Goal: Complete application form: Complete application form

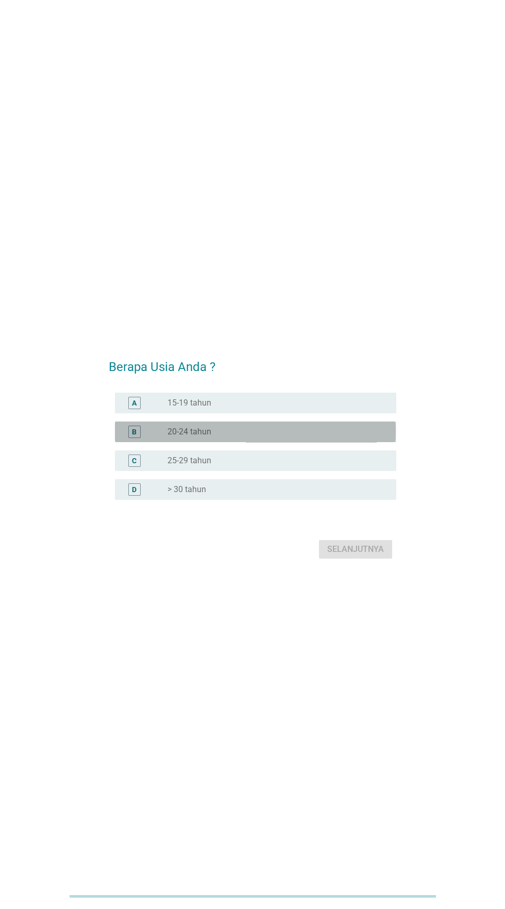
click at [152, 438] on div "B" at bounding box center [145, 432] width 44 height 12
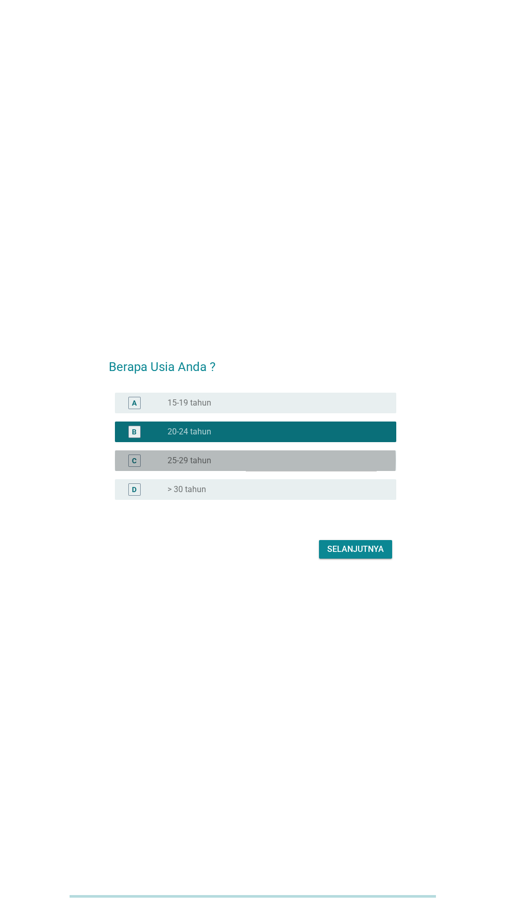
click at [170, 465] on font "25-29 tahun" at bounding box center [190, 461] width 44 height 10
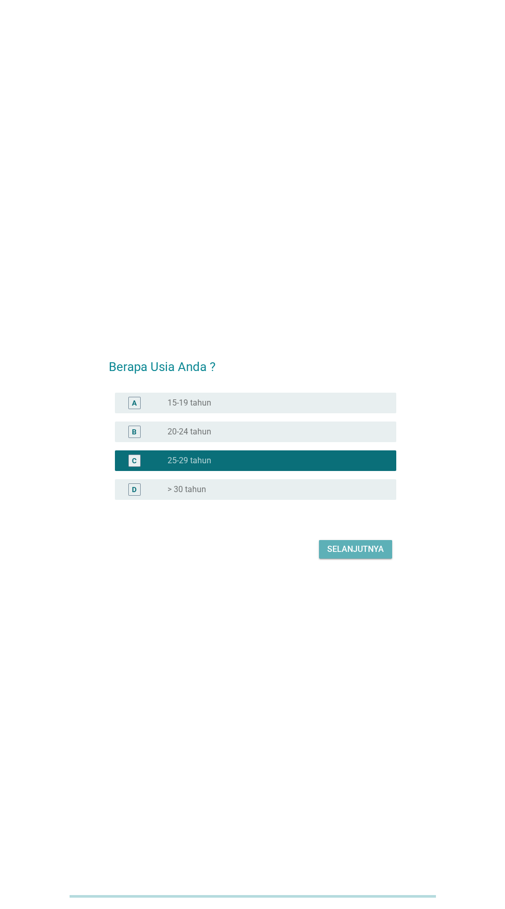
click at [345, 554] on font "Selanjutnya" at bounding box center [355, 549] width 57 height 10
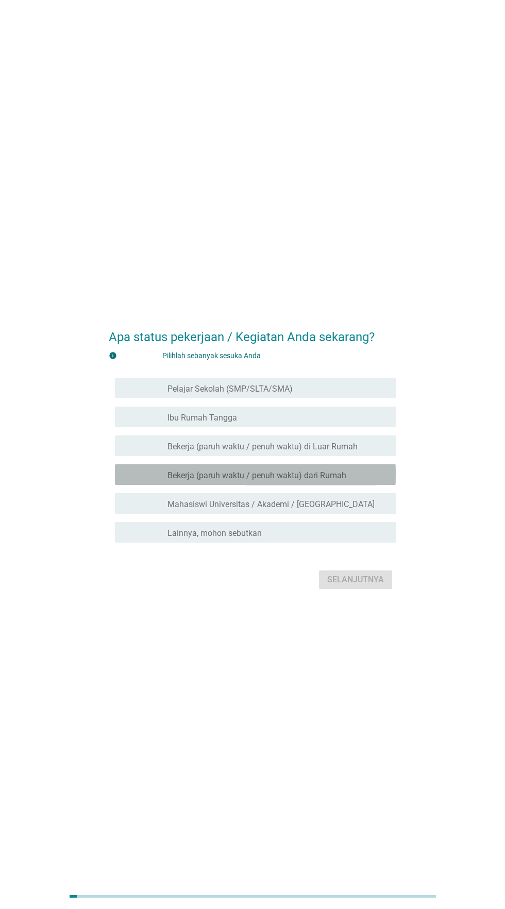
click at [147, 481] on font "memeriksa" at bounding box center [178, 475] width 111 height 12
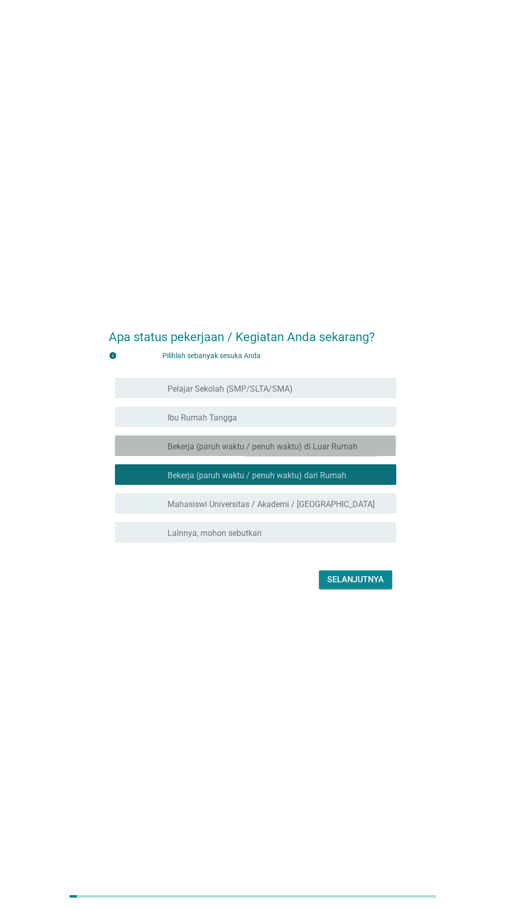
click at [135, 452] on font "memeriksa" at bounding box center [178, 446] width 111 height 12
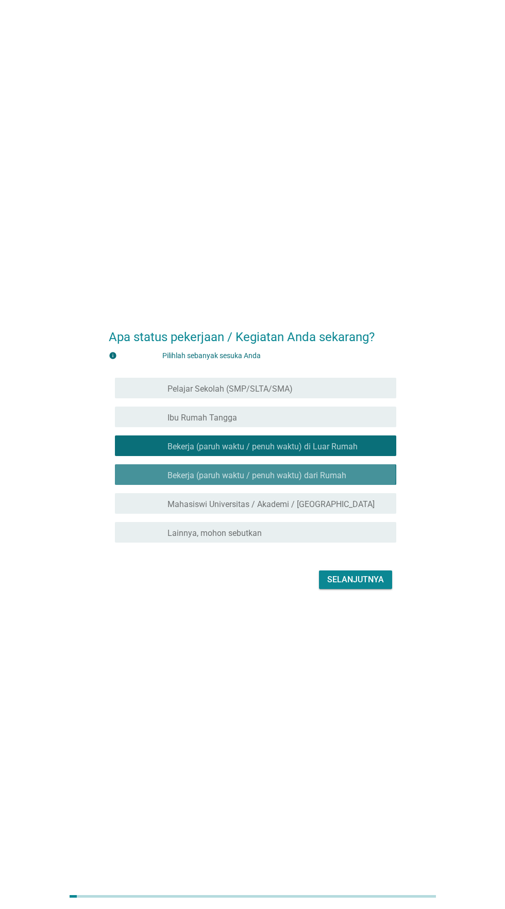
click at [168, 480] on font "Bekerja (paruh waktu / penuh waktu) dari Rumah" at bounding box center [257, 476] width 179 height 10
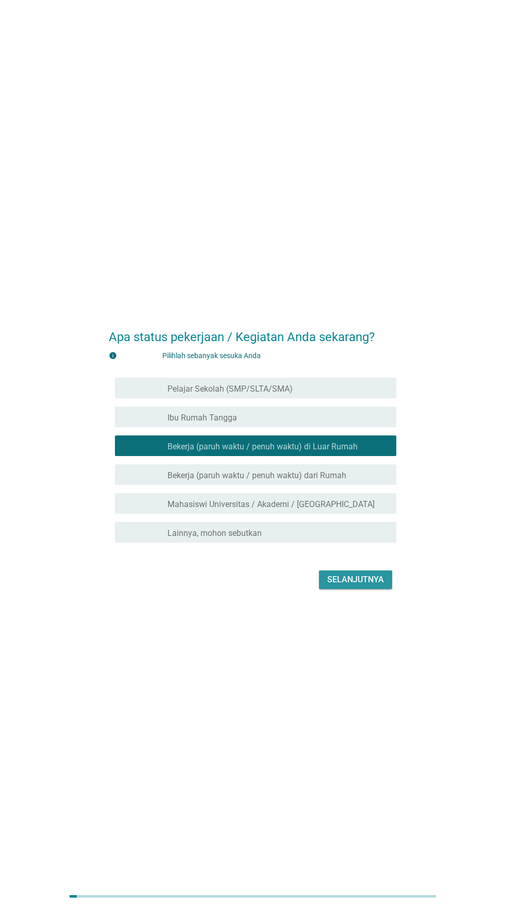
click at [357, 585] on font "Selanjutnya" at bounding box center [355, 580] width 57 height 10
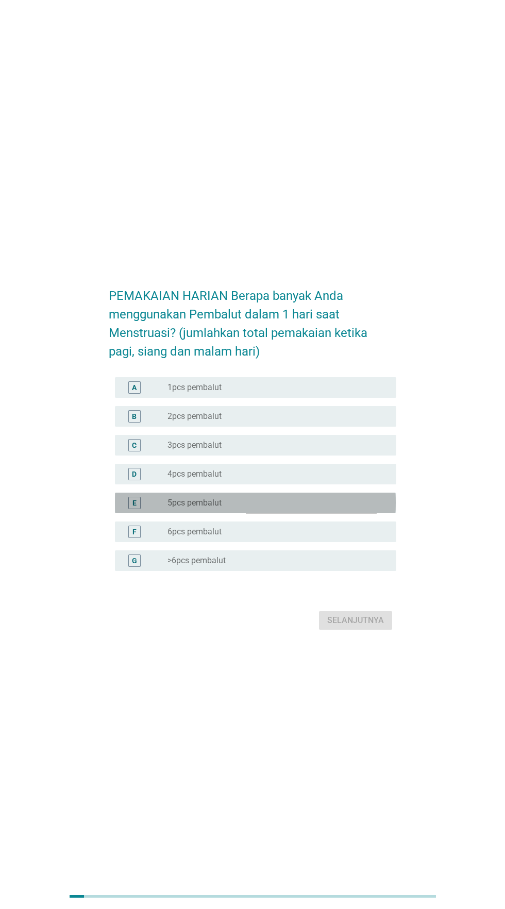
click at [168, 508] on font "5pcs pembalut" at bounding box center [195, 503] width 54 height 10
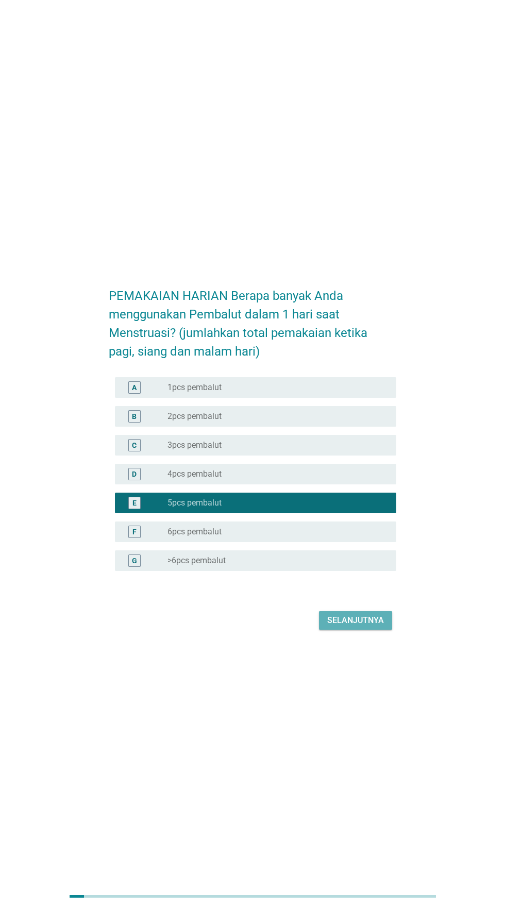
click at [357, 625] on font "Selanjutnya" at bounding box center [355, 621] width 57 height 10
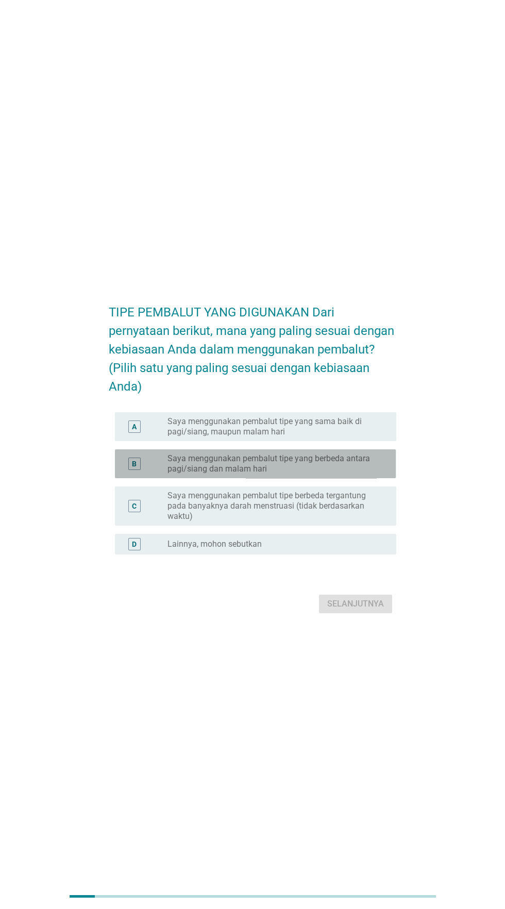
click at [352, 474] on font "Saya menggunakan pembalut tipe yang berbeda antara pagi/siang dan malam hari" at bounding box center [274, 464] width 212 height 21
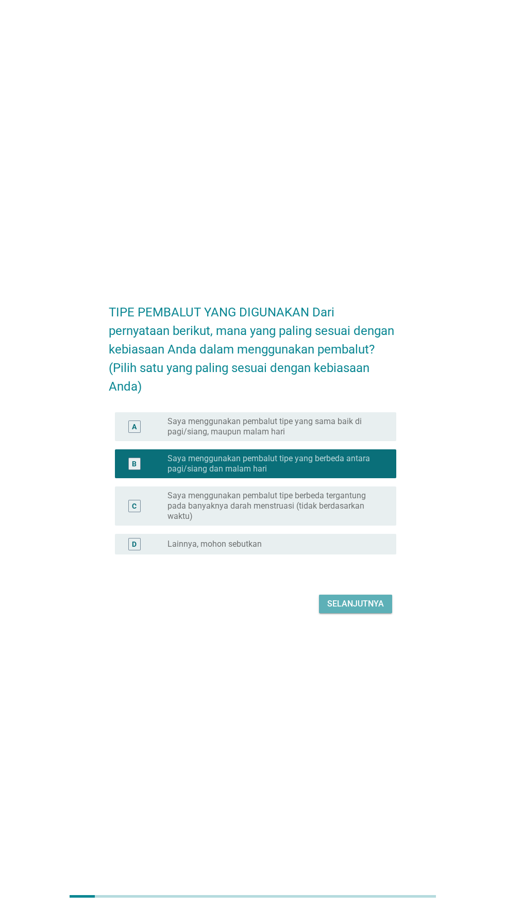
click at [357, 609] on font "Selanjutnya" at bounding box center [355, 604] width 57 height 10
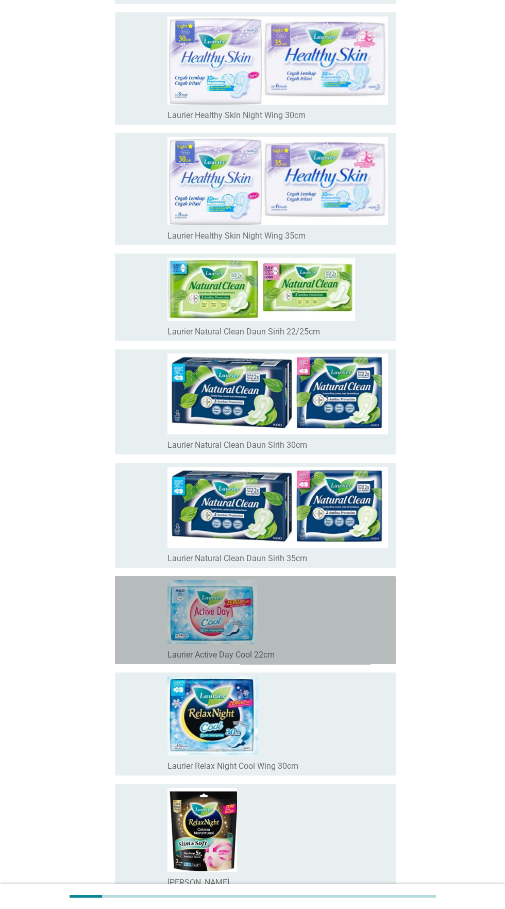
scroll to position [3754, 0]
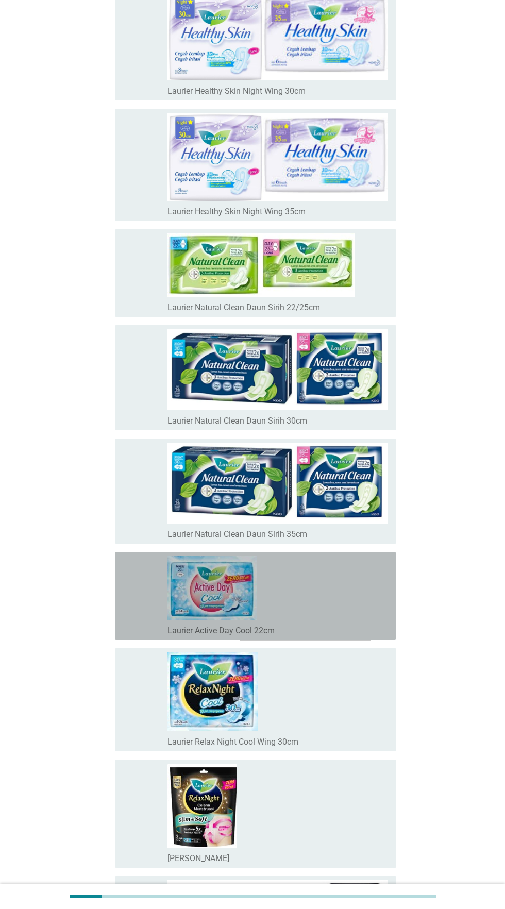
click at [317, 592] on div "garis besar kotak centang kosong Laurier Active Day Cool 22cm" at bounding box center [278, 596] width 221 height 80
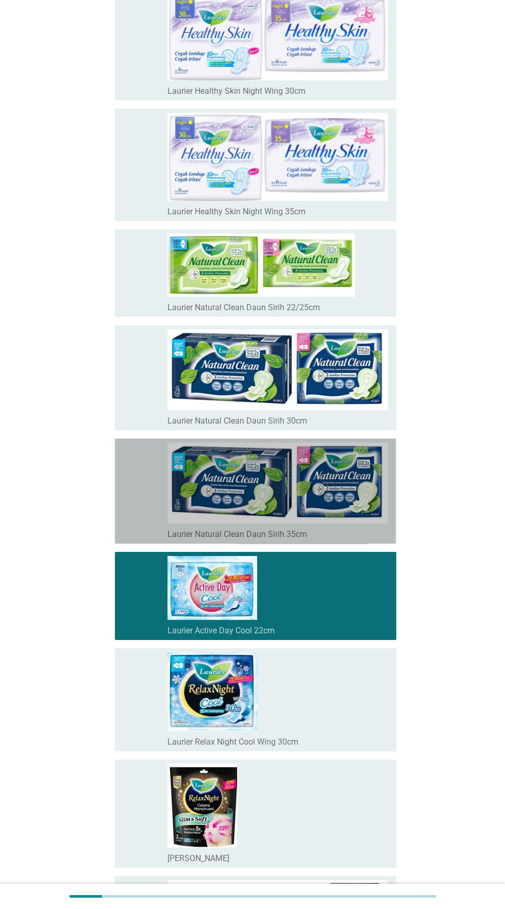
click at [348, 483] on img at bounding box center [278, 483] width 221 height 81
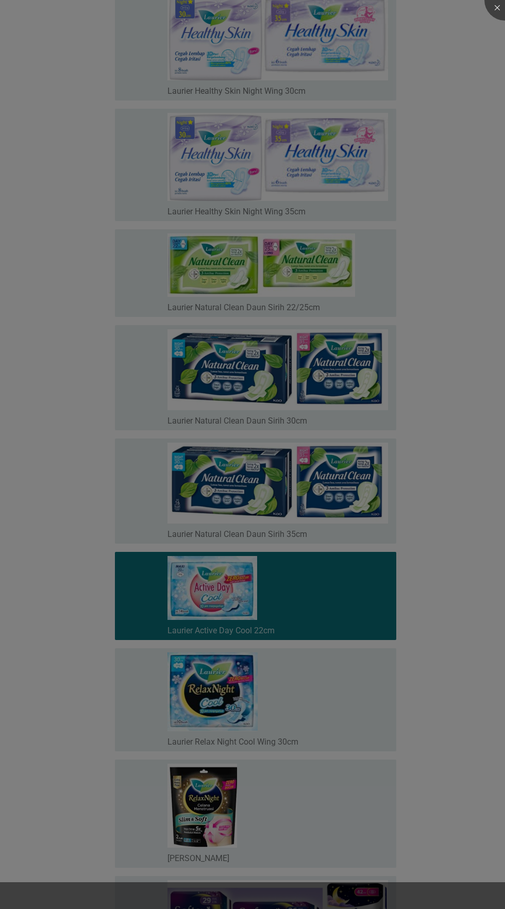
click at [281, 786] on div at bounding box center [252, 454] width 505 height 909
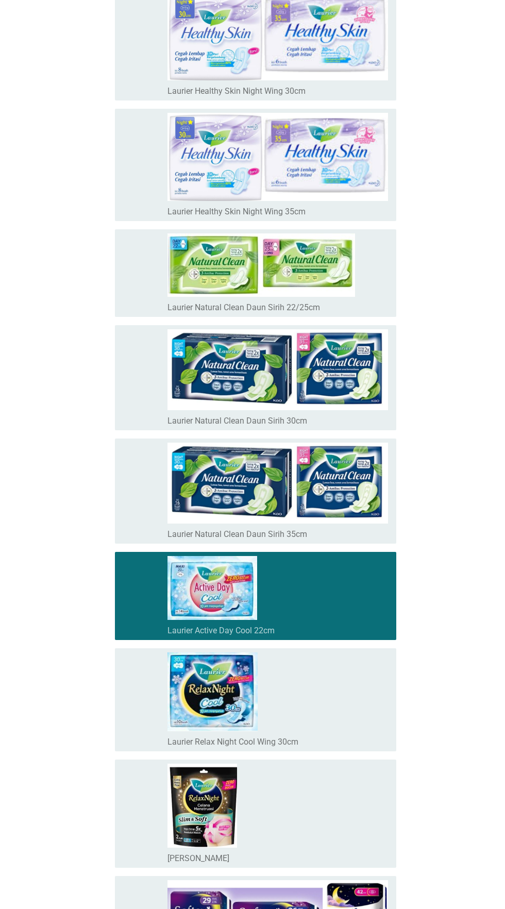
scroll to position [0, 0]
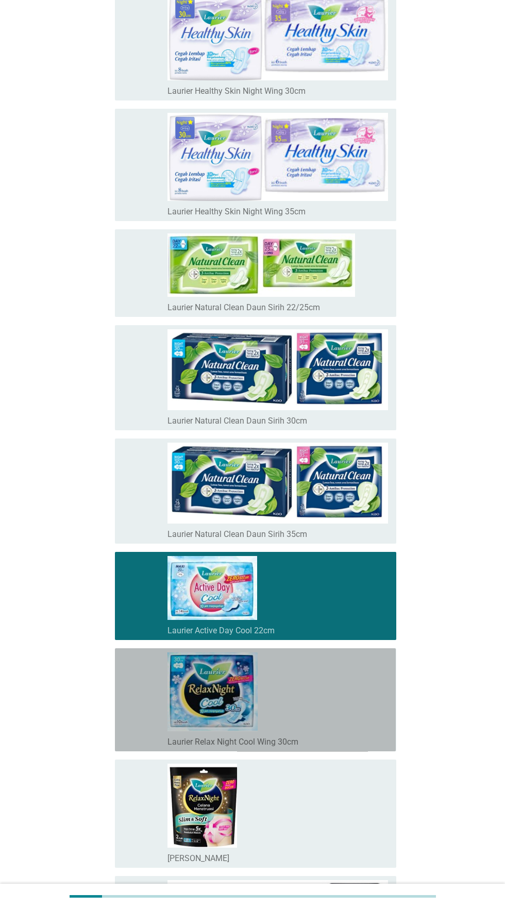
click at [296, 737] on font "Laurier Relax Night Cool Wing 30cm" at bounding box center [233, 742] width 131 height 10
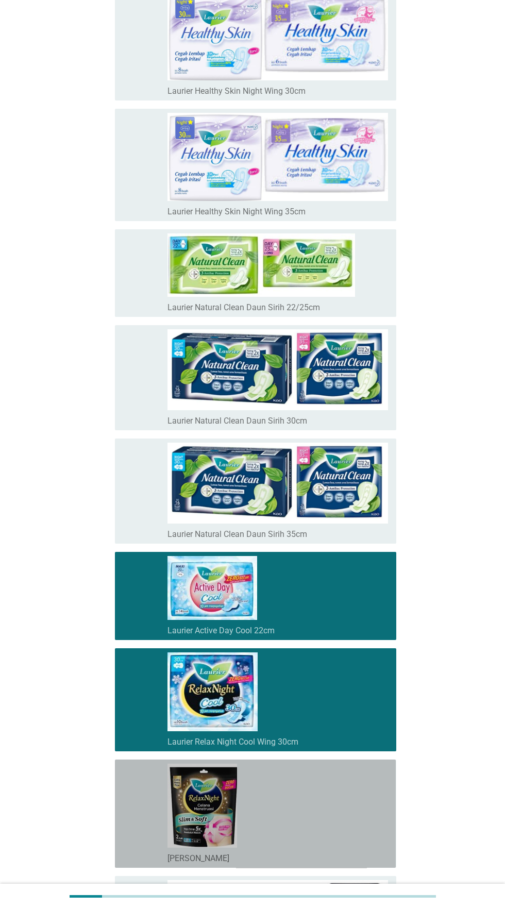
click at [307, 796] on div "garis besar kotak centang kosong [PERSON_NAME]" at bounding box center [278, 814] width 221 height 100
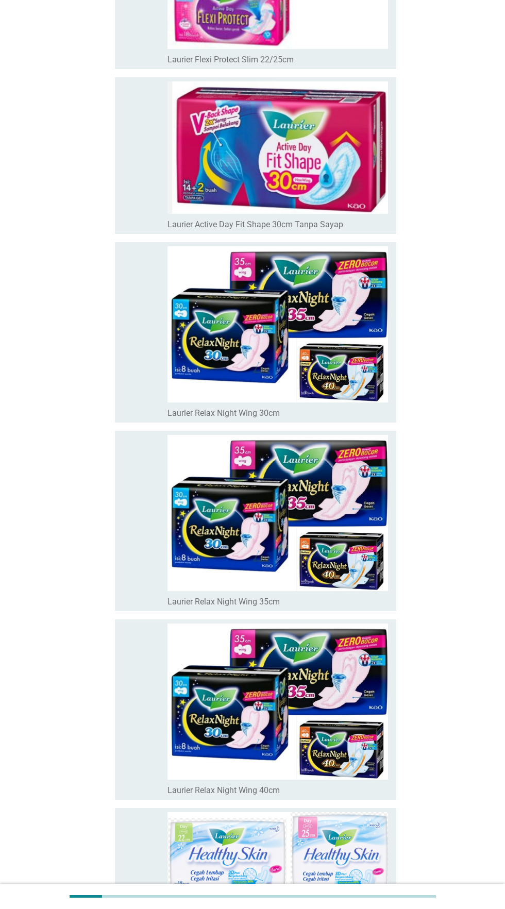
scroll to position [2788, 0]
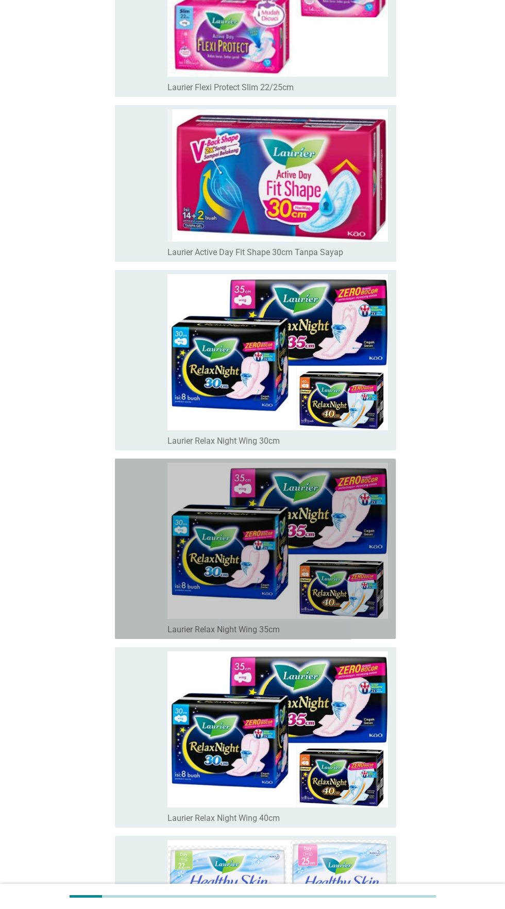
click at [307, 573] on img at bounding box center [278, 541] width 221 height 156
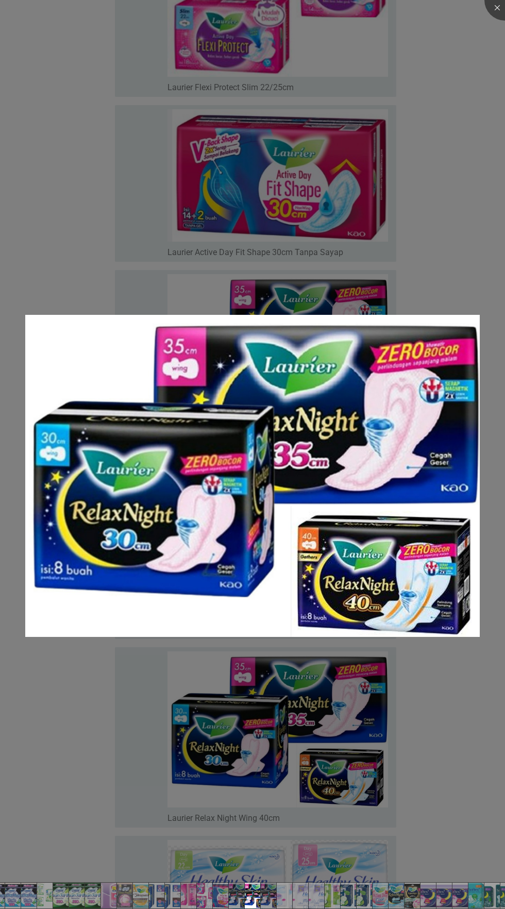
click at [392, 695] on div at bounding box center [252, 454] width 505 height 909
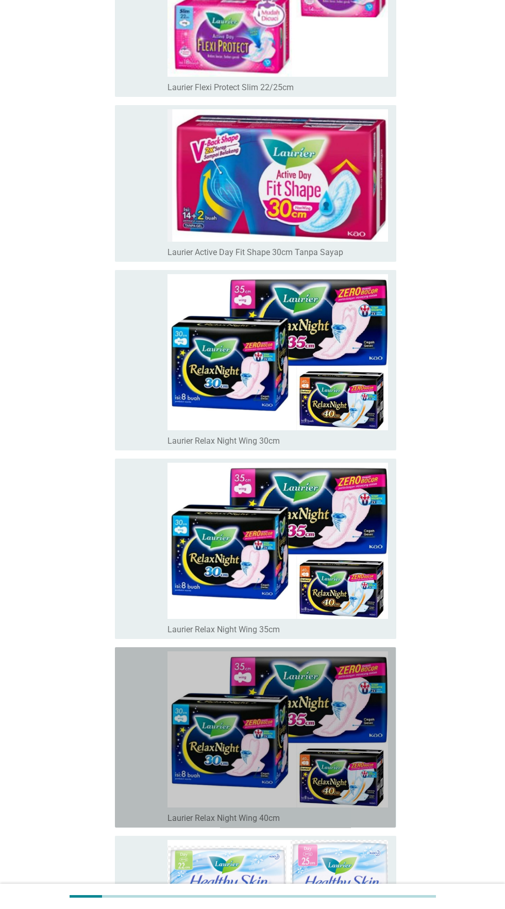
click at [127, 794] on icon "memeriksa" at bounding box center [178, 738] width 111 height 172
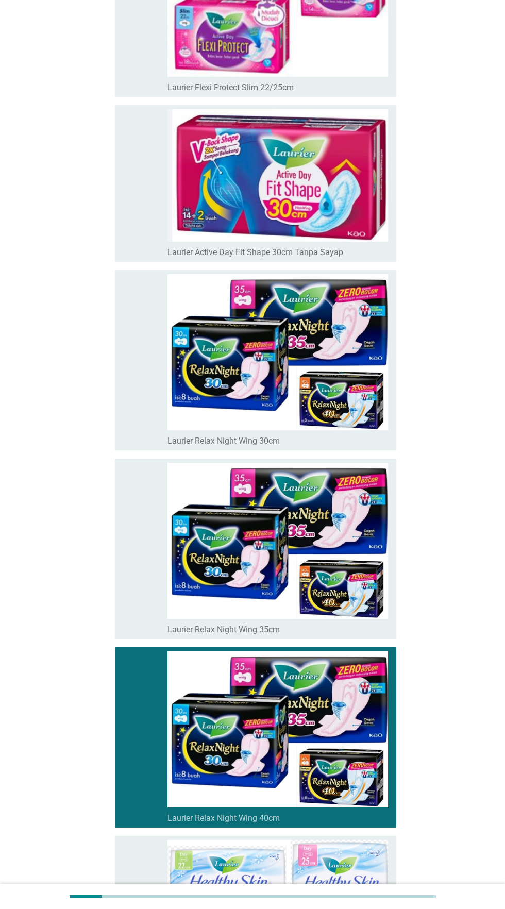
click at [136, 740] on icon "memeriksa" at bounding box center [178, 738] width 111 height 172
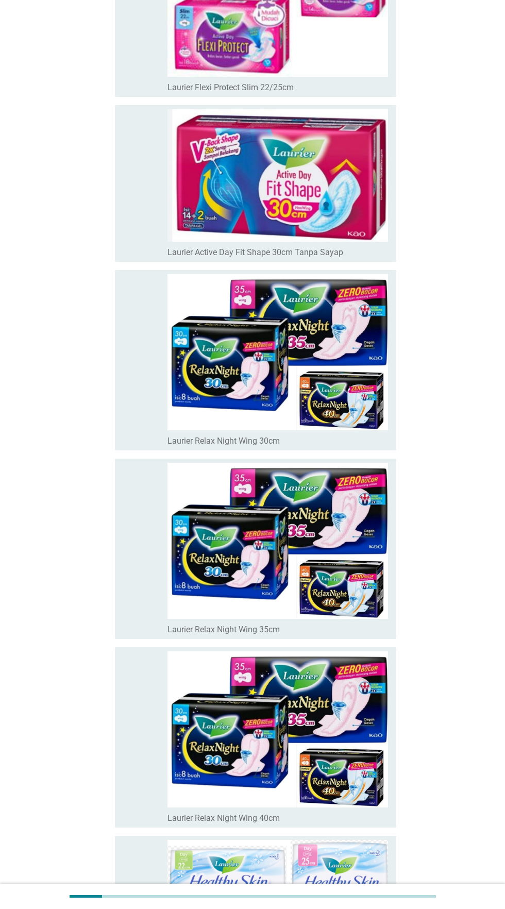
click at [215, 813] on font "Laurier Relax Night Wing 40cm" at bounding box center [224, 818] width 112 height 10
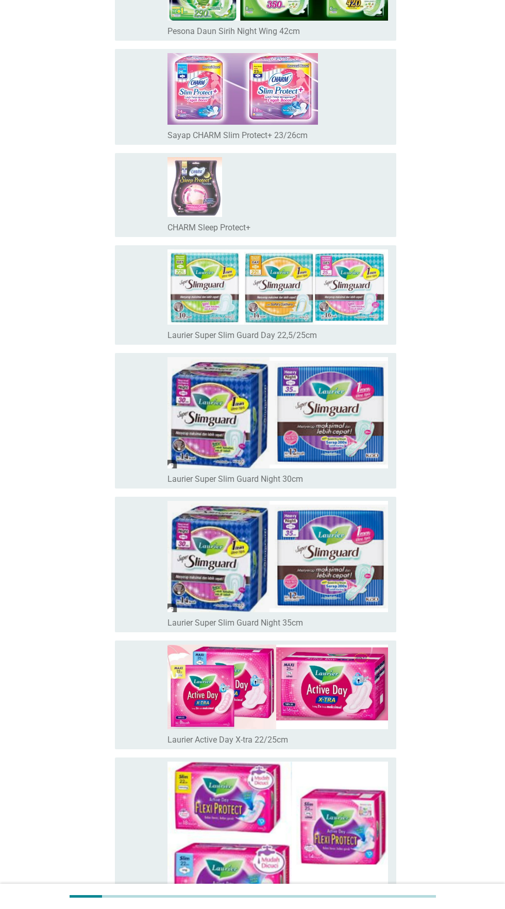
scroll to position [1890, 0]
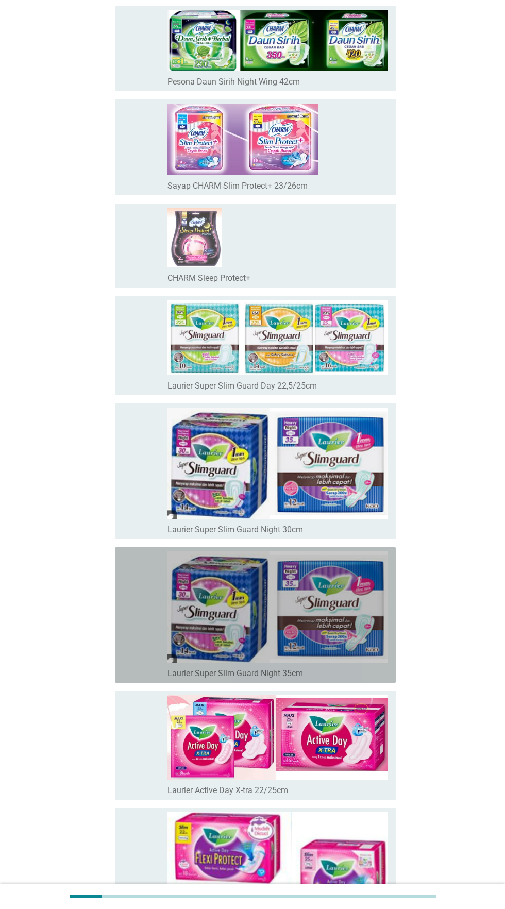
click at [133, 610] on font "memeriksa" at bounding box center [178, 615] width 111 height 12
click at [139, 465] on font "memeriksa" at bounding box center [178, 471] width 111 height 12
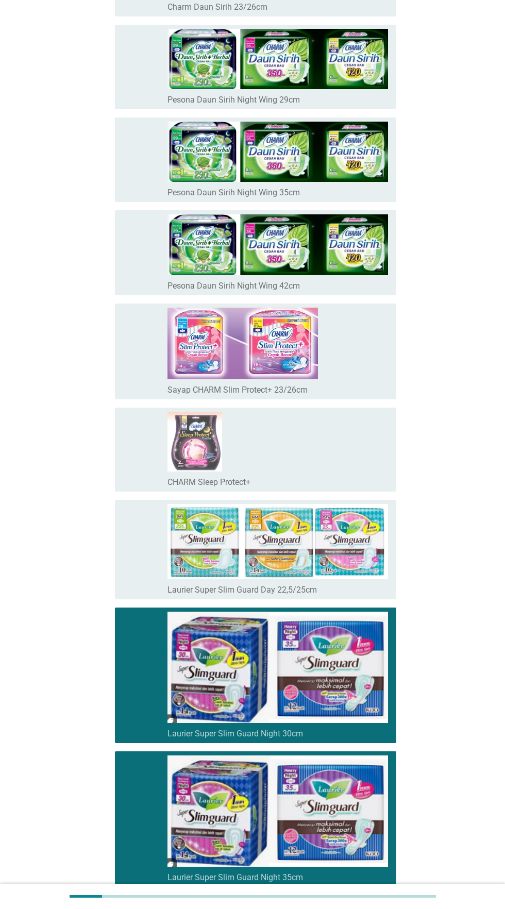
scroll to position [1678, 0]
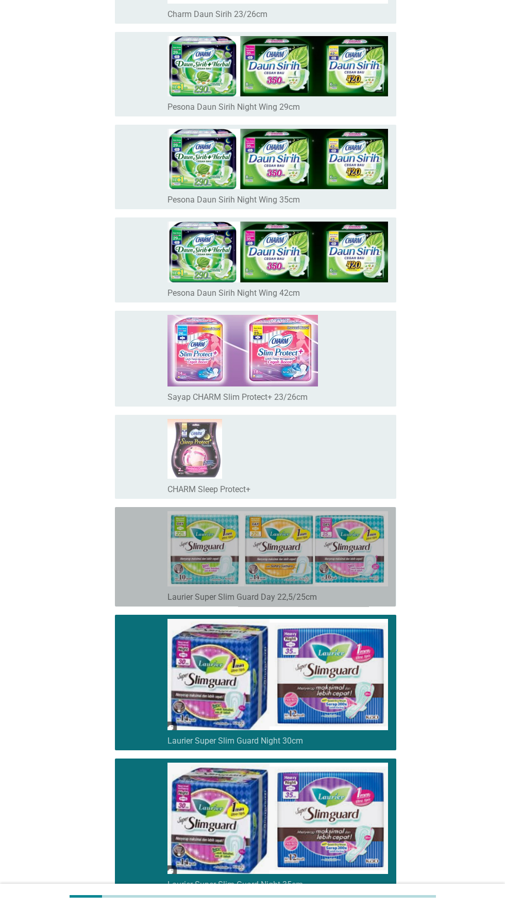
click at [117, 543] on div "memeriksa garis besar kotak centang kosong Laurier Super Slim Guard Day 22,5/25…" at bounding box center [255, 556] width 281 height 99
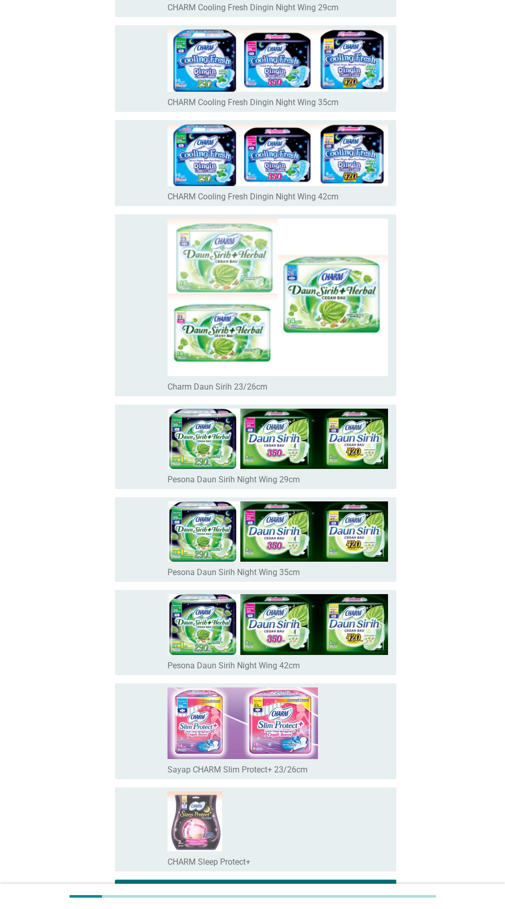
scroll to position [1217, 0]
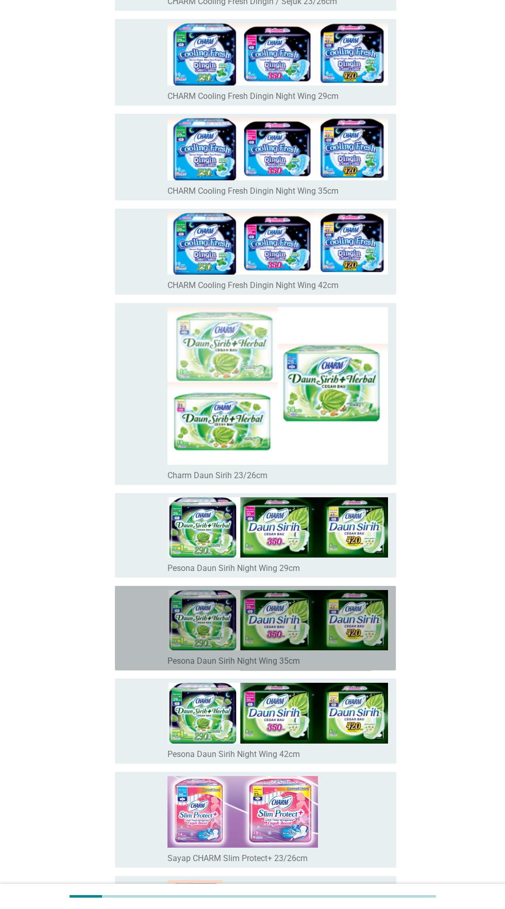
click at [143, 638] on icon "memeriksa" at bounding box center [178, 628] width 111 height 76
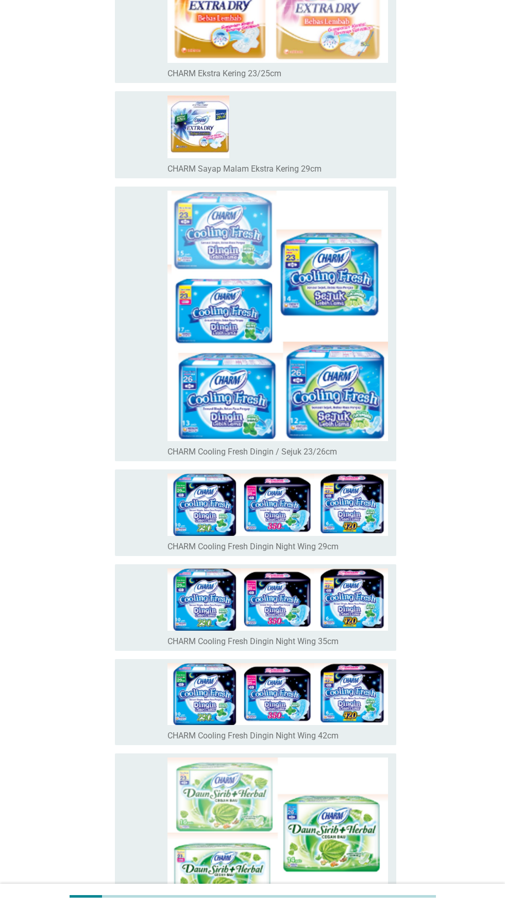
scroll to position [704, 0]
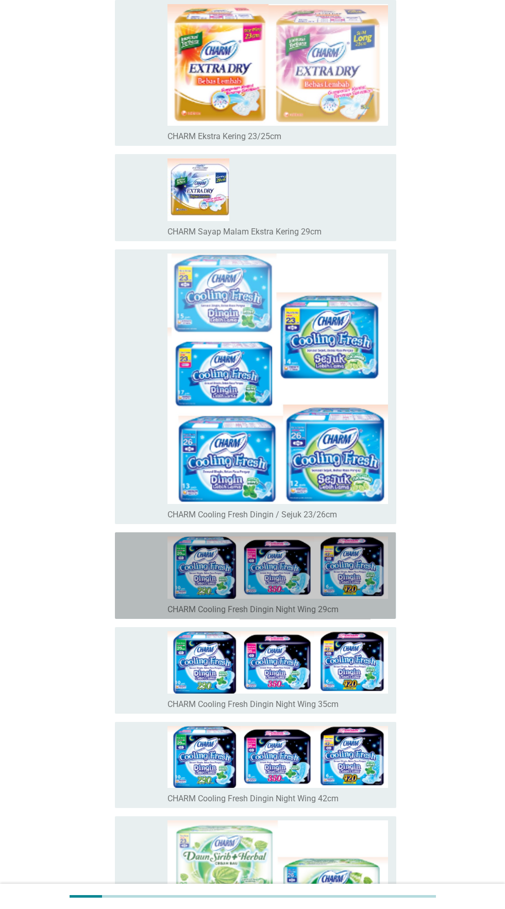
click at [149, 560] on icon "memeriksa" at bounding box center [178, 576] width 111 height 78
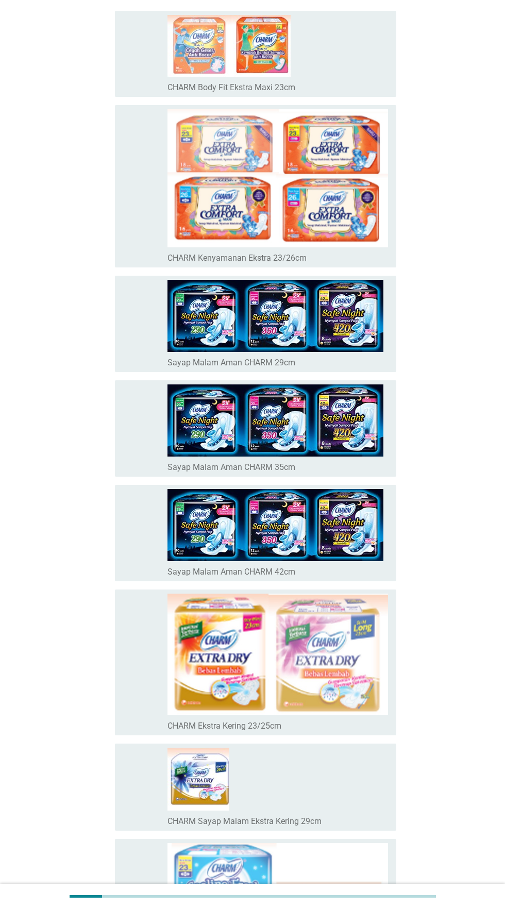
scroll to position [0, 0]
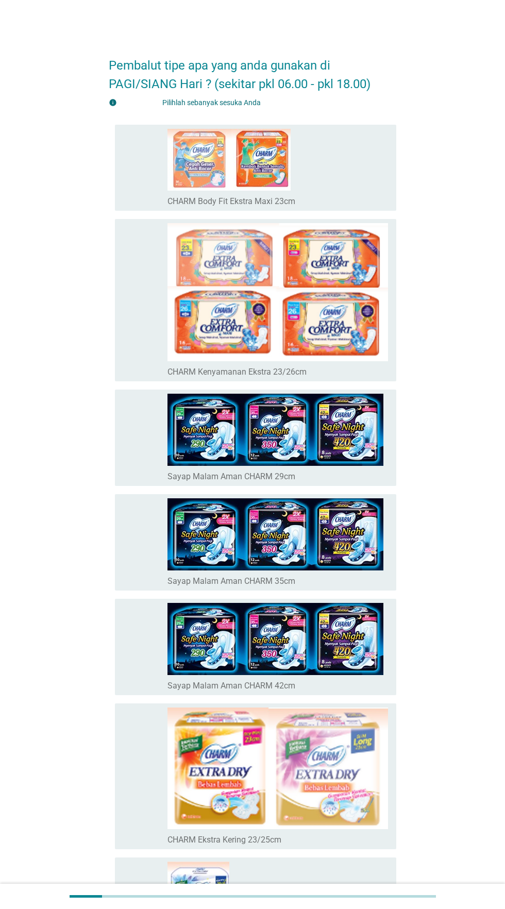
click at [170, 350] on img at bounding box center [278, 292] width 221 height 139
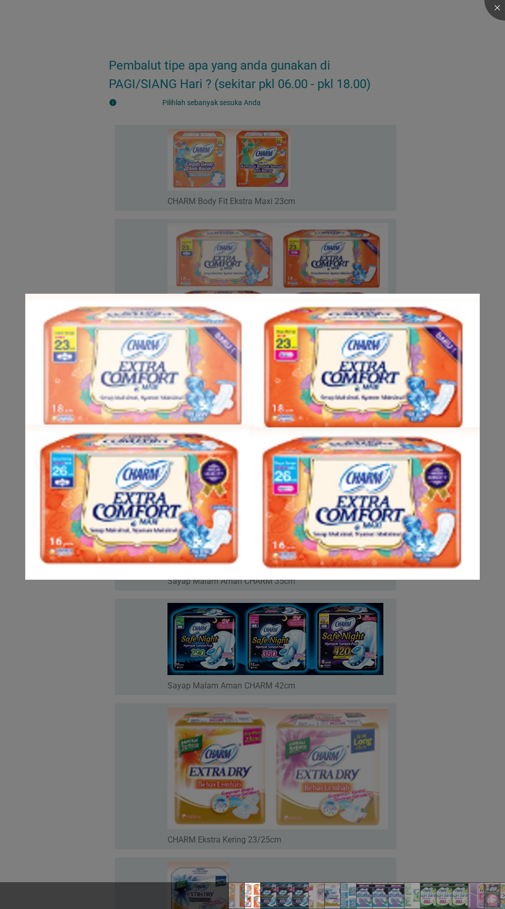
click at [436, 618] on div at bounding box center [252, 454] width 505 height 909
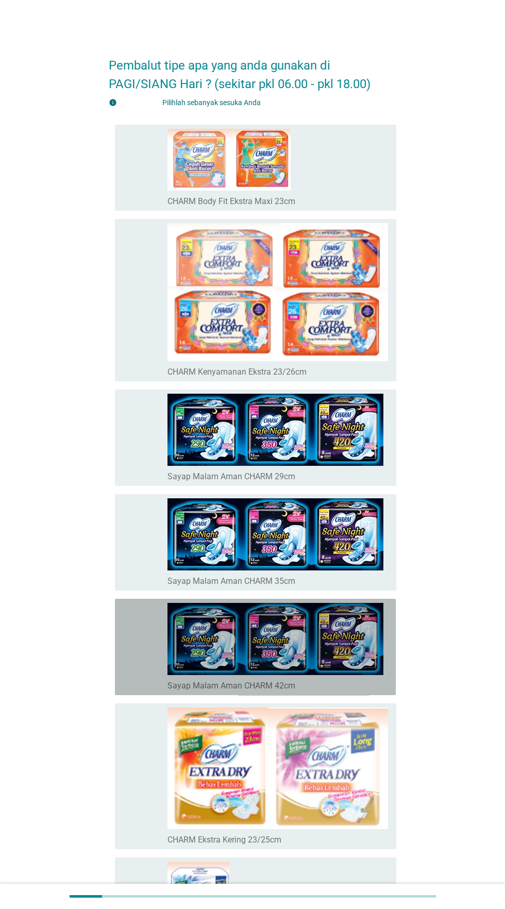
click at [144, 622] on icon "memeriksa" at bounding box center [178, 647] width 111 height 88
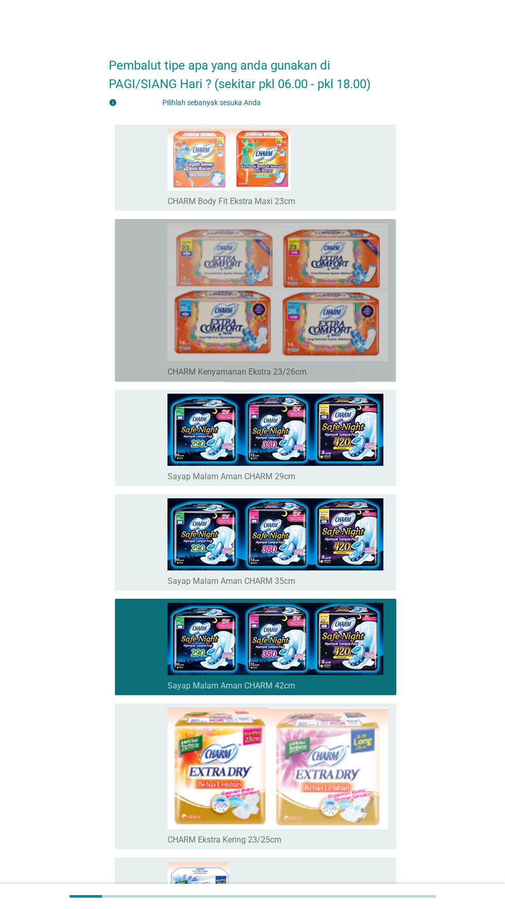
click at [127, 353] on icon "memeriksa" at bounding box center [178, 300] width 111 height 155
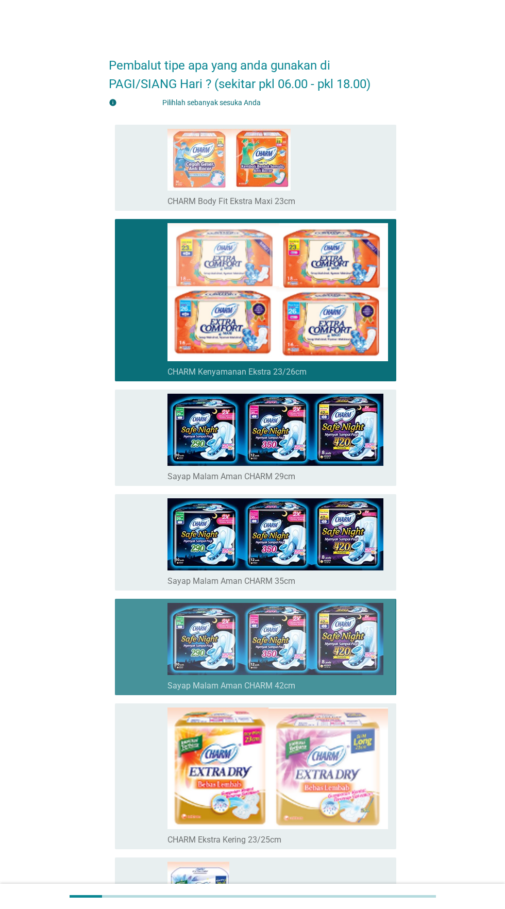
click at [135, 643] on font "memeriksa" at bounding box center [178, 647] width 111 height 12
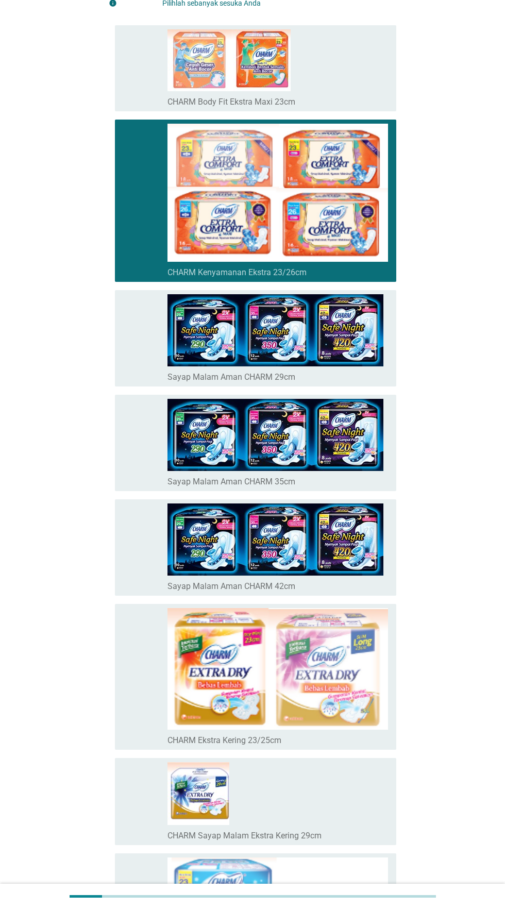
scroll to position [154, 0]
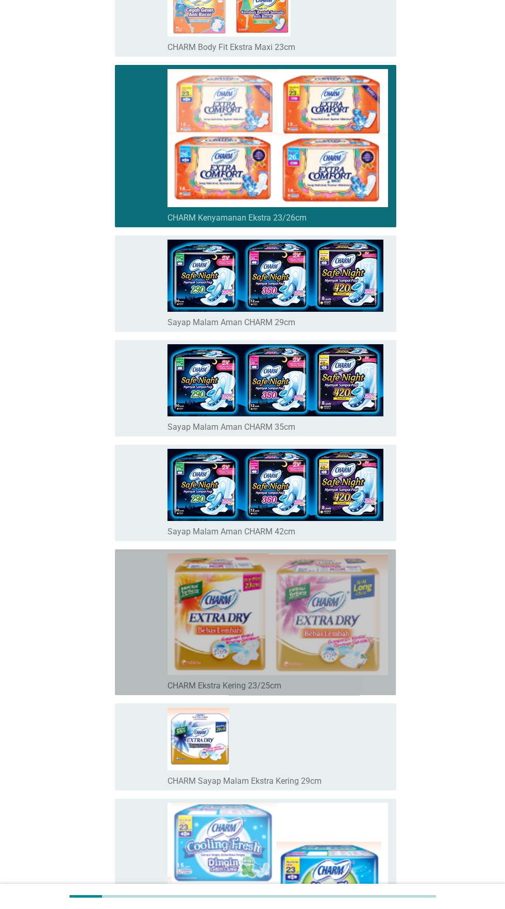
click at [143, 650] on icon "memeriksa" at bounding box center [178, 623] width 111 height 138
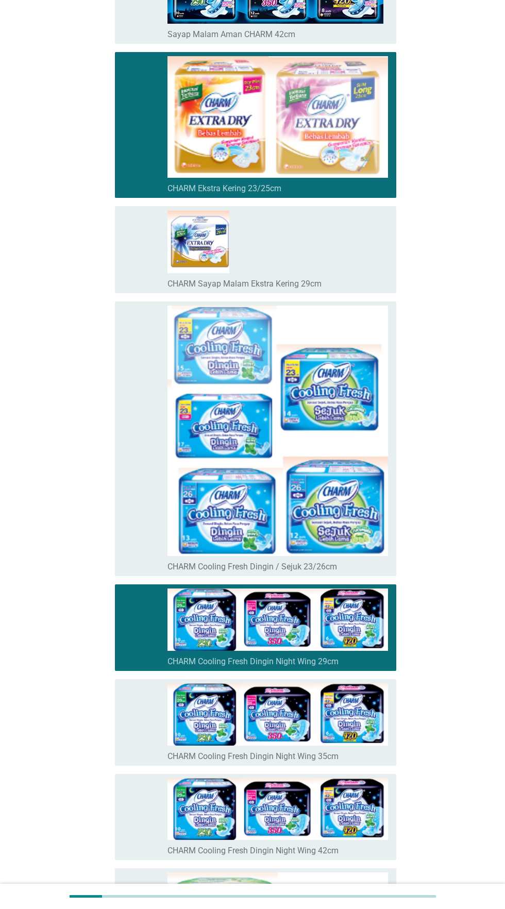
scroll to position [652, 0]
click at [136, 645] on icon "memeriksa" at bounding box center [178, 628] width 111 height 78
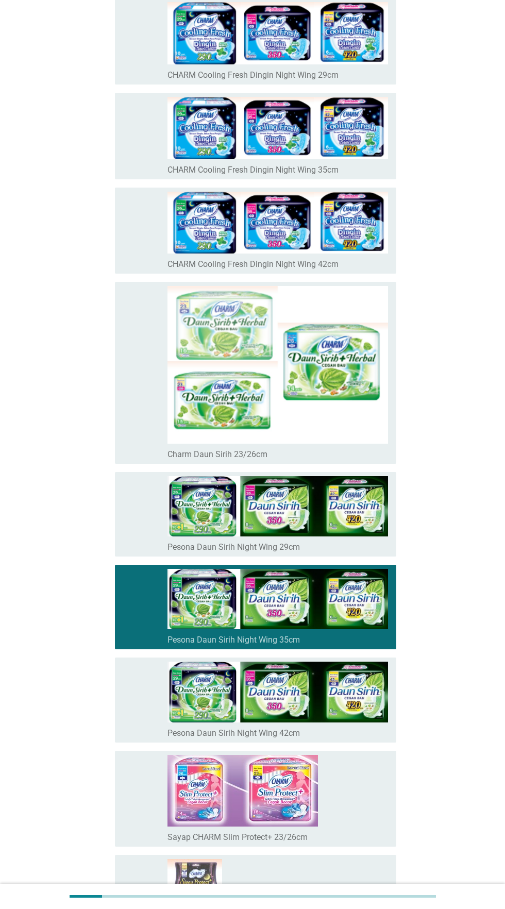
scroll to position [1246, 0]
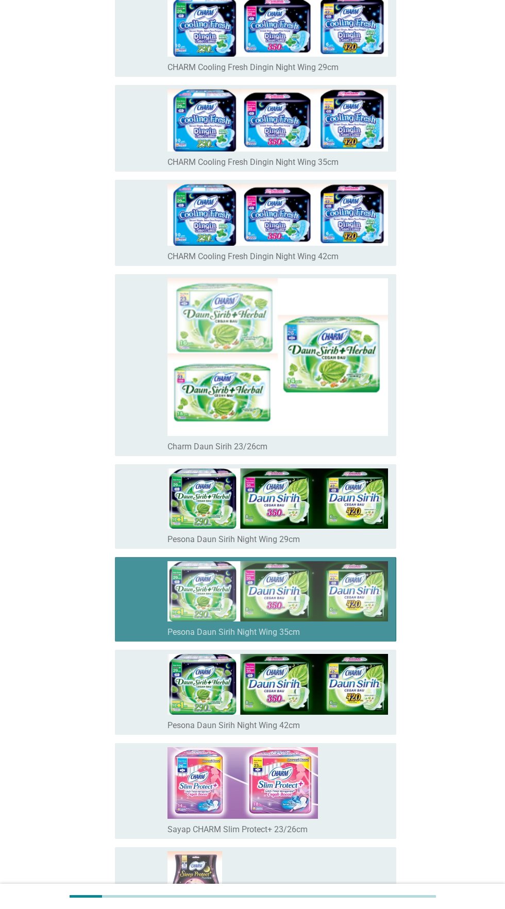
click at [129, 606] on icon "memeriksa" at bounding box center [178, 599] width 111 height 76
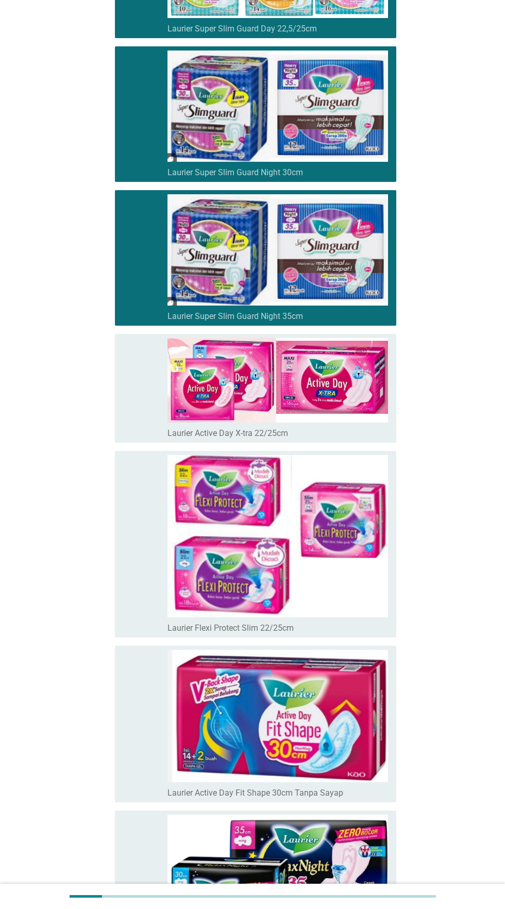
scroll to position [2169, 0]
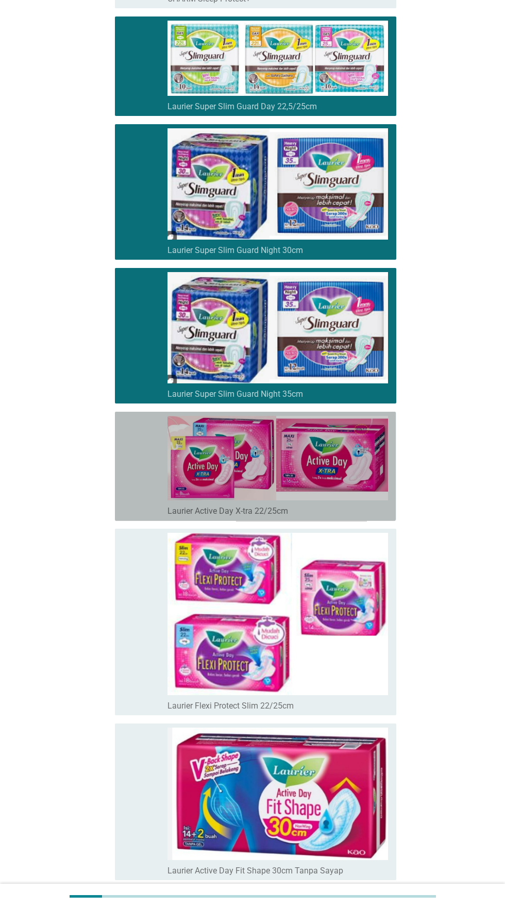
click at [141, 503] on icon "memeriksa" at bounding box center [178, 466] width 111 height 101
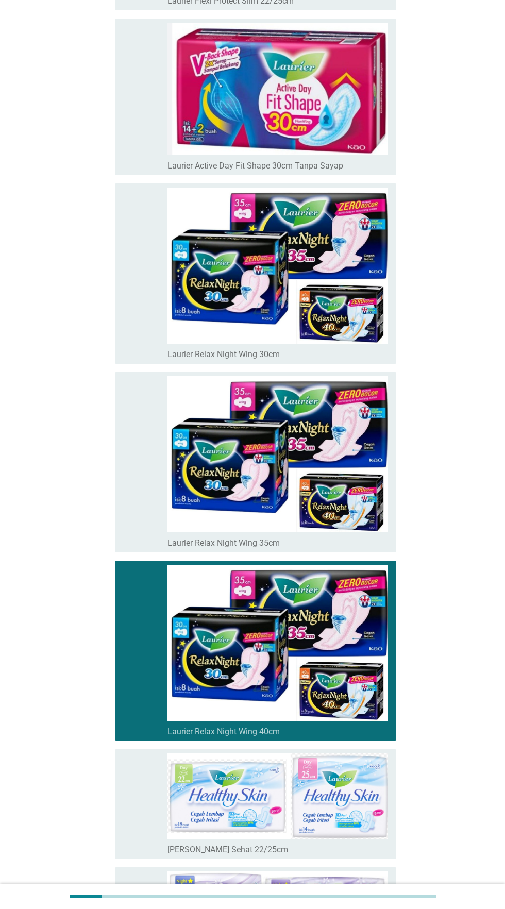
scroll to position [2940, 0]
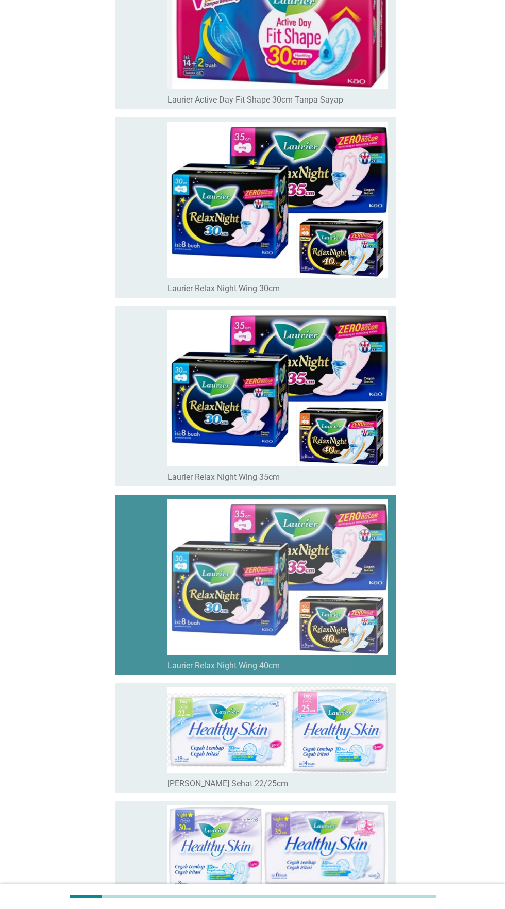
click at [133, 593] on icon "memeriksa" at bounding box center [178, 585] width 111 height 172
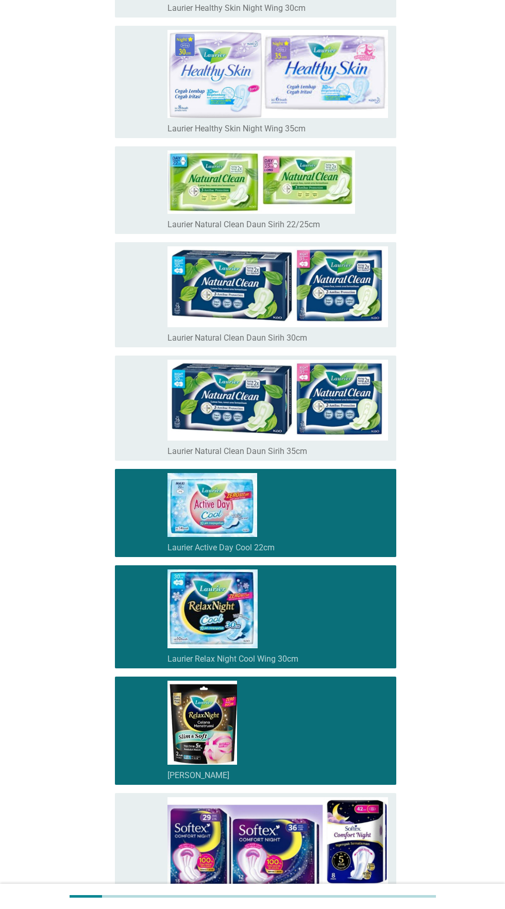
scroll to position [3840, 0]
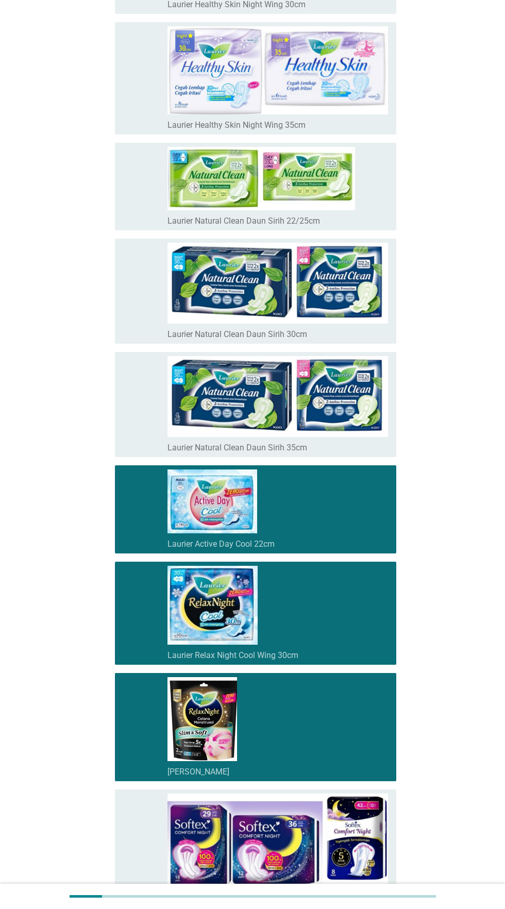
click at [299, 590] on div "garis besar kotak centang kosong Laurier Relax Night Cool Wing 30cm" at bounding box center [278, 613] width 221 height 95
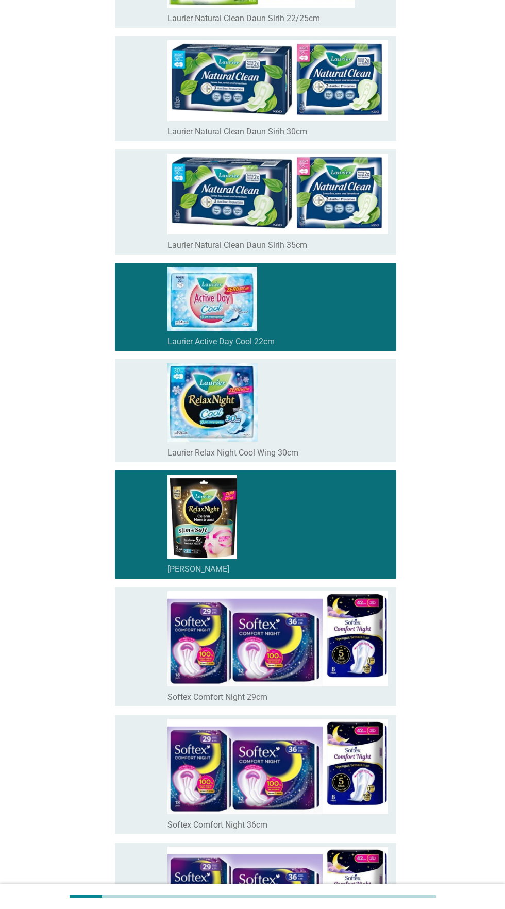
scroll to position [4060, 0]
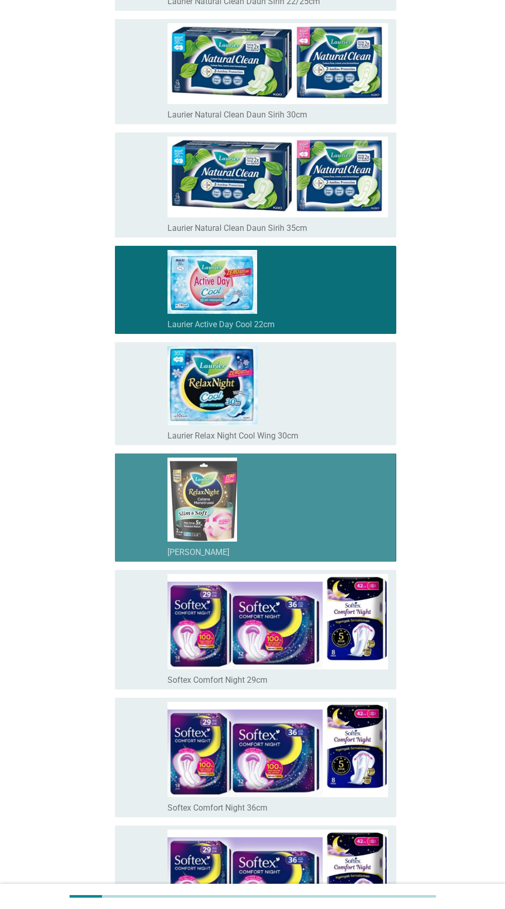
click at [334, 511] on div "garis besar kotak centang kosong [PERSON_NAME]" at bounding box center [278, 508] width 221 height 100
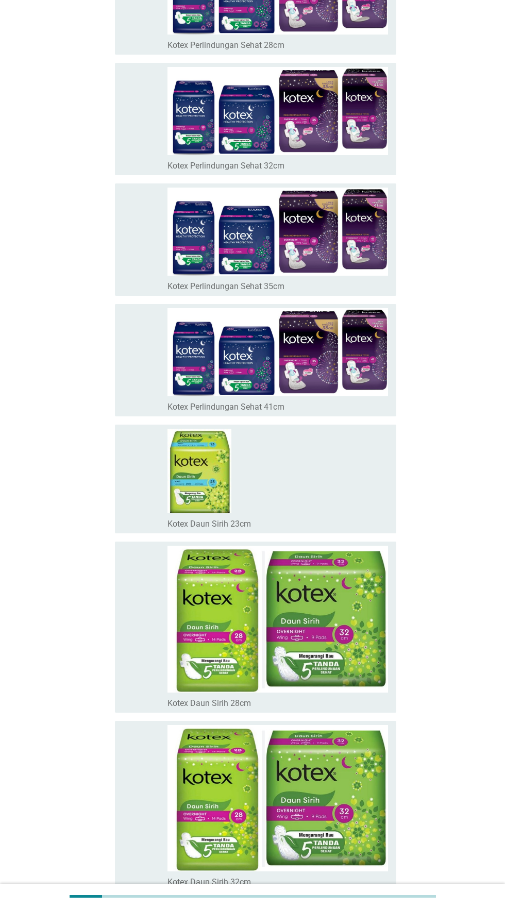
scroll to position [6909, 0]
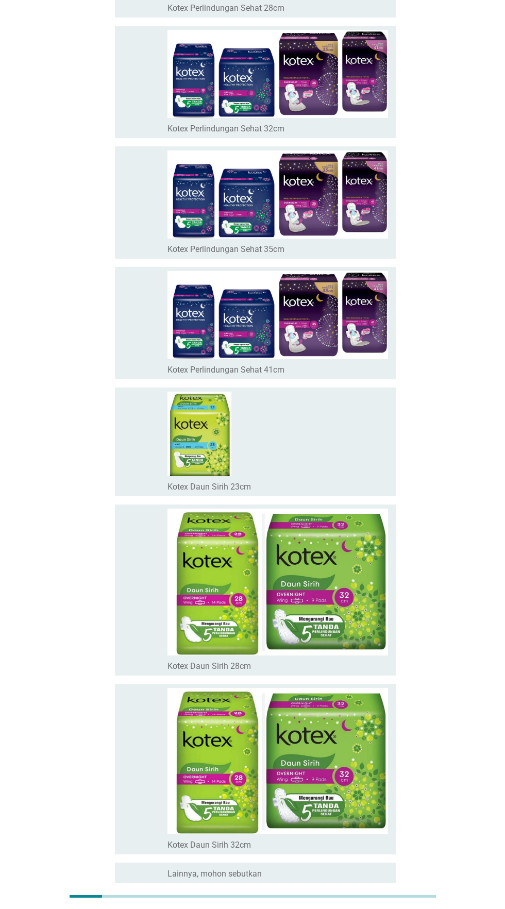
click at [354, 909] on button "Selanjutnya" at bounding box center [355, 920] width 73 height 19
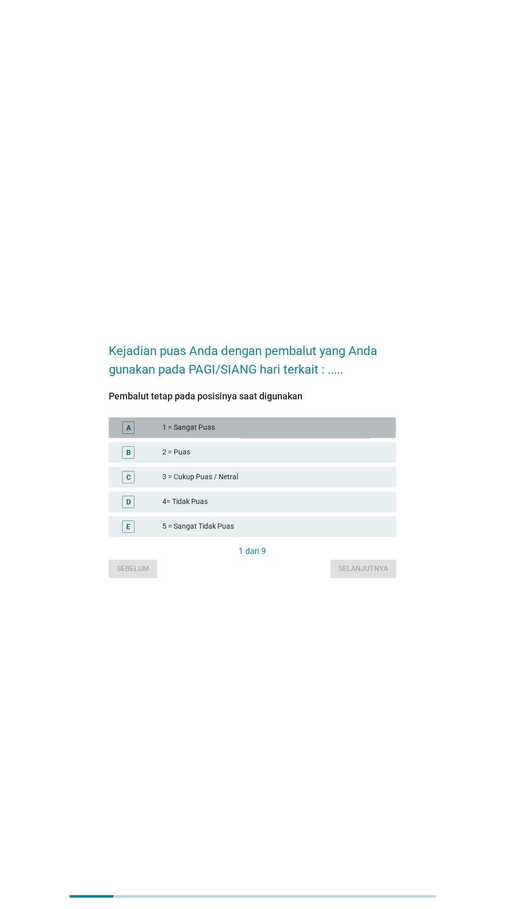
click at [352, 433] on font "1 = Sangat Puas" at bounding box center [275, 427] width 226 height 11
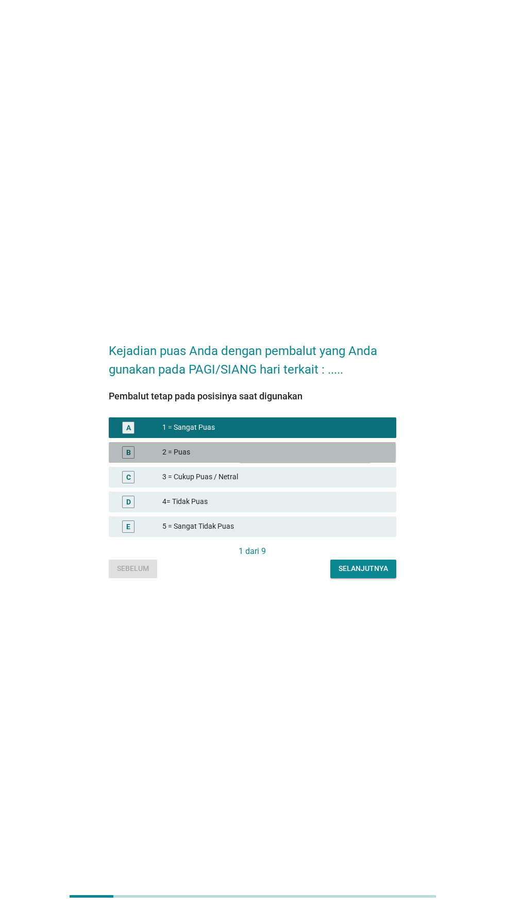
click at [335, 458] on font "2 = Puas" at bounding box center [275, 452] width 226 height 11
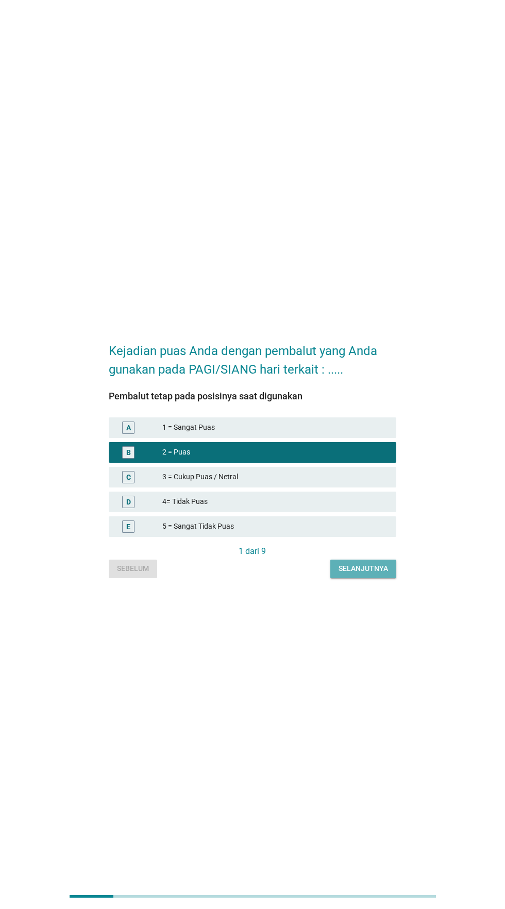
click at [371, 578] on button "Selanjutnya" at bounding box center [363, 569] width 66 height 19
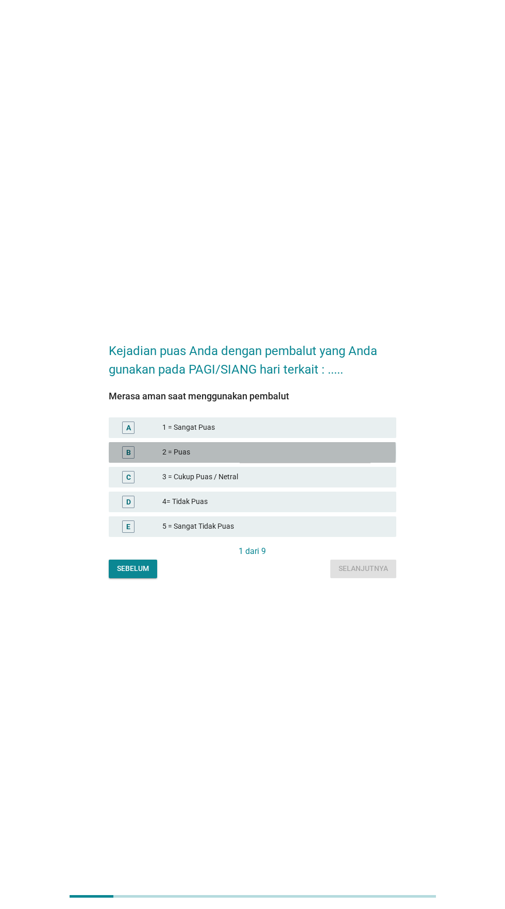
click at [344, 458] on font "2 = Puas" at bounding box center [275, 452] width 226 height 11
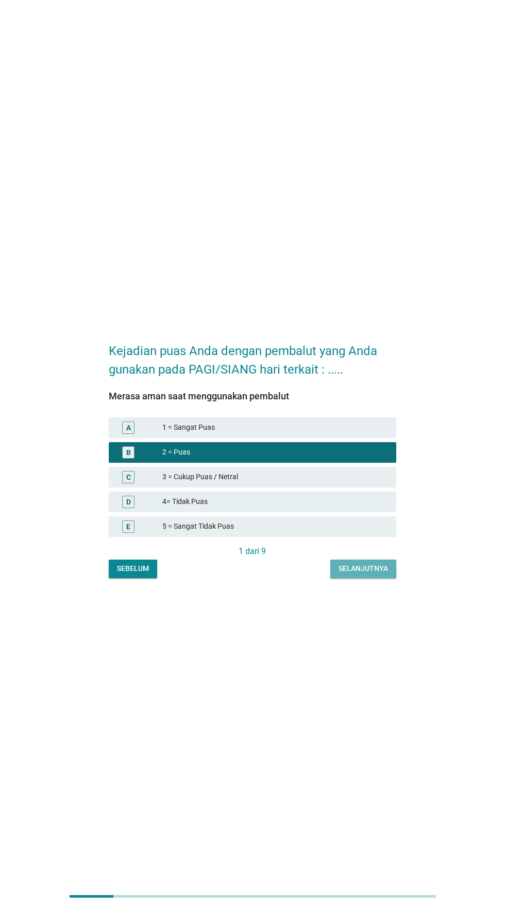
click at [373, 578] on button "Selanjutnya" at bounding box center [363, 569] width 66 height 19
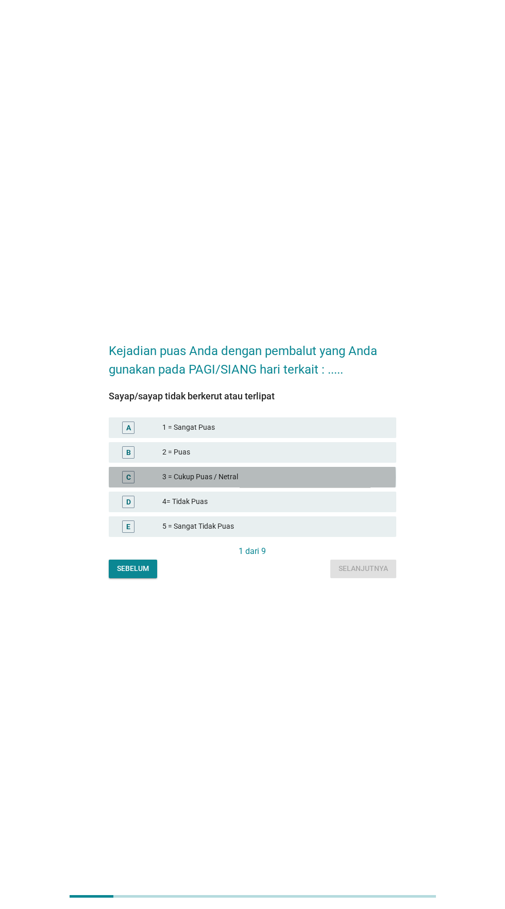
click at [312, 483] on font "3 = Cukup Puas / Netral" at bounding box center [275, 477] width 226 height 11
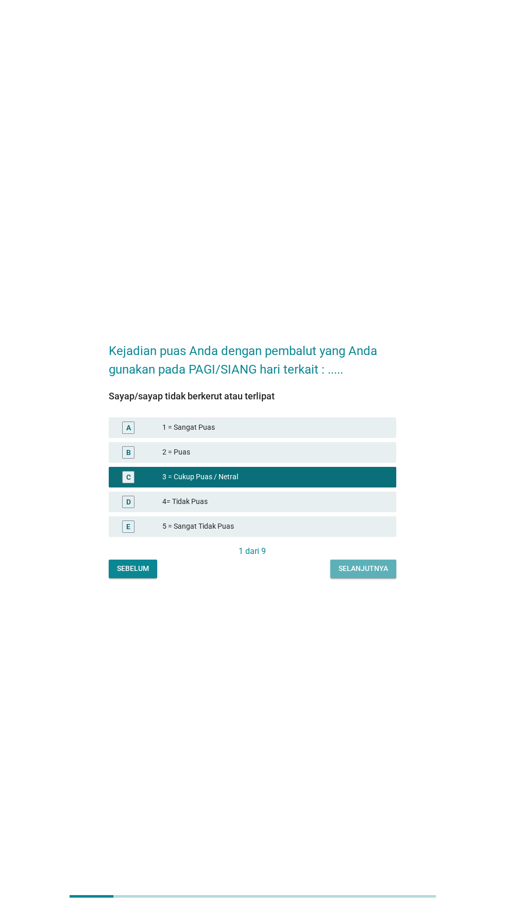
click at [373, 578] on button "Selanjutnya" at bounding box center [363, 569] width 66 height 19
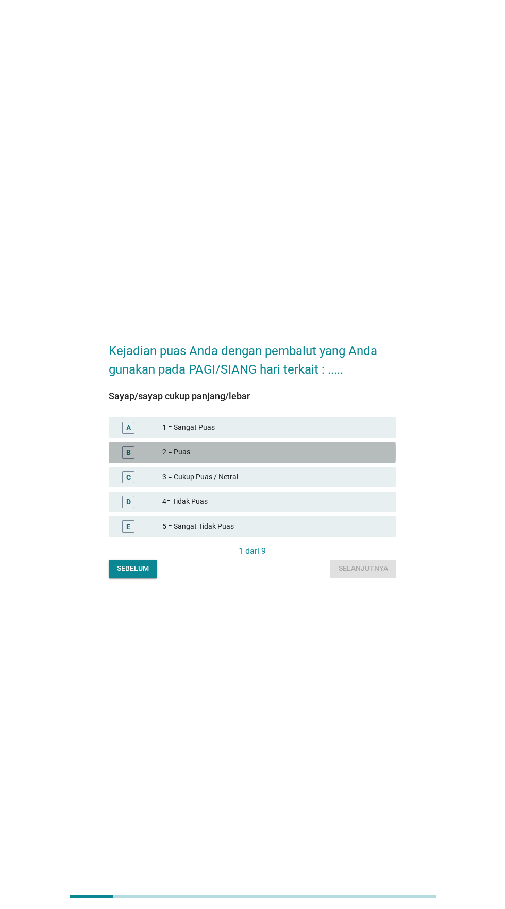
click at [322, 458] on font "2 = Puas" at bounding box center [275, 452] width 226 height 11
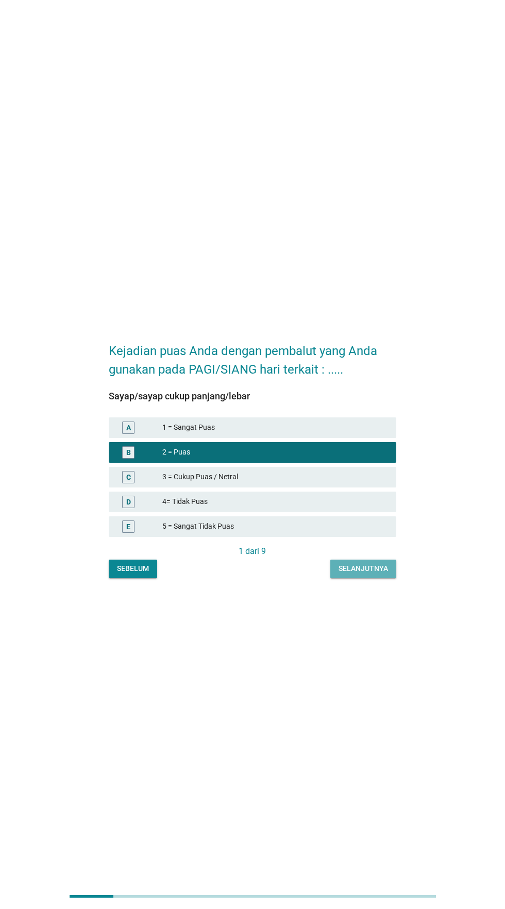
click at [369, 578] on button "Selanjutnya" at bounding box center [363, 569] width 66 height 19
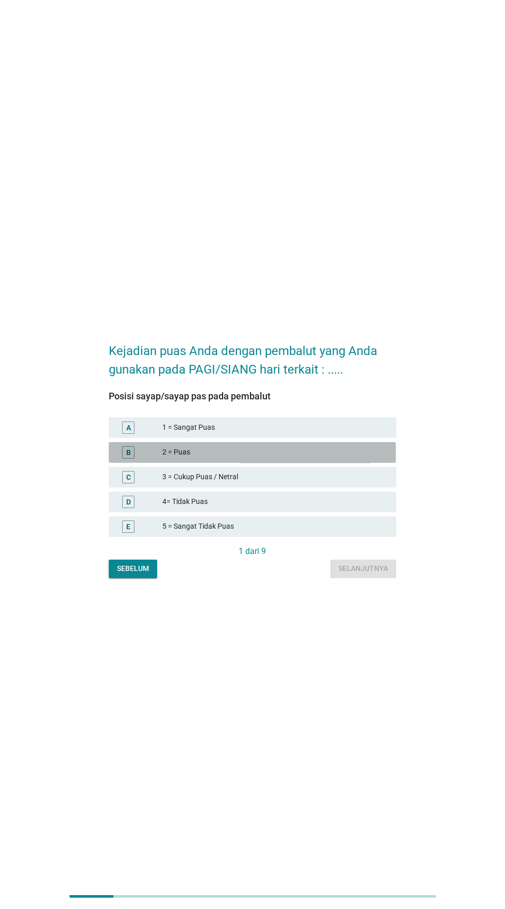
click at [324, 458] on font "2 = Puas" at bounding box center [275, 452] width 226 height 11
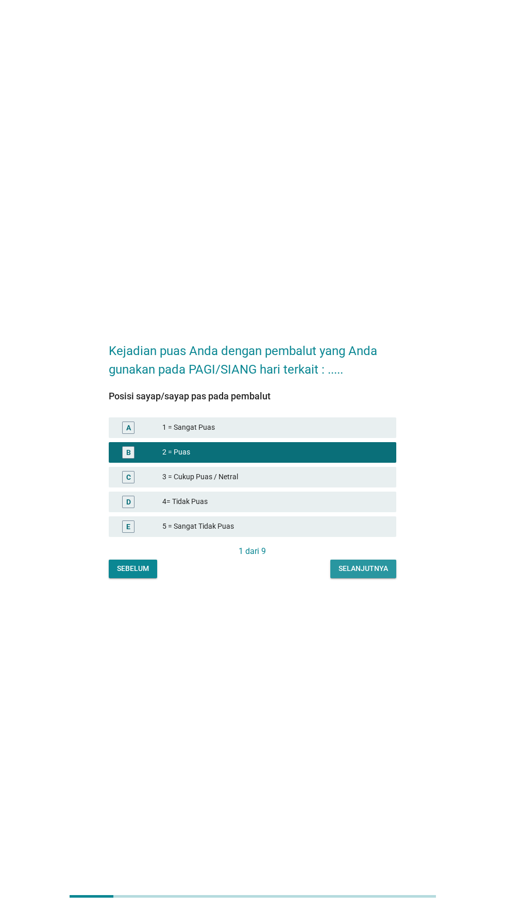
click at [377, 573] on font "Selanjutnya" at bounding box center [363, 568] width 49 height 8
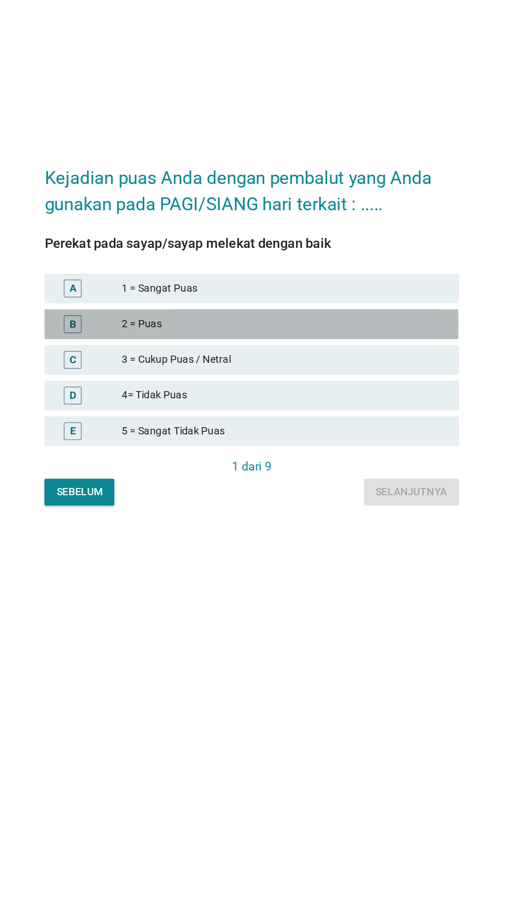
click at [143, 459] on div "B" at bounding box center [139, 452] width 45 height 12
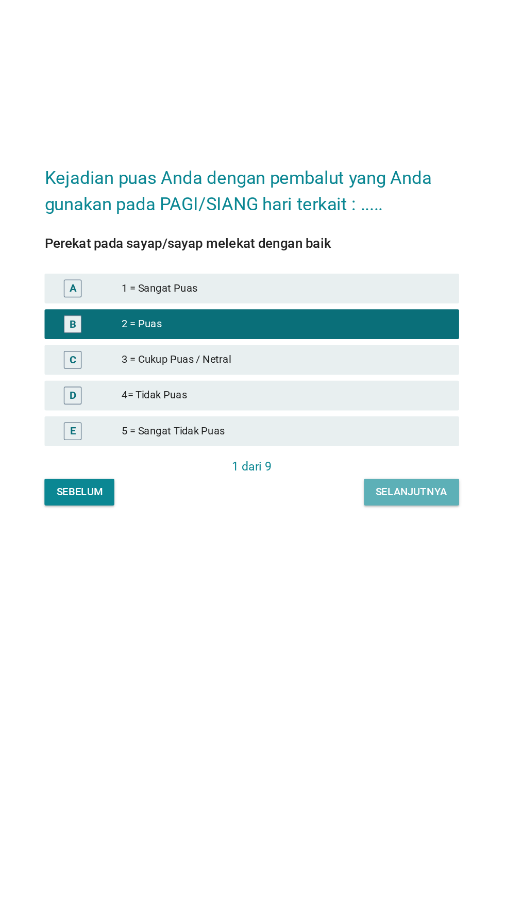
click at [372, 578] on button "Selanjutnya" at bounding box center [363, 569] width 66 height 19
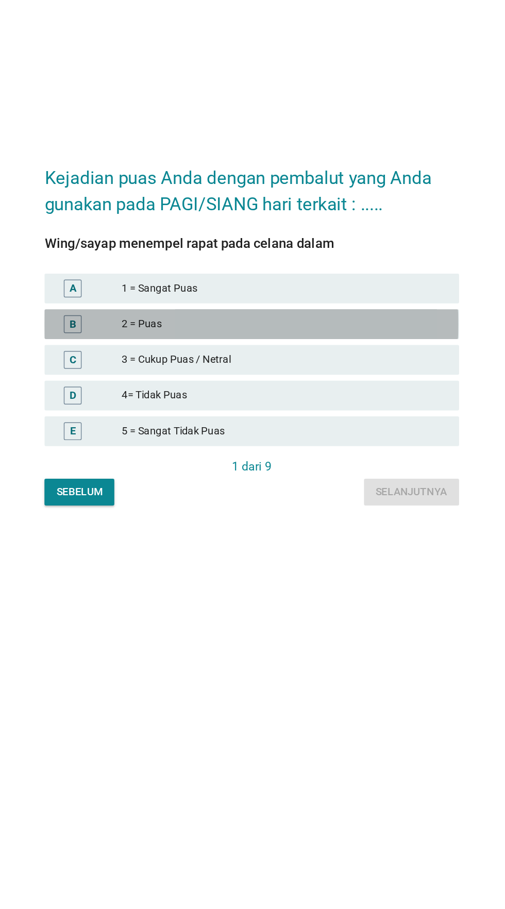
click at [151, 459] on div "B" at bounding box center [139, 452] width 45 height 12
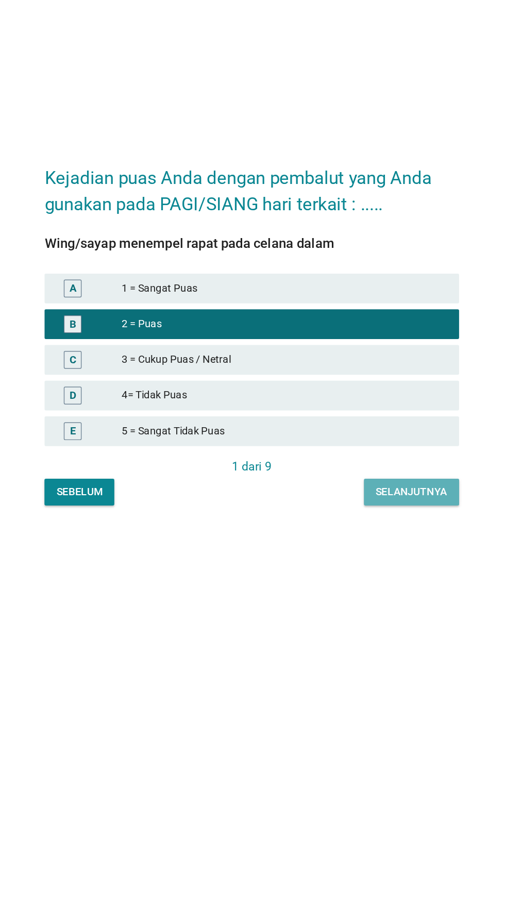
click at [379, 574] on font "Selanjutnya" at bounding box center [363, 568] width 49 height 11
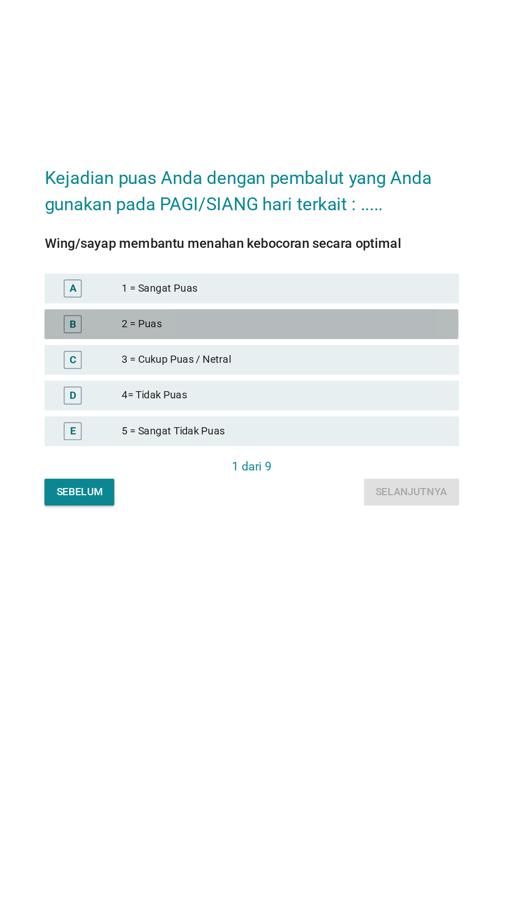
click at [160, 459] on div "B" at bounding box center [139, 452] width 45 height 12
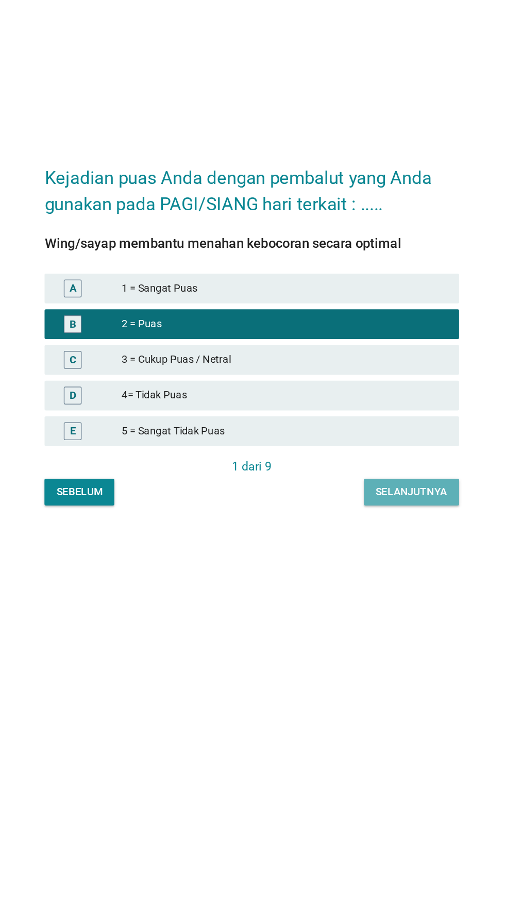
click at [358, 578] on button "Selanjutnya" at bounding box center [363, 569] width 66 height 19
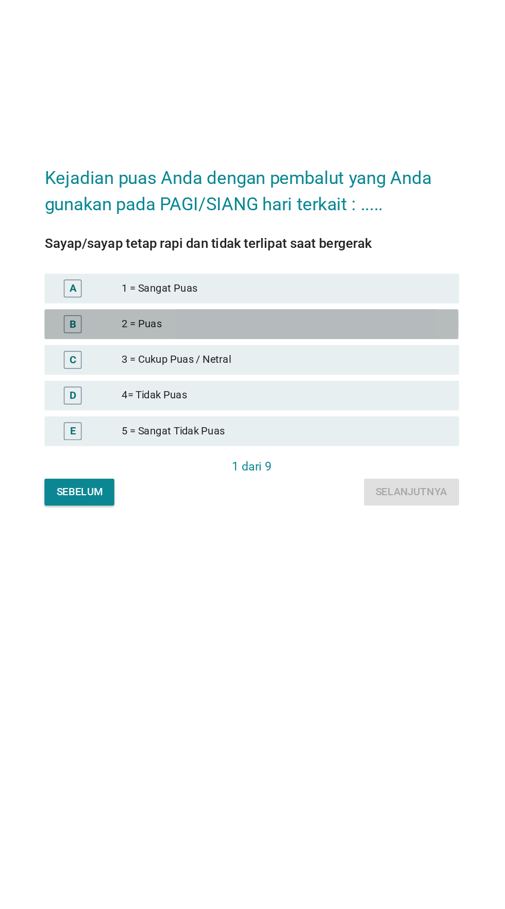
click at [204, 458] on font "2 = Puas" at bounding box center [275, 452] width 226 height 11
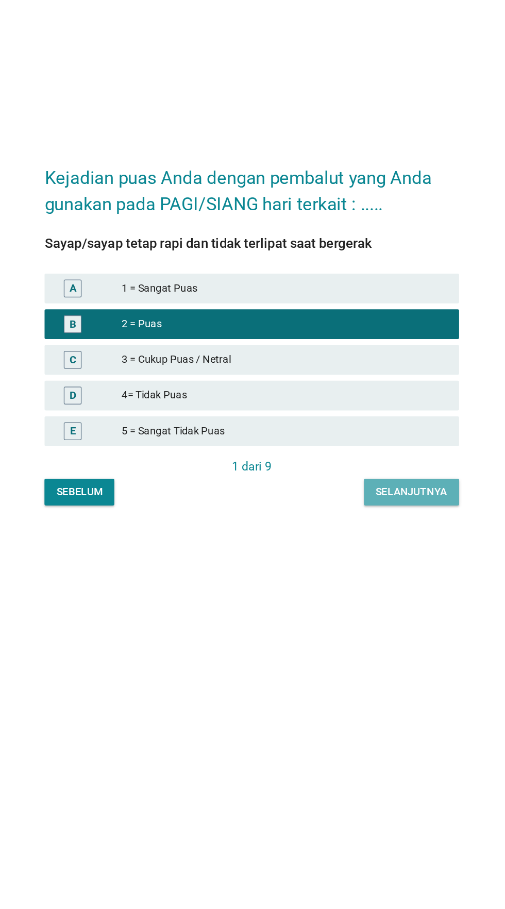
click at [367, 574] on font "Selanjutnya" at bounding box center [363, 568] width 49 height 11
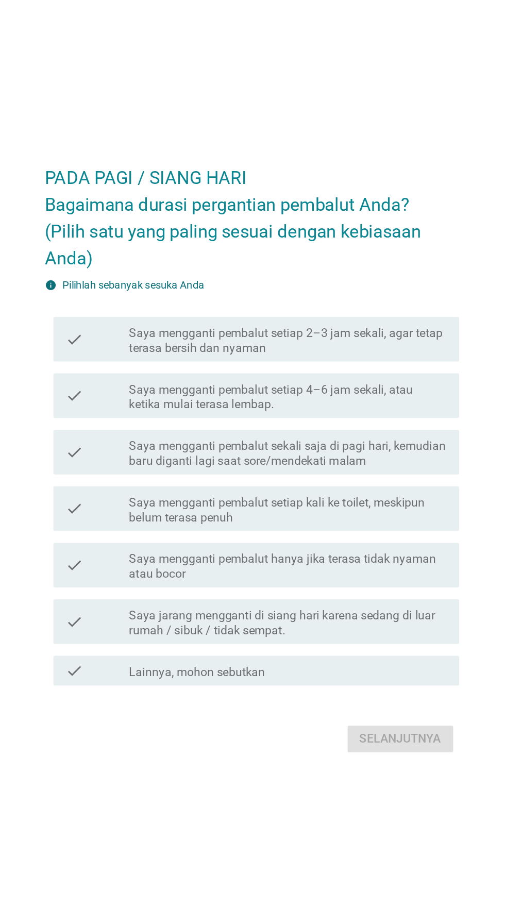
scroll to position [9, 0]
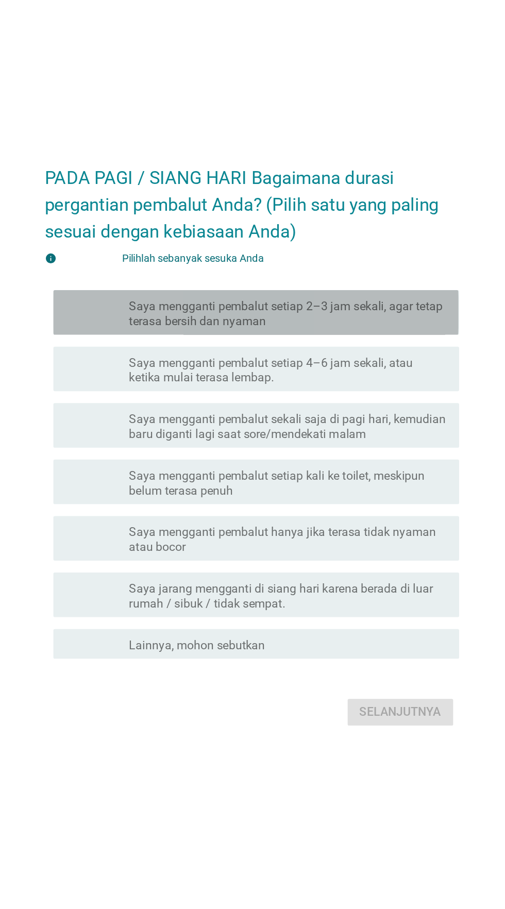
click at [173, 368] on font "Saya mengganti pembalut setiap 2–3 jam sekali, agar tetap terasa bersih dan nya…" at bounding box center [277, 358] width 218 height 20
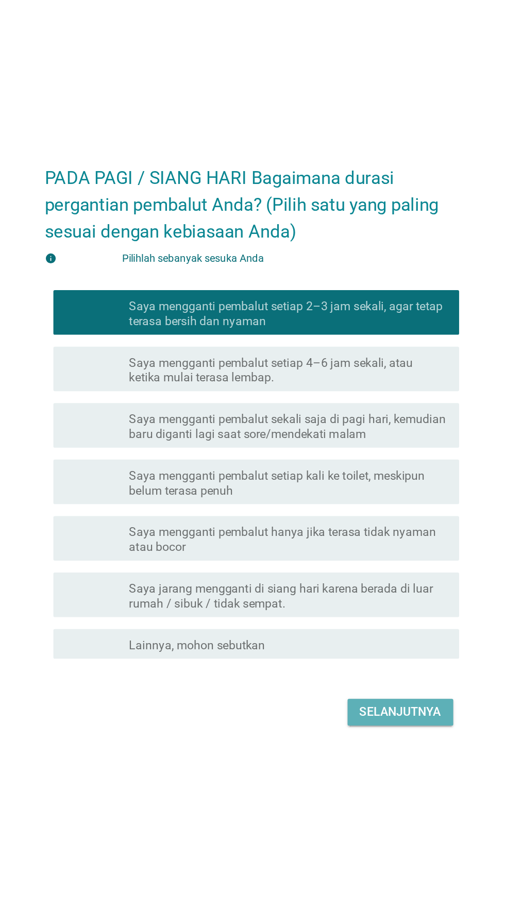
click at [362, 639] on font "Selanjutnya" at bounding box center [355, 634] width 57 height 10
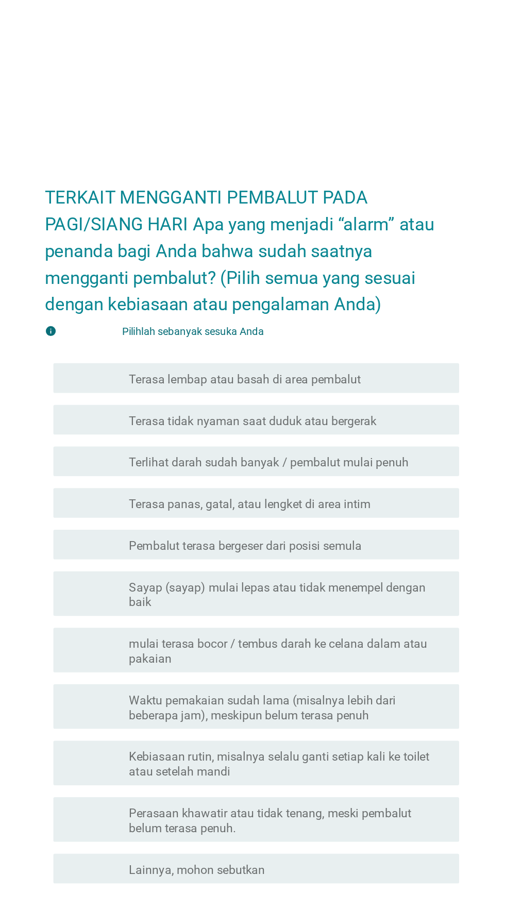
scroll to position [4, 0]
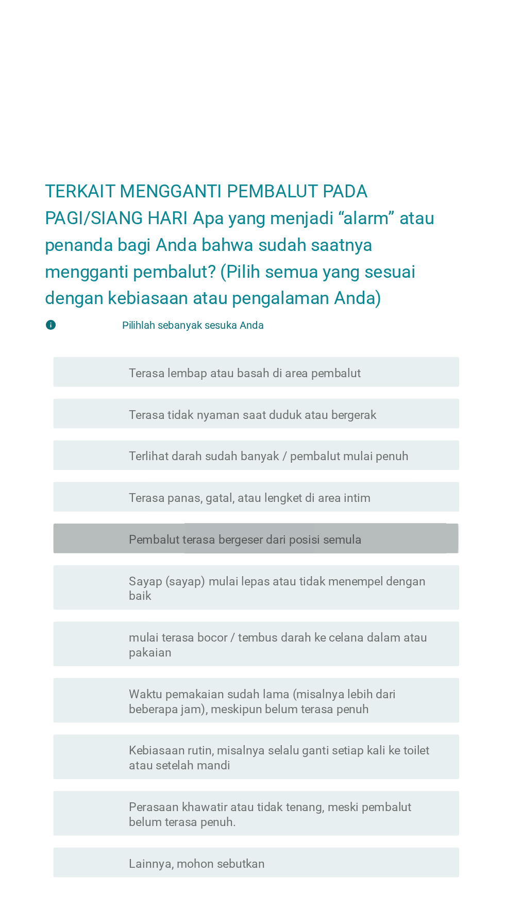
click at [326, 444] on font "Pembalut terasa bergeser dari posisi semula" at bounding box center [248, 440] width 161 height 10
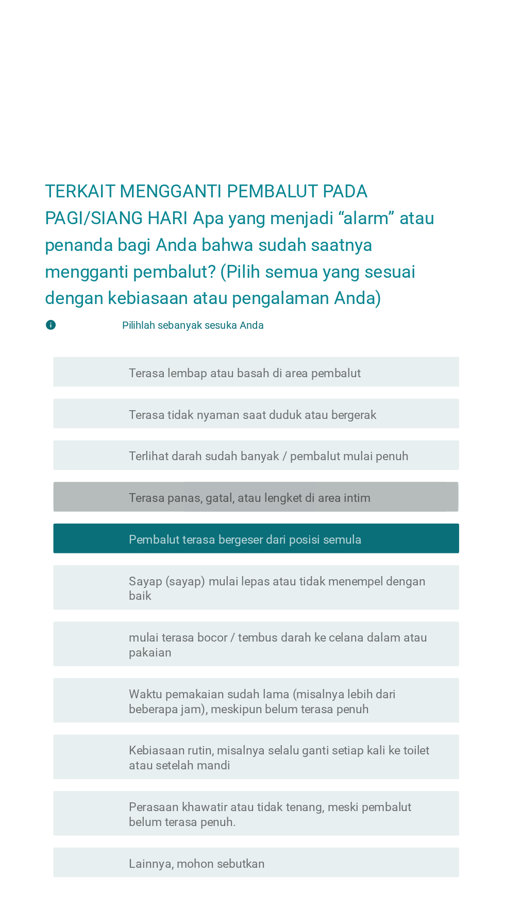
click at [328, 415] on font "Terasa panas, gatal, atau lengket di area intim" at bounding box center [252, 411] width 168 height 10
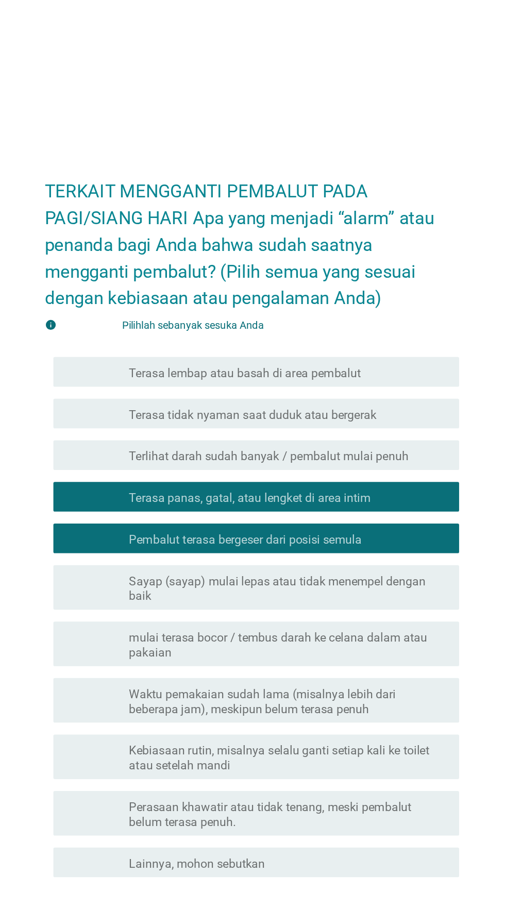
click at [339, 387] on font "Terlihat darah sudah banyak / pembalut mulai penuh" at bounding box center [265, 382] width 194 height 10
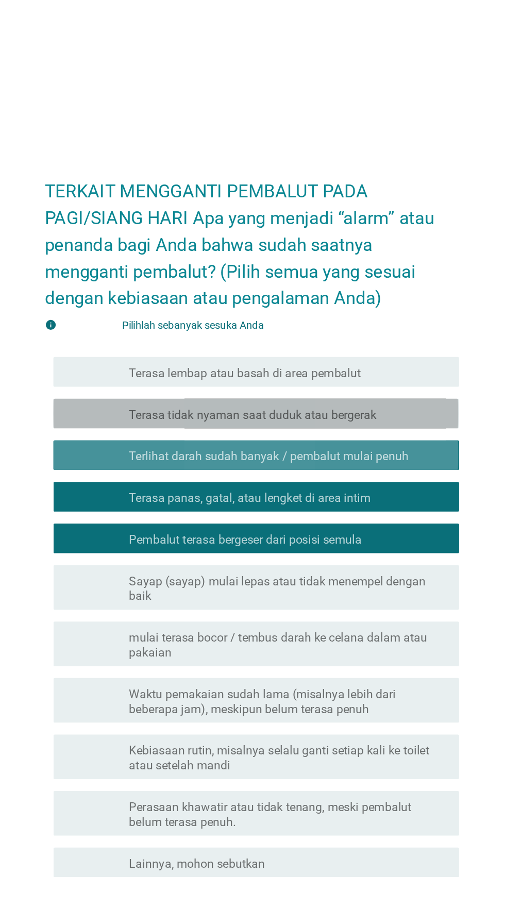
click at [337, 358] on font "Terasa tidak nyaman saat duduk atau bergerak" at bounding box center [254, 353] width 172 height 10
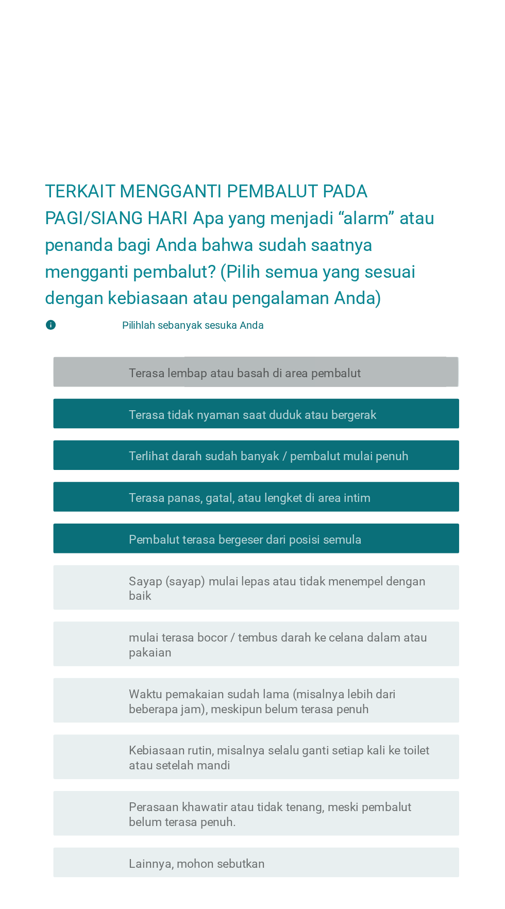
click at [348, 329] on div "garis besar kotak centang kosong Terasa lembap atau basah di area pembalut" at bounding box center [278, 323] width 221 height 12
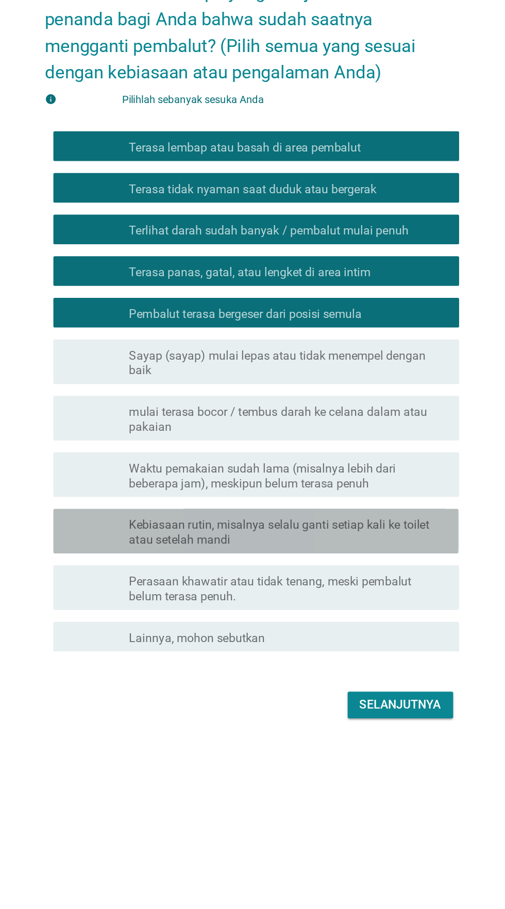
click at [312, 601] on font "Kebiasaan rutin, misalnya selalu ganti setiap kali ke toilet atau setelah mandi" at bounding box center [272, 591] width 208 height 20
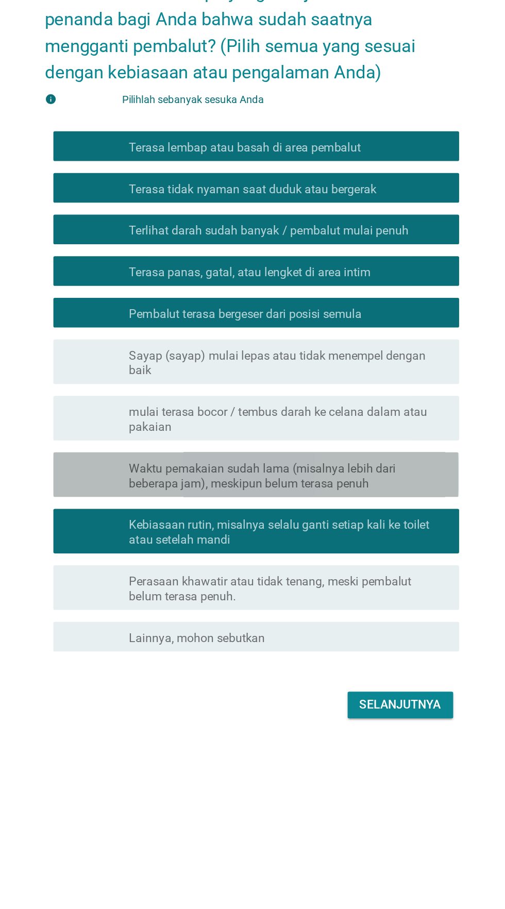
click at [312, 562] on font "Waktu pemakaian sudah lama (misalnya lebih dari beberapa jam), meskipun belum t…" at bounding box center [260, 552] width 185 height 20
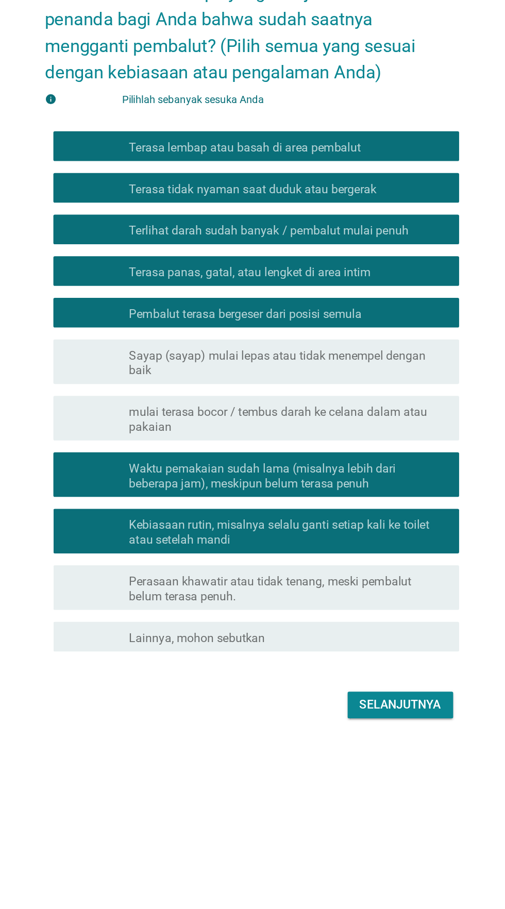
click at [321, 523] on font "mulai terasa bocor / tembus darah ke celana dalam atau pakaian" at bounding box center [278, 513] width 221 height 21
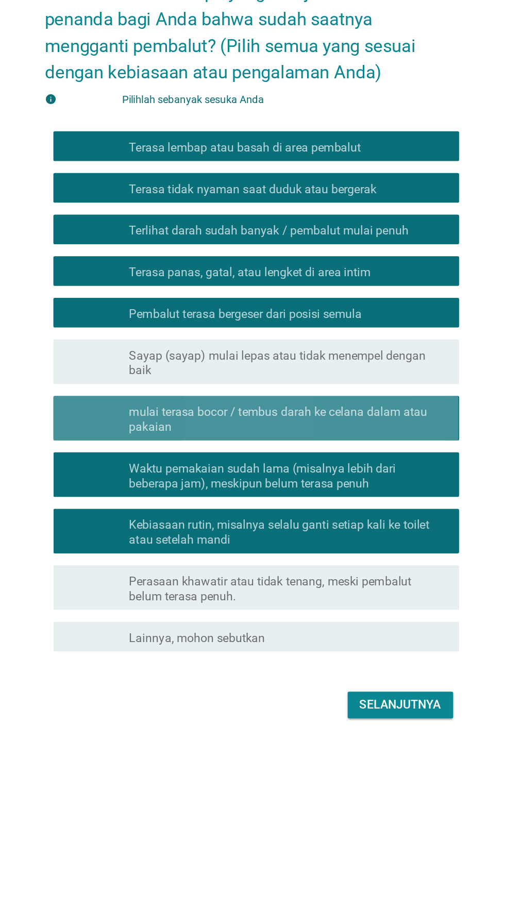
click at [334, 484] on font "Sayap (sayap) mulai lepas atau tidak menempel dengan baik" at bounding box center [271, 473] width 206 height 20
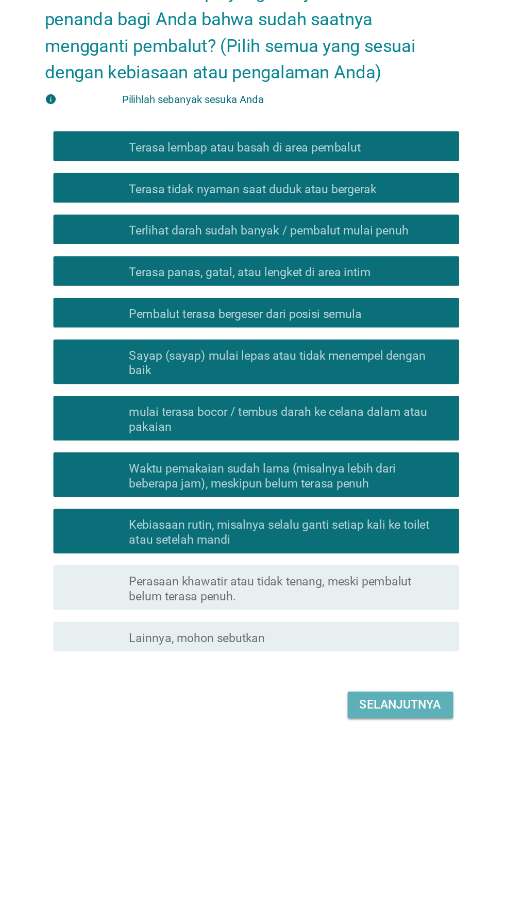
click at [349, 717] on font "Selanjutnya" at bounding box center [355, 711] width 57 height 12
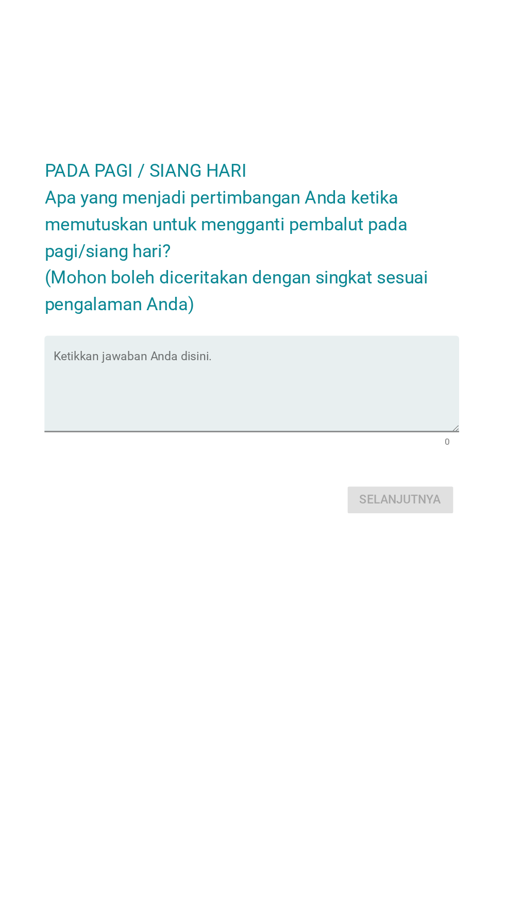
scroll to position [25, 0]
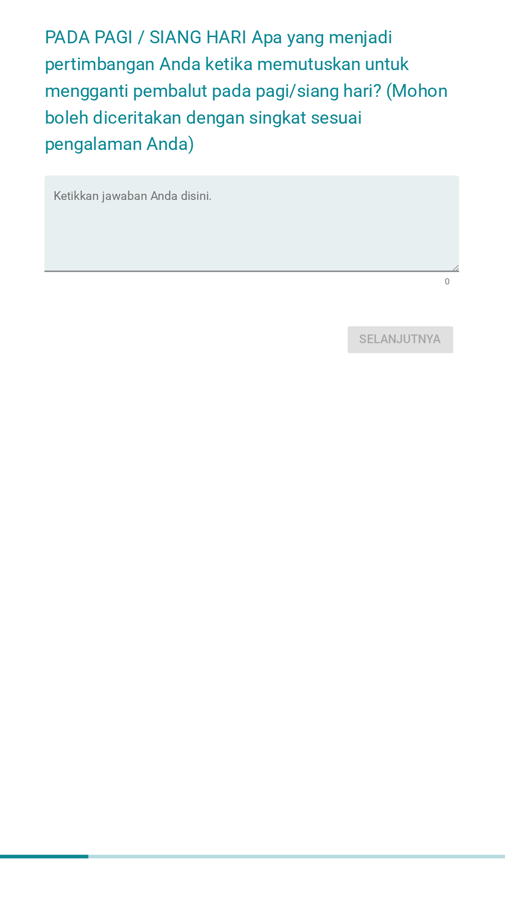
click at [330, 486] on textarea "Ketikkan jawaban Anda disini." at bounding box center [255, 464] width 281 height 54
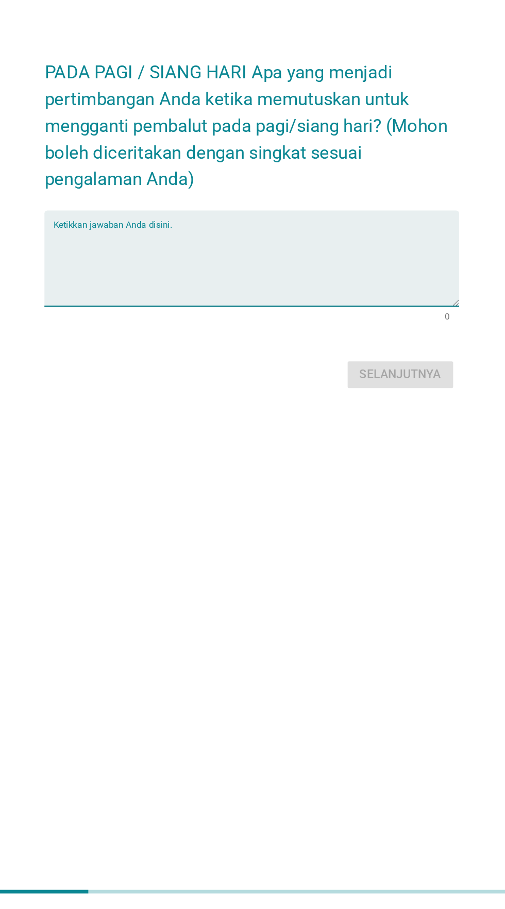
scroll to position [99, 0]
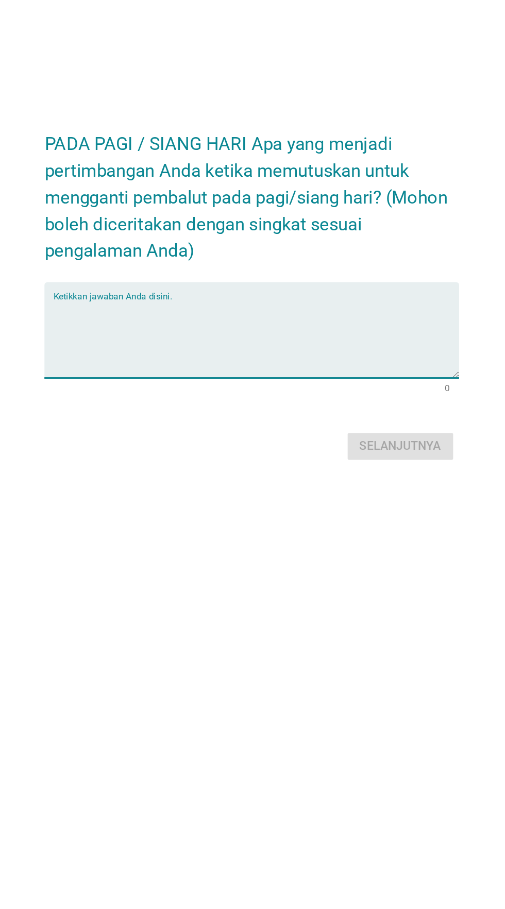
type textarea "J"
type textarea "K"
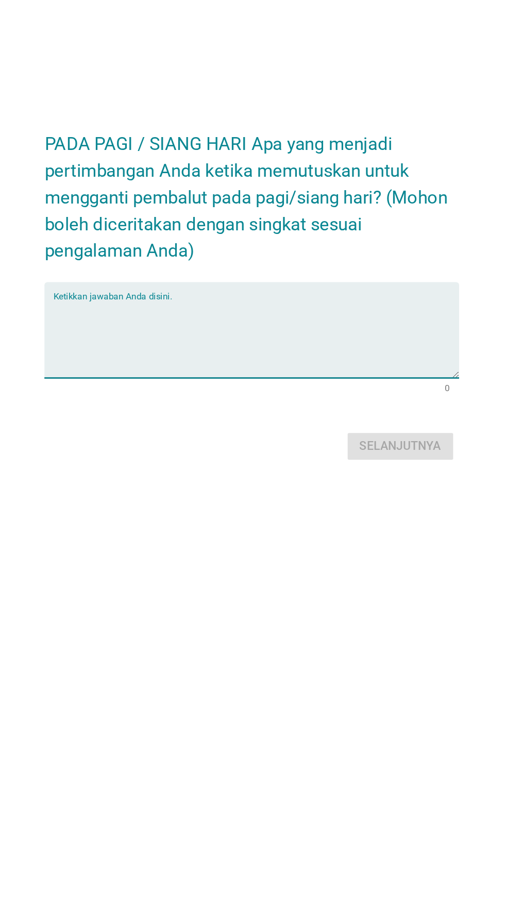
type textarea "K"
type textarea "Lama pemakaian"
click at [354, 533] on font "Selanjutnya" at bounding box center [355, 538] width 57 height 10
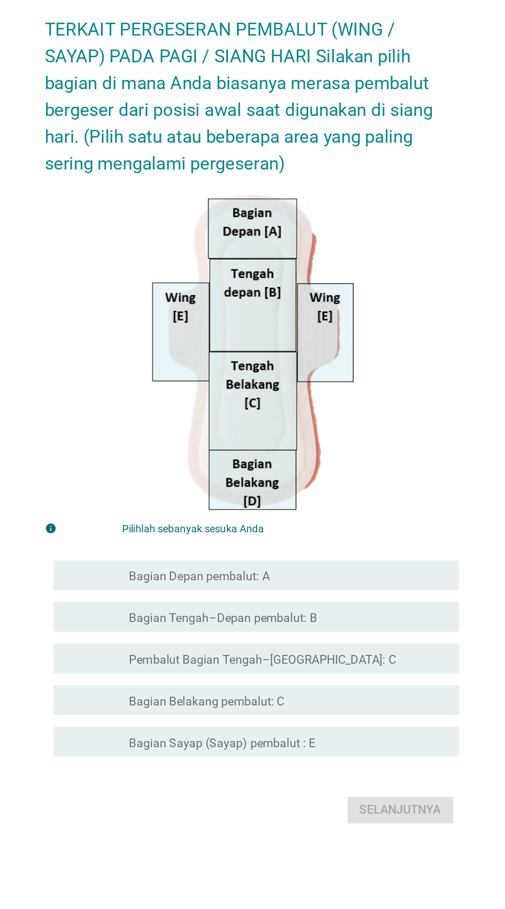
scroll to position [9, 0]
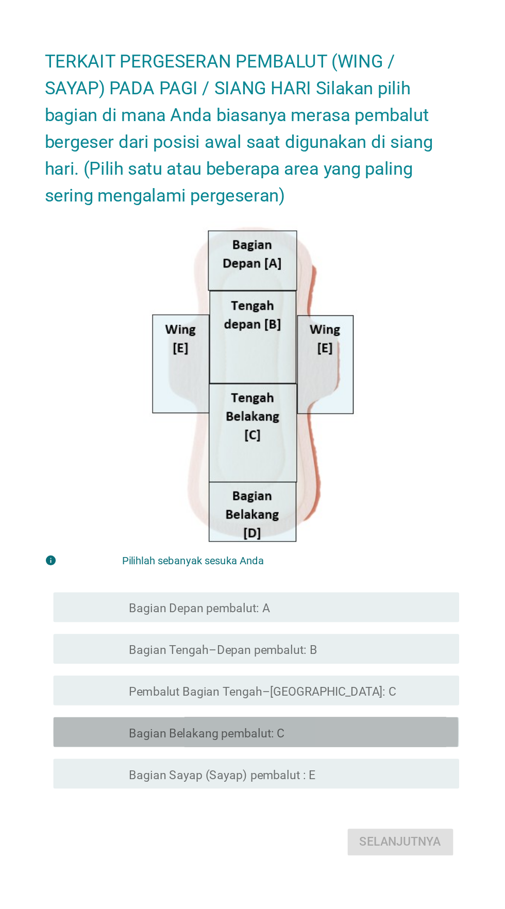
click at [168, 649] on font "Bagian Belakang pembalut: C" at bounding box center [222, 644] width 108 height 10
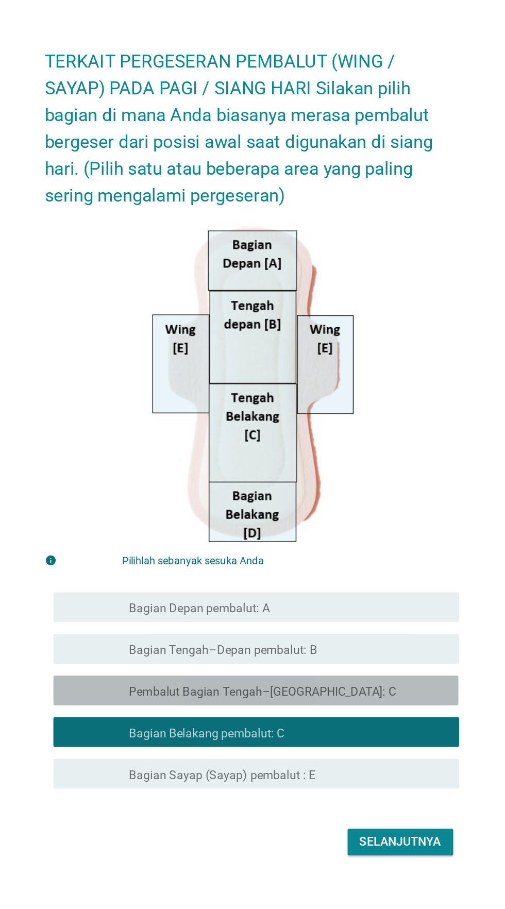
click at [151, 621] on font "memeriksa" at bounding box center [178, 614] width 111 height 12
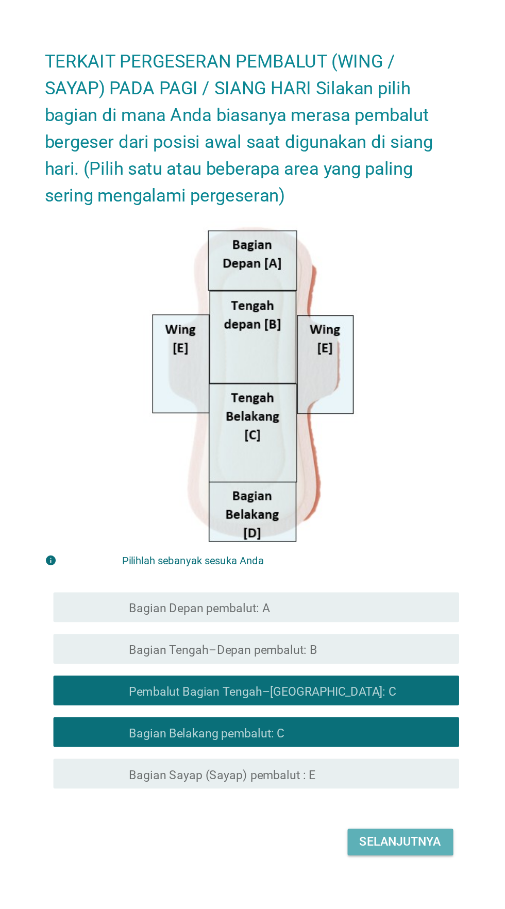
click at [348, 729] on button "Selanjutnya" at bounding box center [355, 719] width 73 height 19
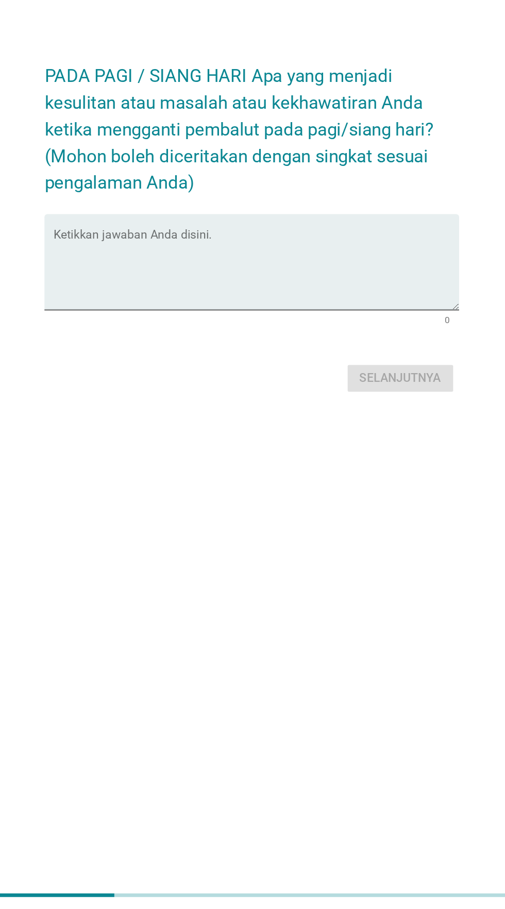
click at [296, 483] on textarea "Ketikkan jawaban Anda disini." at bounding box center [255, 464] width 281 height 54
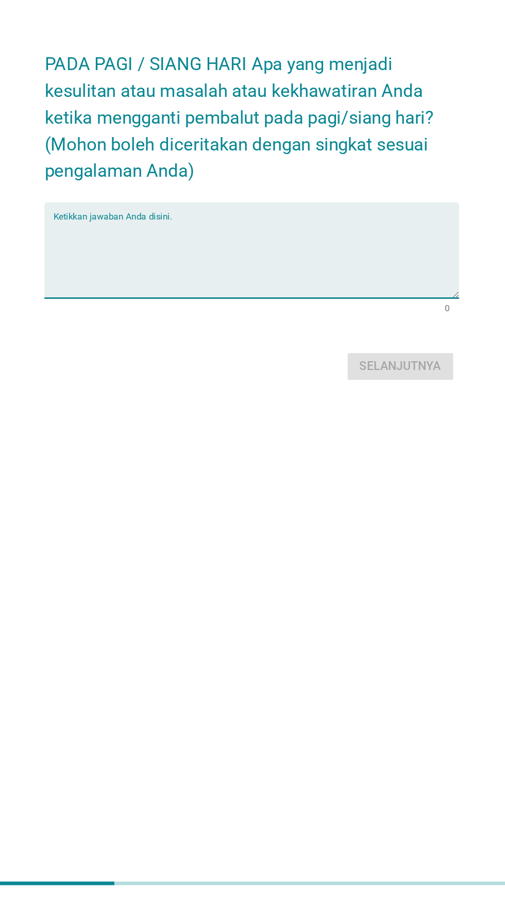
scroll to position [90, 0]
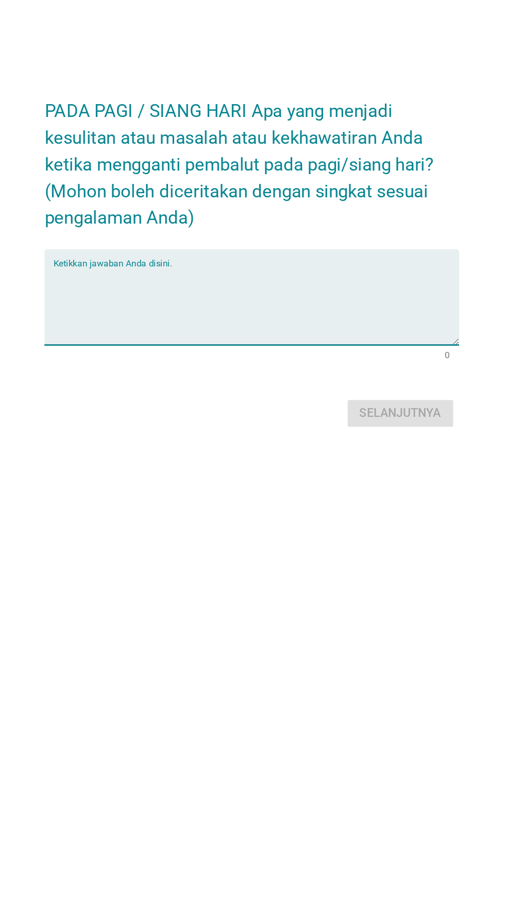
type textarea "K"
type textarea "M"
click at [138, 437] on textarea "Isinya yng banyak" at bounding box center [255, 464] width 281 height 54
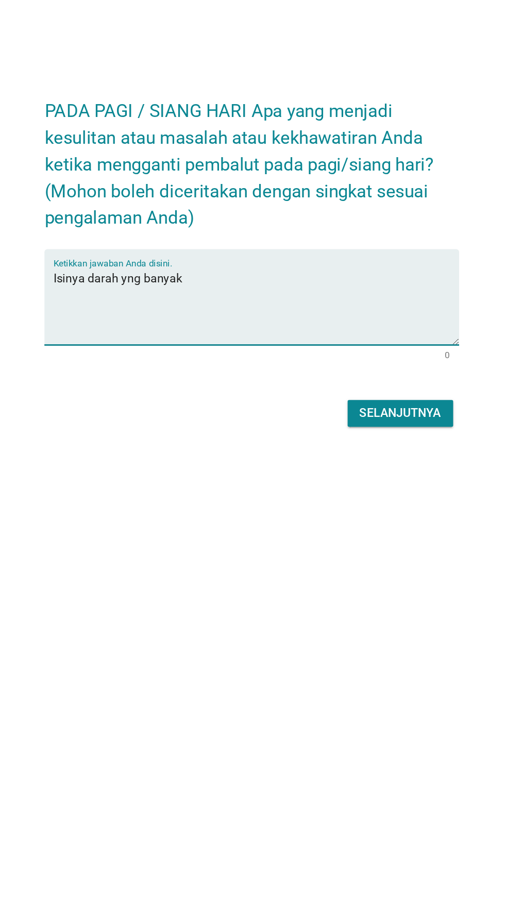
click at [167, 437] on textarea "Isinya darah yng banyak" at bounding box center [255, 464] width 281 height 54
type textarea "Isinya darah yang banyak"
click at [360, 529] on button "Selanjutnya" at bounding box center [355, 538] width 73 height 19
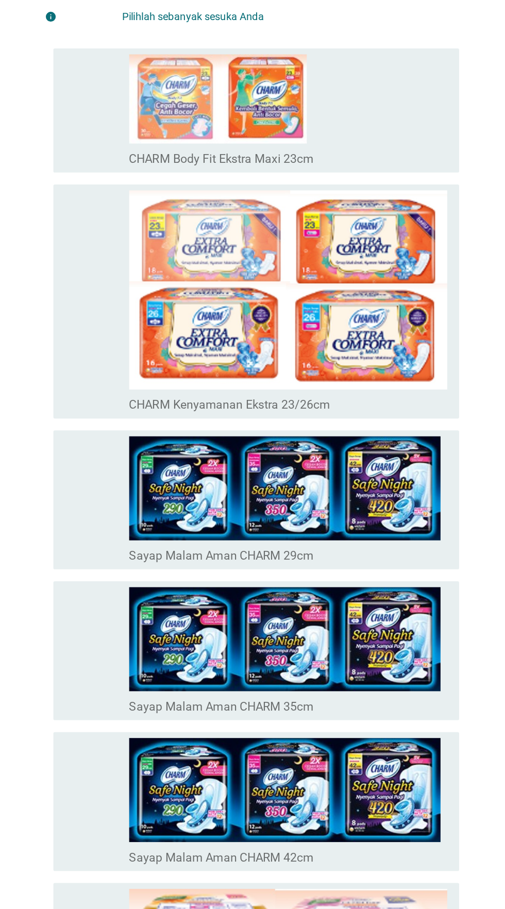
scroll to position [0, 0]
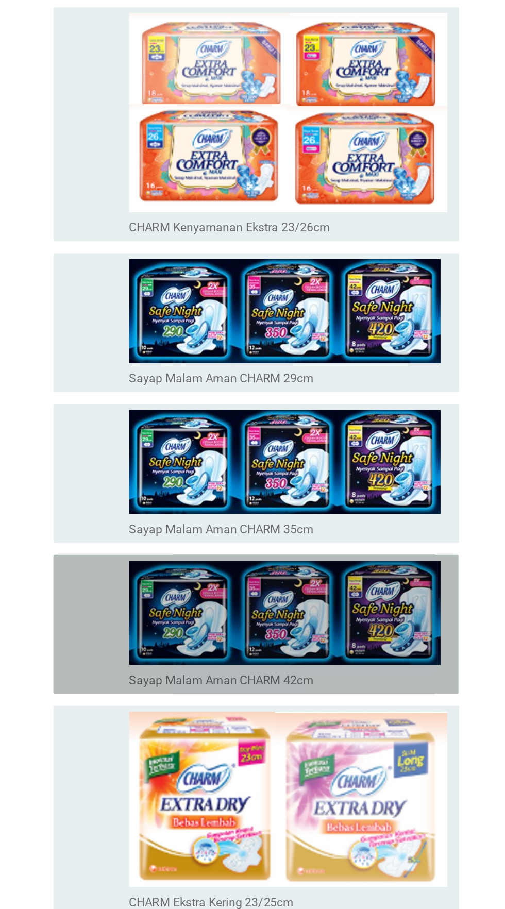
click at [143, 653] on icon "memeriksa" at bounding box center [178, 647] width 111 height 88
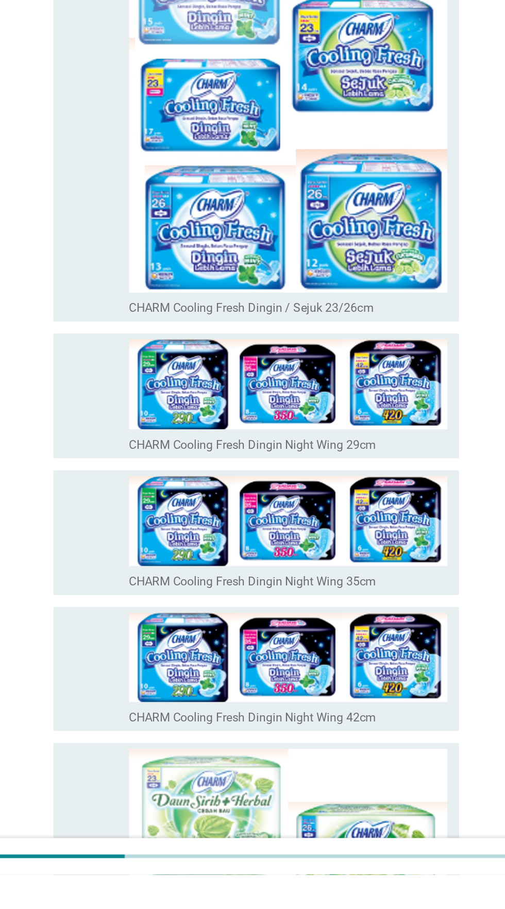
scroll to position [760, 0]
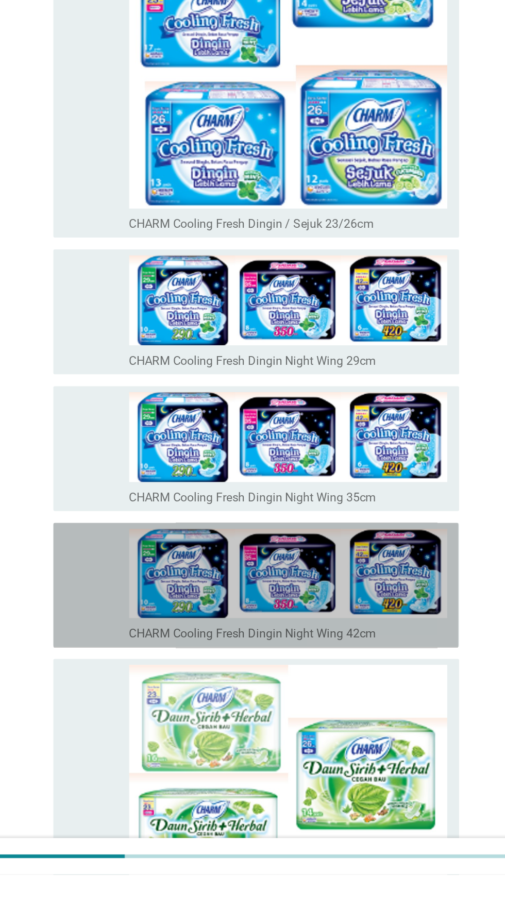
click at [142, 698] on icon "memeriksa" at bounding box center [178, 709] width 111 height 78
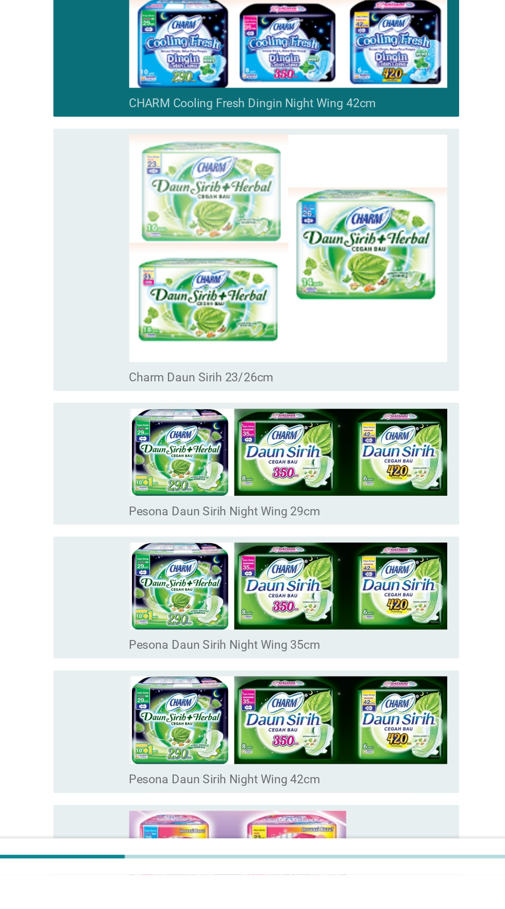
scroll to position [1190, 0]
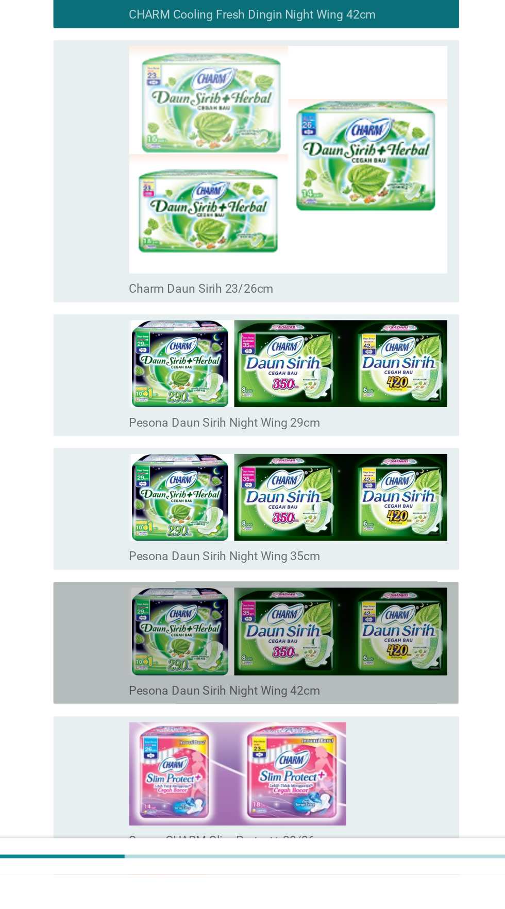
click at [147, 755] on icon "memeriksa" at bounding box center [178, 748] width 111 height 76
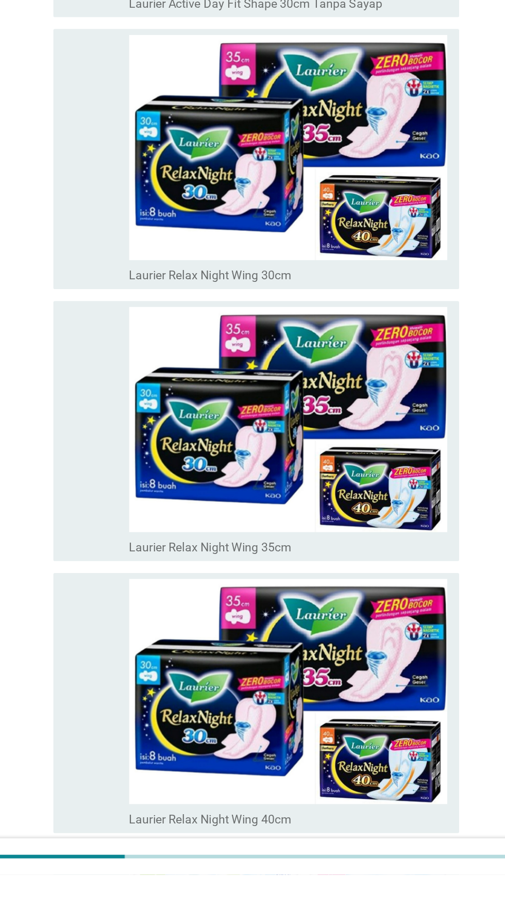
scroll to position [2759, 0]
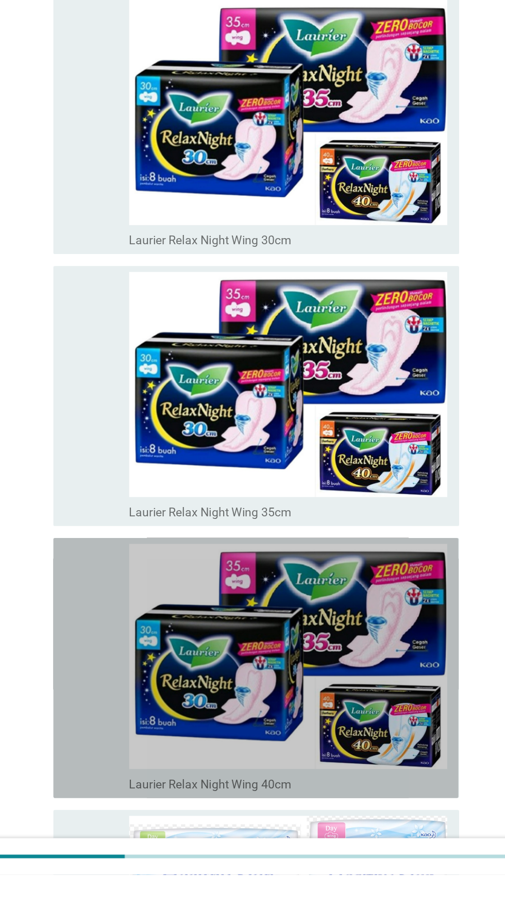
click at [137, 802] on icon "memeriksa" at bounding box center [178, 766] width 111 height 172
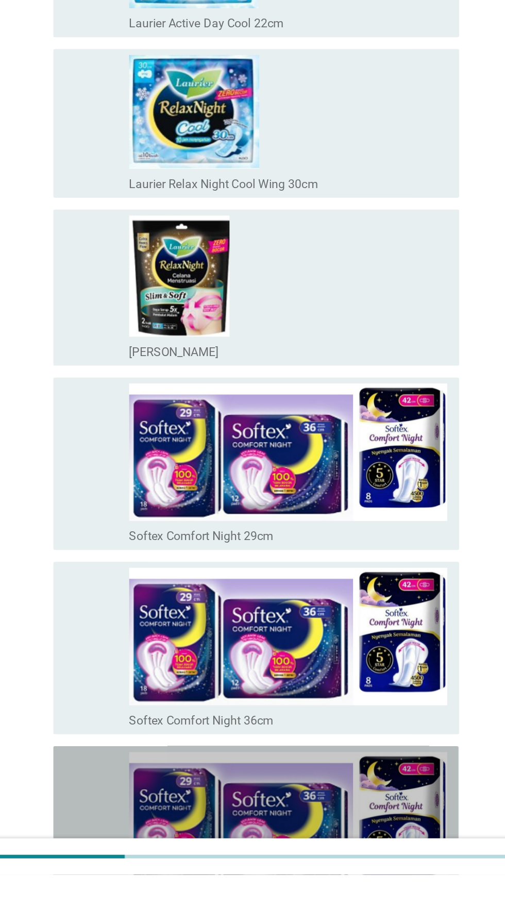
scroll to position [4139, 0]
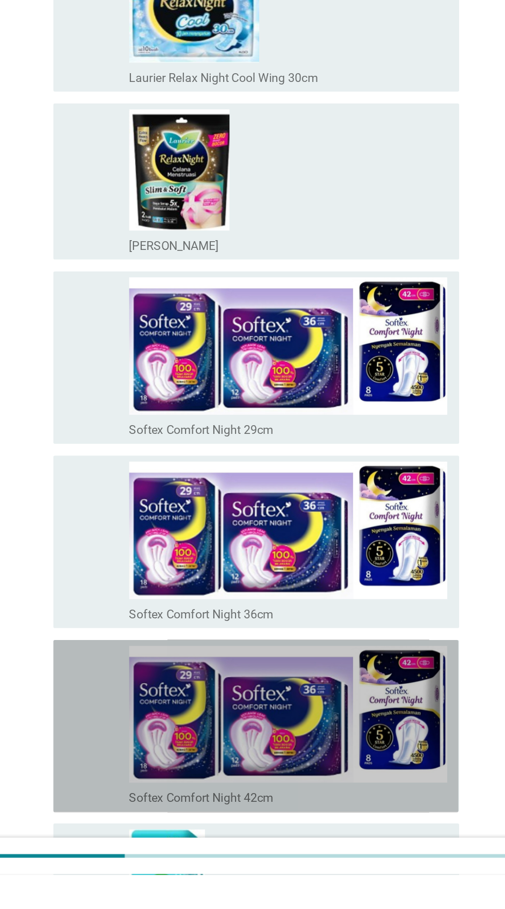
click at [144, 814] on icon "memeriksa" at bounding box center [178, 806] width 111 height 111
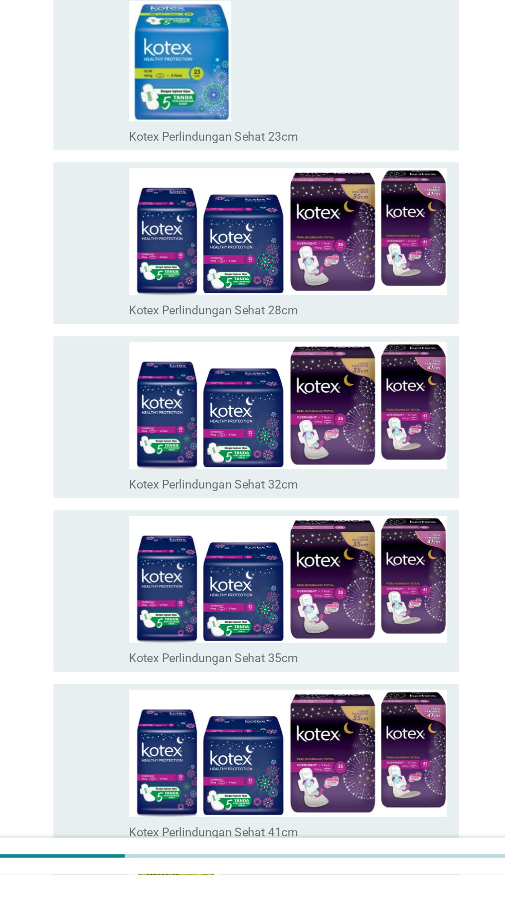
scroll to position [6909, 0]
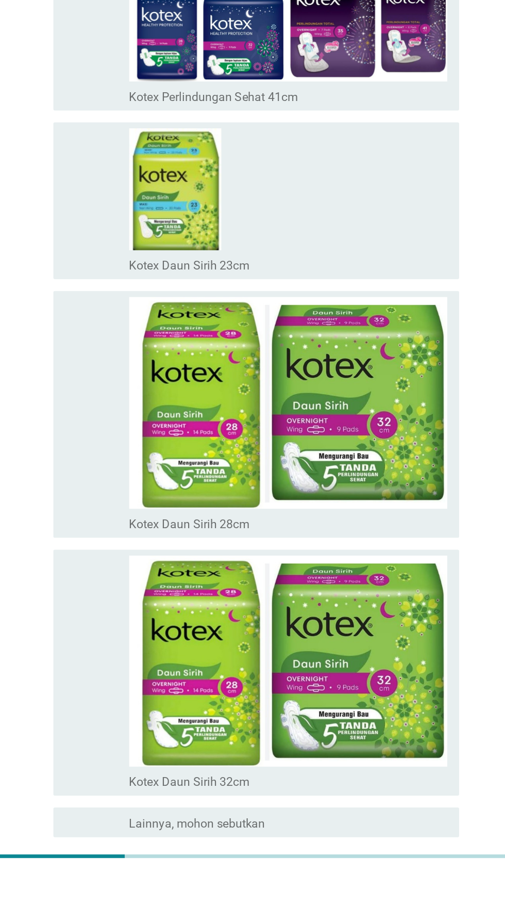
click at [355, 909] on font "Selanjutnya" at bounding box center [355, 920] width 57 height 12
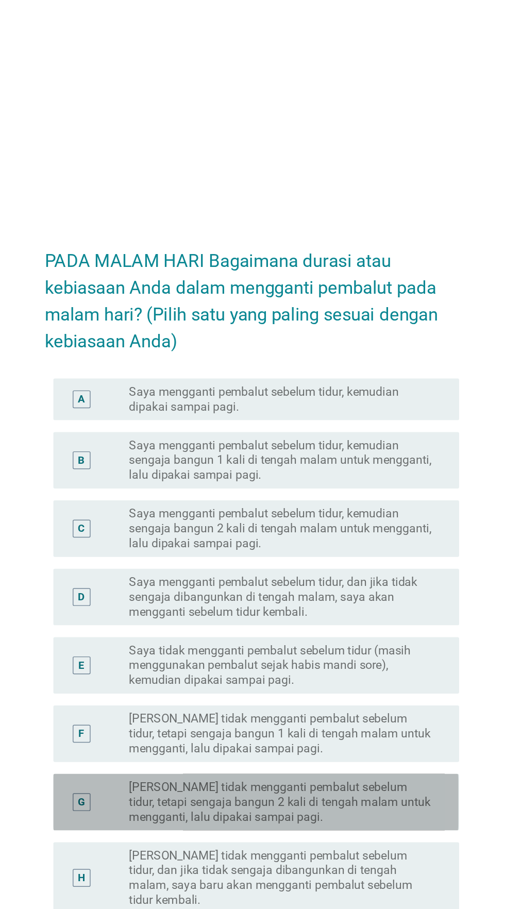
scroll to position [0, 0]
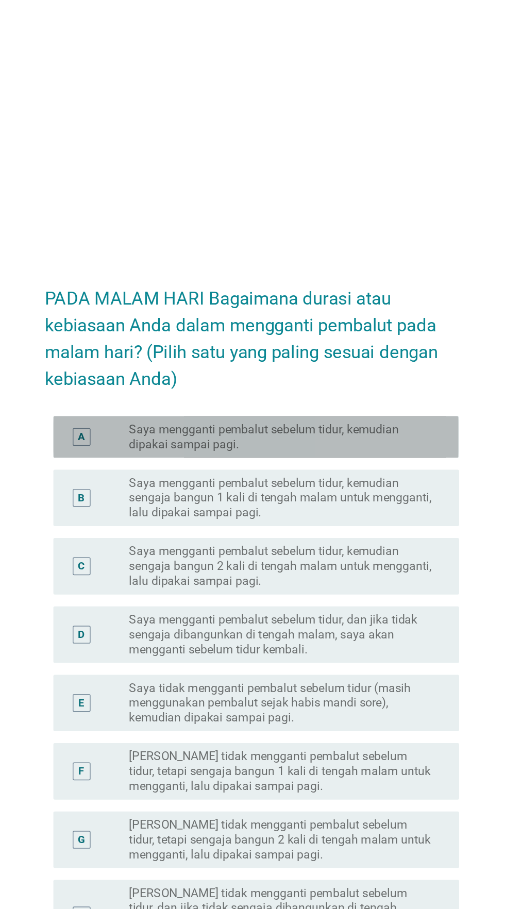
click at [355, 313] on font "Saya mengganti pembalut sebelum tidur, kemudian dipakai sampai pagi." at bounding box center [274, 303] width 212 height 21
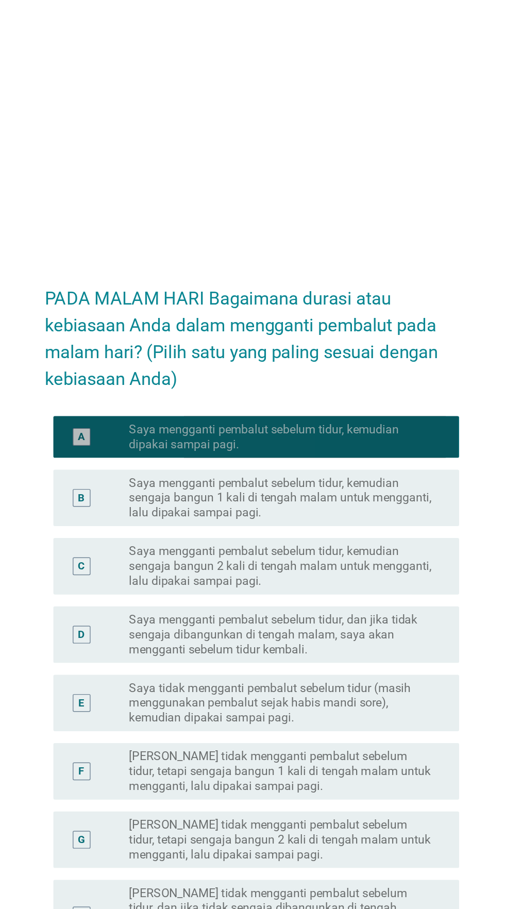
click at [361, 313] on font "Saya mengganti pembalut sebelum tidur, kemudian dipakai sampai pagi." at bounding box center [274, 303] width 212 height 21
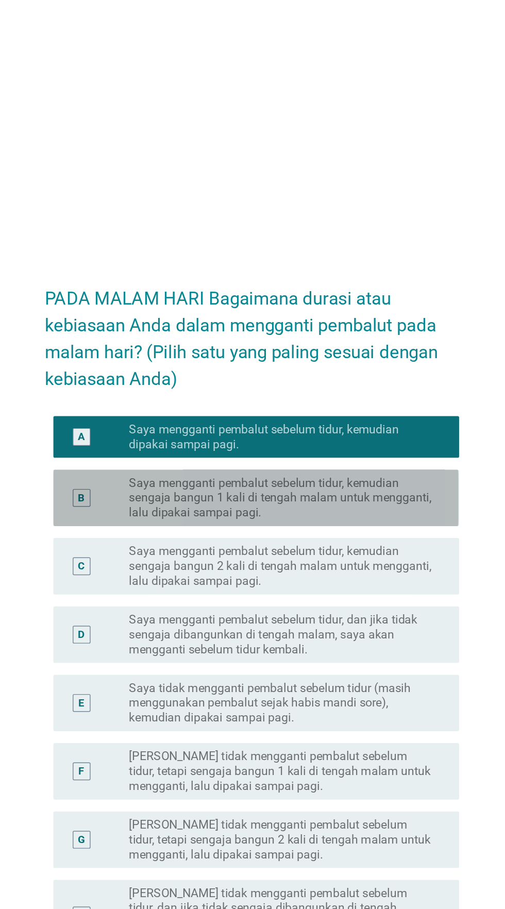
click at [350, 360] on font "Saya mengganti pembalut sebelum tidur, kemudian sengaja bangun 1 kali di tengah…" at bounding box center [273, 345] width 210 height 30
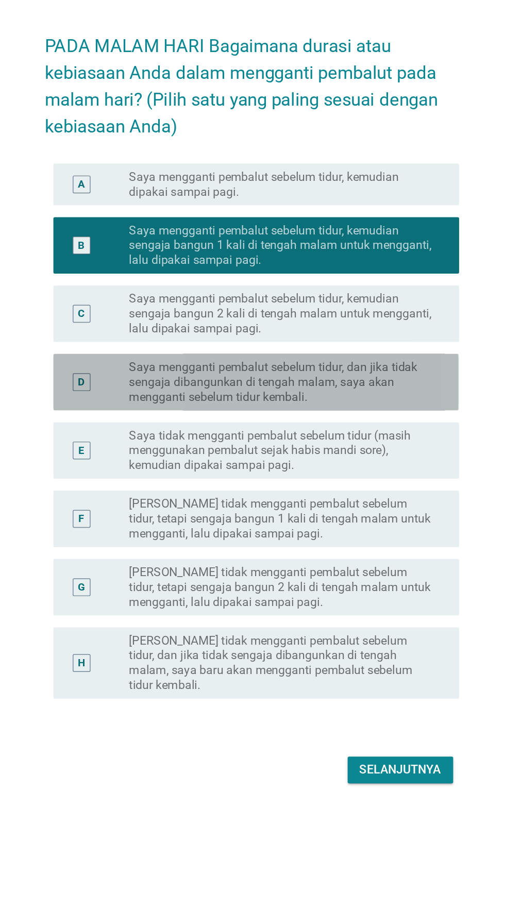
click at [334, 455] on font "Saya mengganti pembalut sebelum tidur, dan jika tidak sengaja dibangunkan di te…" at bounding box center [268, 440] width 200 height 30
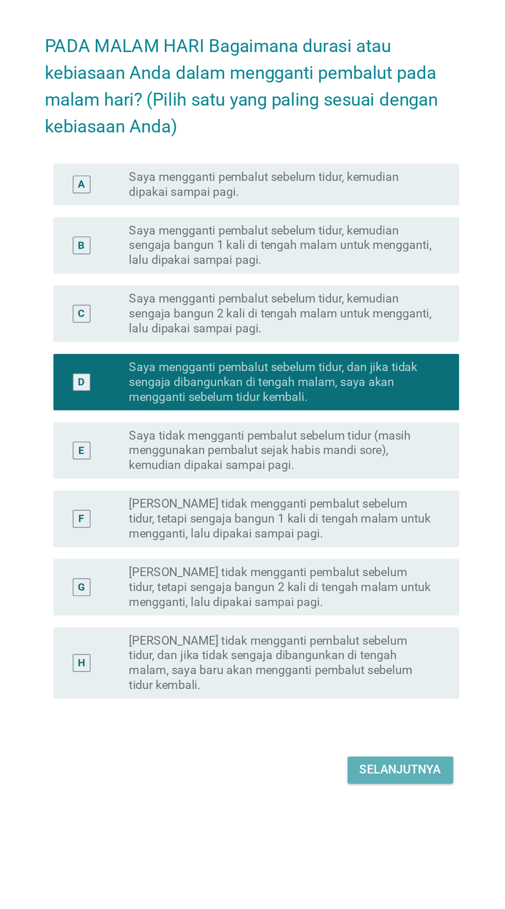
click at [354, 716] on font "Selanjutnya" at bounding box center [355, 709] width 57 height 12
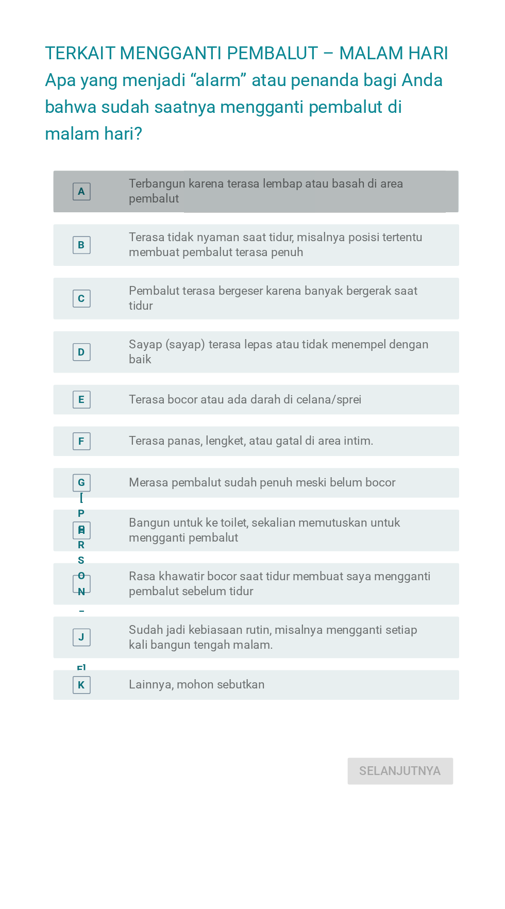
click at [368, 315] on font "Terbangun karena terasa lembap atau basah di area pembalut" at bounding box center [274, 305] width 212 height 21
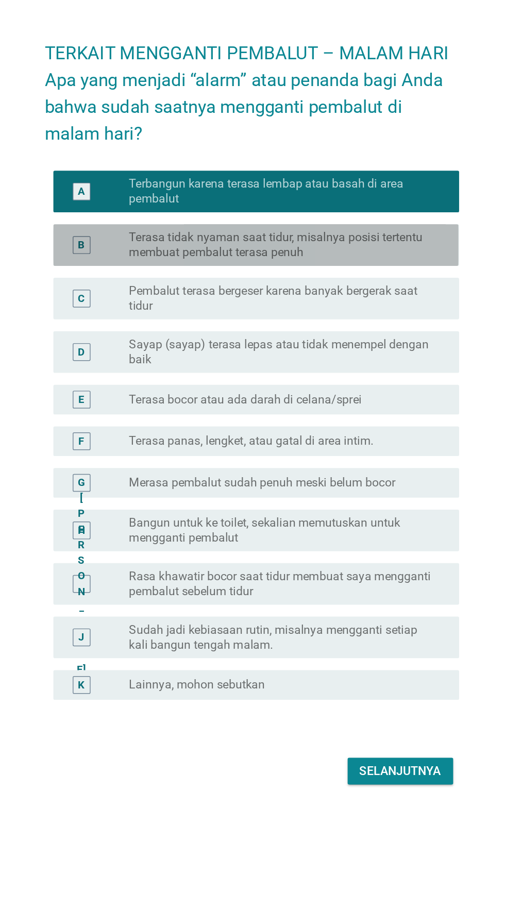
click at [338, 353] on font "Terasa tidak nyaman saat tidur, misalnya posisi tertentu membuat pembalut teras…" at bounding box center [274, 342] width 212 height 21
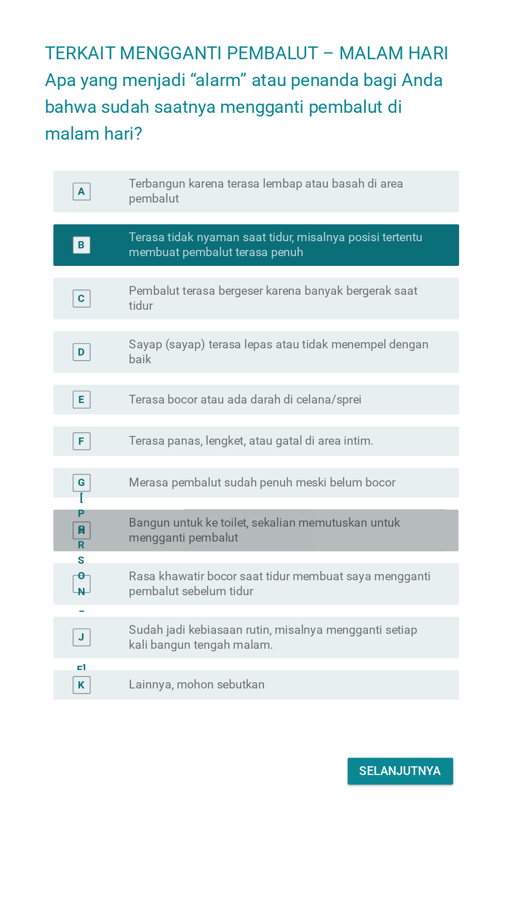
click at [337, 550] on font "Bangun untuk ke toilet, sekalian memutuskan untuk mengganti pembalut" at bounding box center [262, 540] width 188 height 20
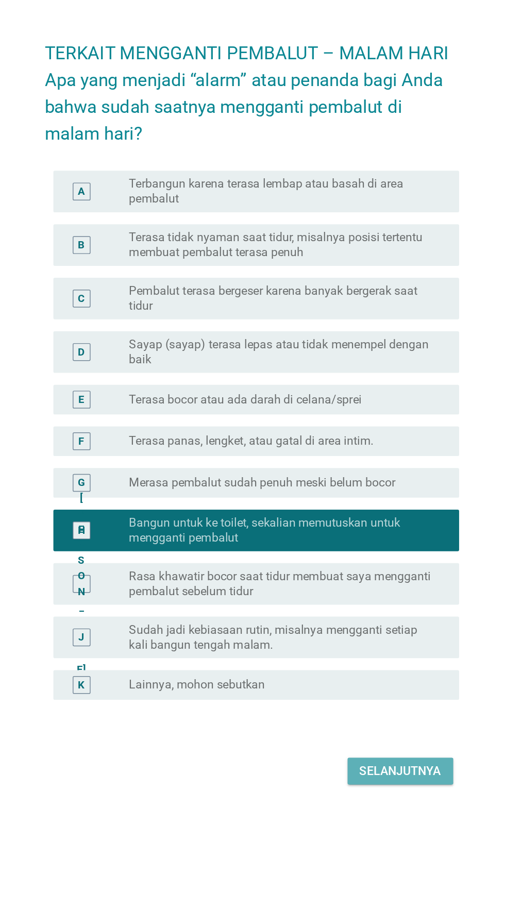
click at [352, 717] on button "Selanjutnya" at bounding box center [355, 707] width 73 height 19
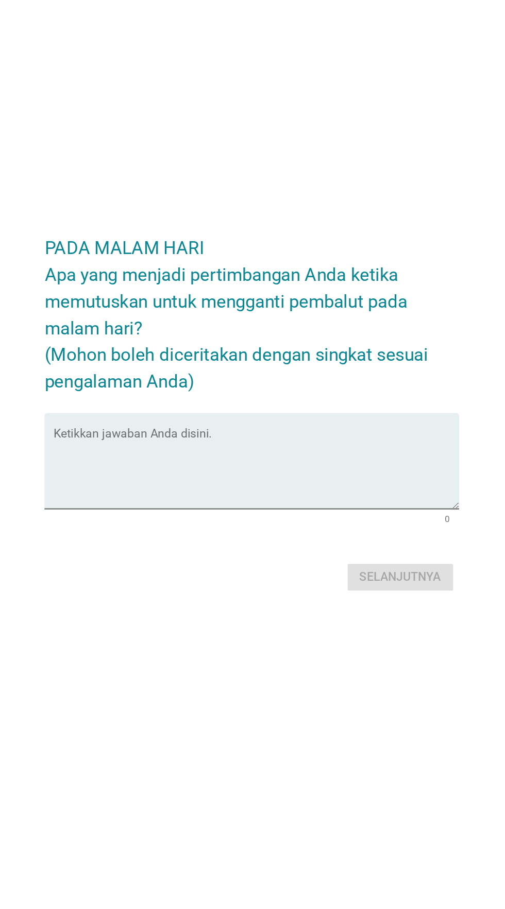
scroll to position [25, 0]
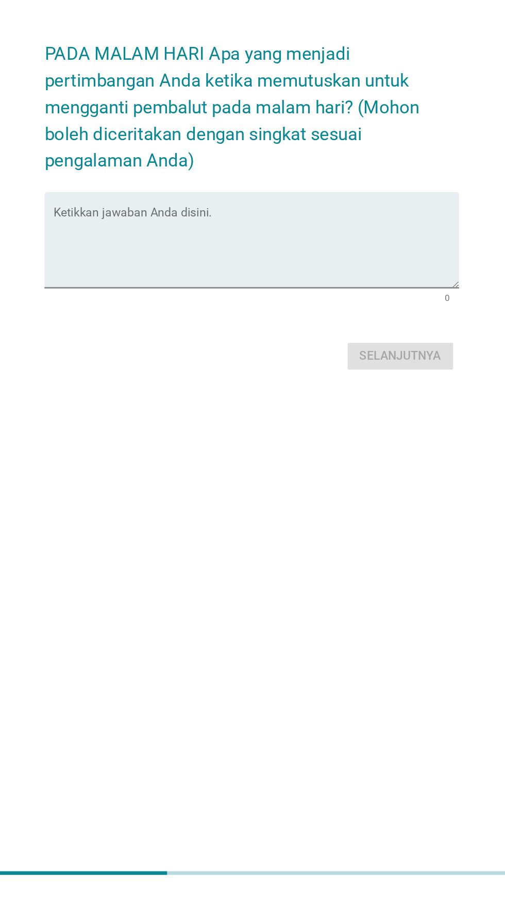
click at [292, 479] on textarea "Ketikkan jawaban Anda disini." at bounding box center [255, 464] width 281 height 54
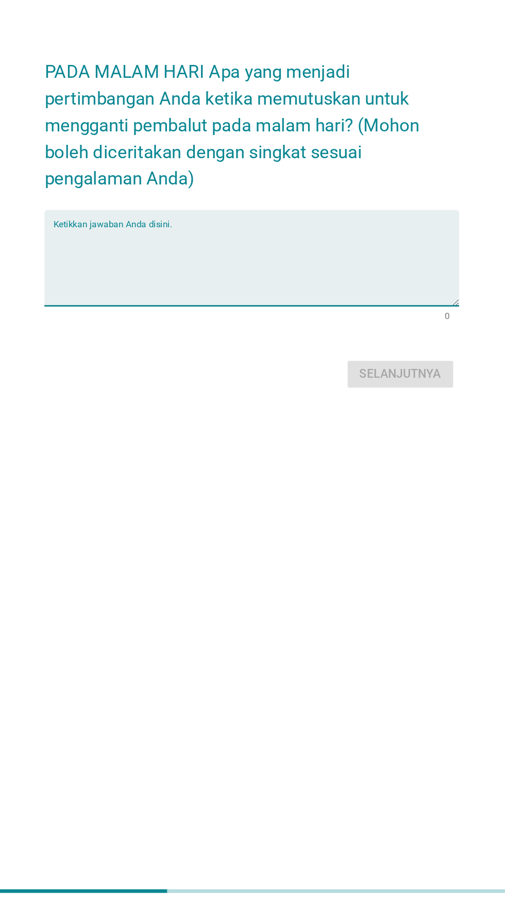
type textarea "J"
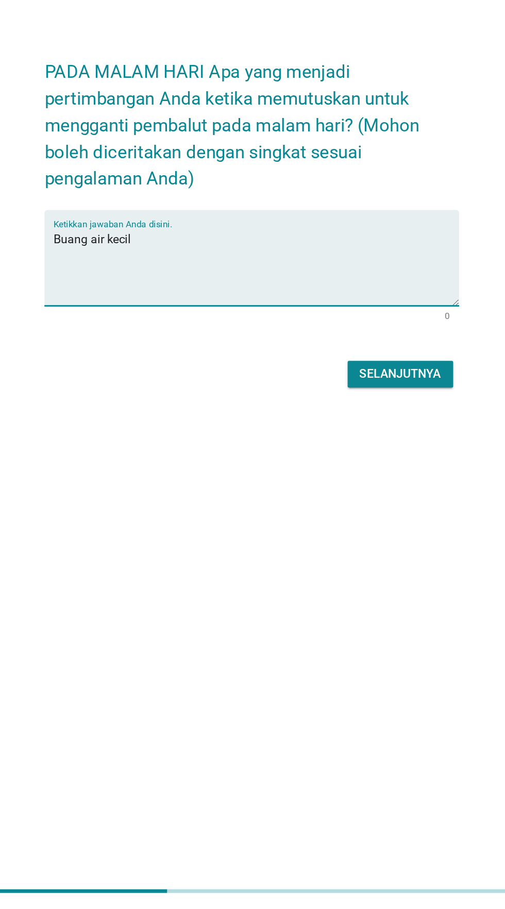
type textarea "Buang air kecil"
click at [352, 533] on font "Selanjutnya" at bounding box center [355, 538] width 57 height 10
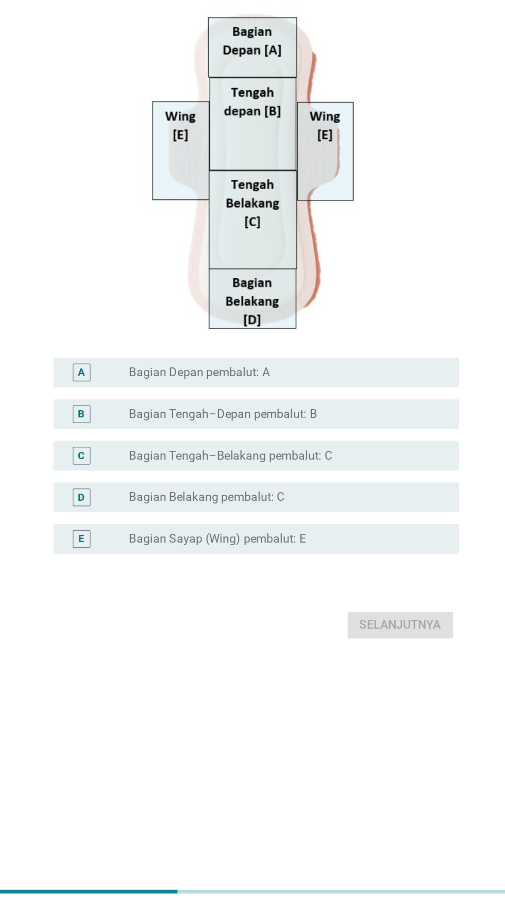
scroll to position [0, 0]
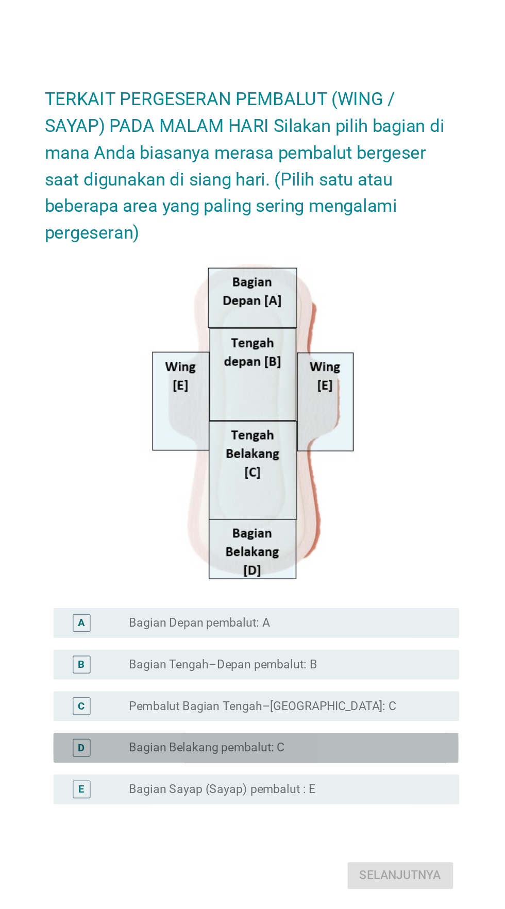
click at [316, 644] on div "tombol radio tidak dicentang Bagian Belakang pembalut: C" at bounding box center [274, 639] width 212 height 10
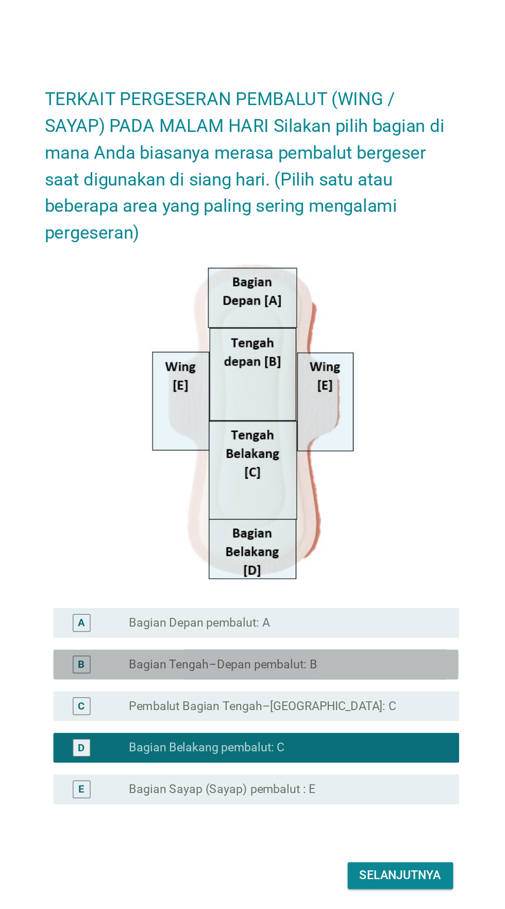
click at [330, 587] on div "tombol radio tidak dicentang Bagian Tengah–Depan pembalut: B" at bounding box center [274, 581] width 212 height 10
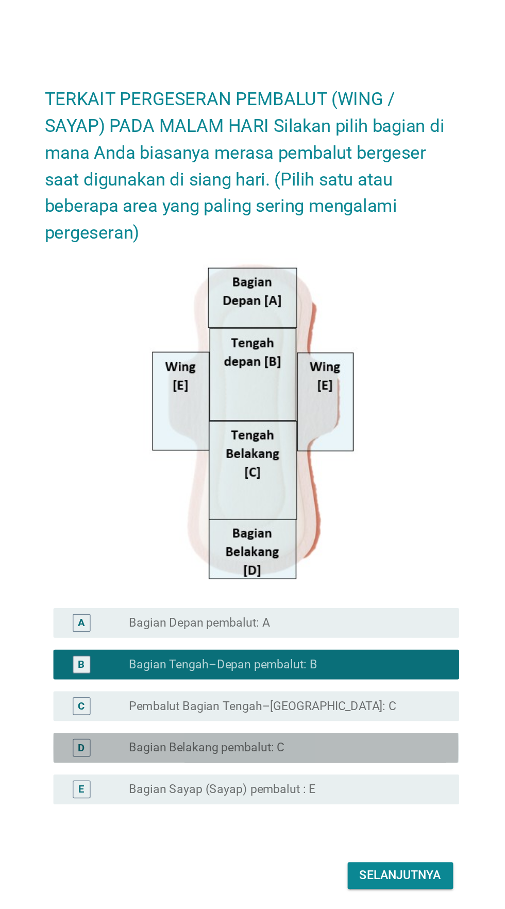
click at [328, 650] on div "D tombol radio tidak dicentang Bagian Belakang pembalut: C" at bounding box center [255, 639] width 281 height 21
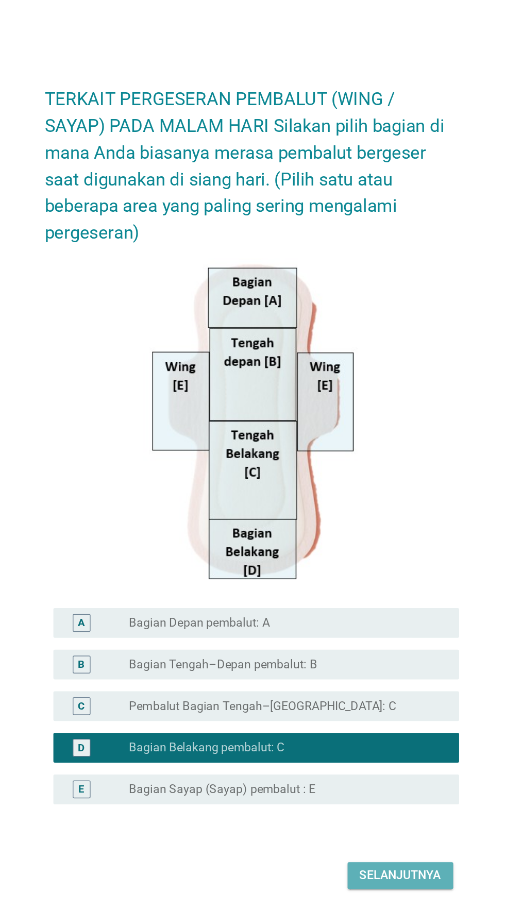
click at [346, 733] on font "Selanjutnya" at bounding box center [355, 728] width 57 height 10
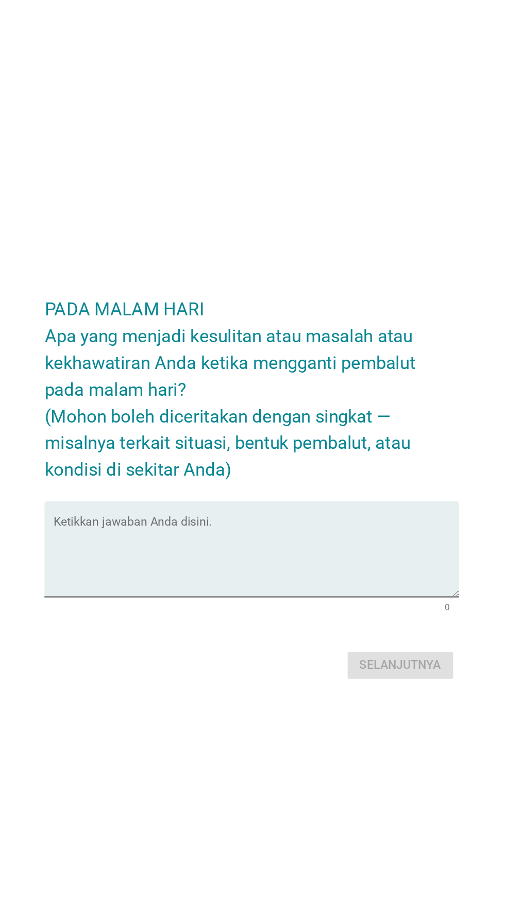
scroll to position [25, 0]
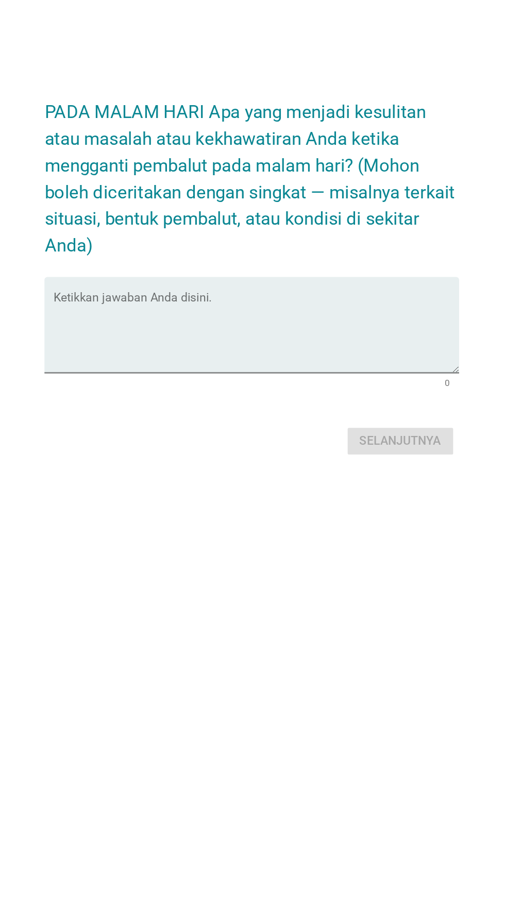
click at [327, 491] on textarea "Ketikkan jawaban Anda disini." at bounding box center [255, 473] width 281 height 54
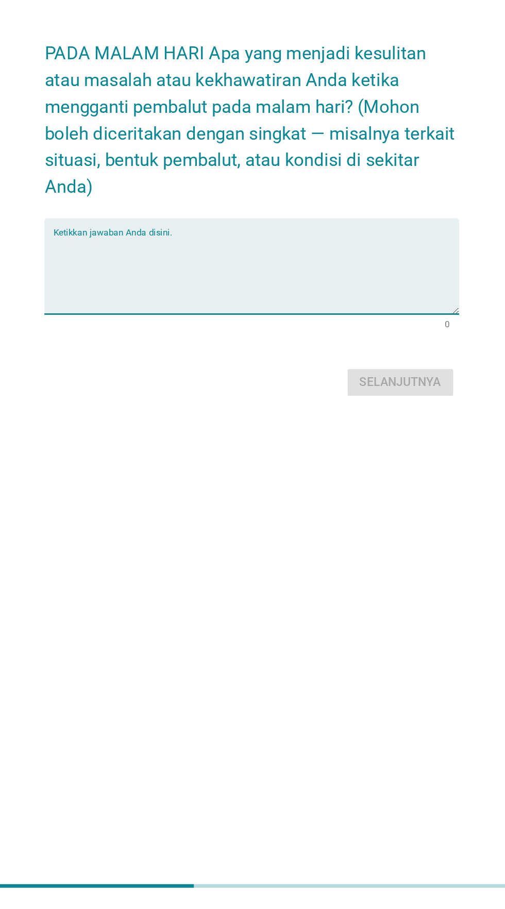
scroll to position [46, 0]
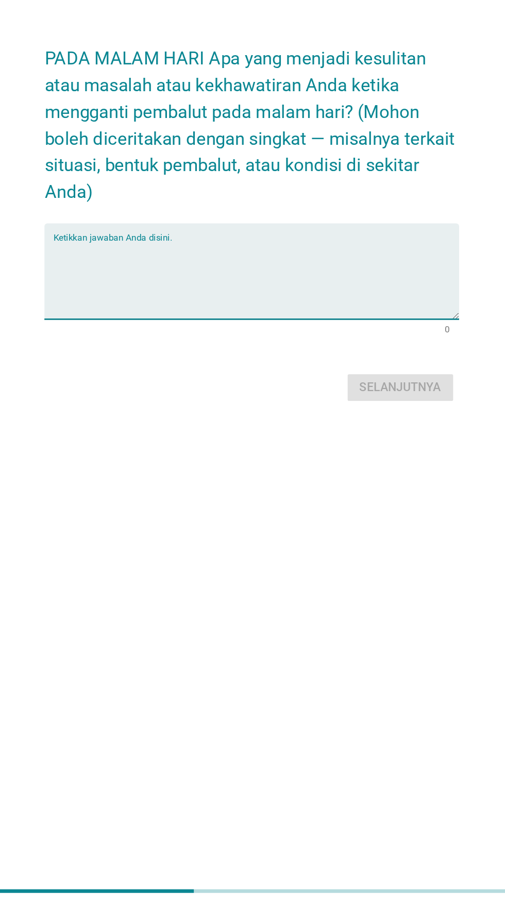
type textarea "K"
type textarea "Malas menggantinya"
click at [359, 554] on font "Selanjutnya" at bounding box center [355, 547] width 57 height 12
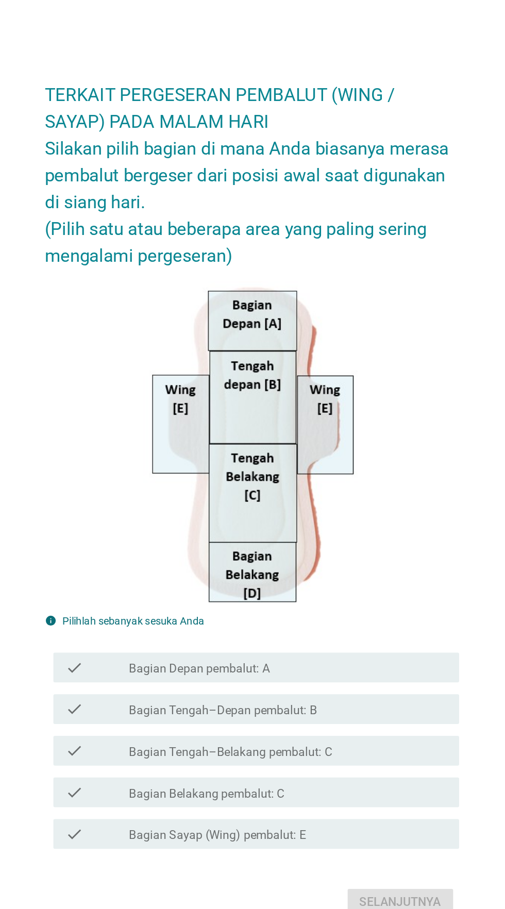
scroll to position [9, 0]
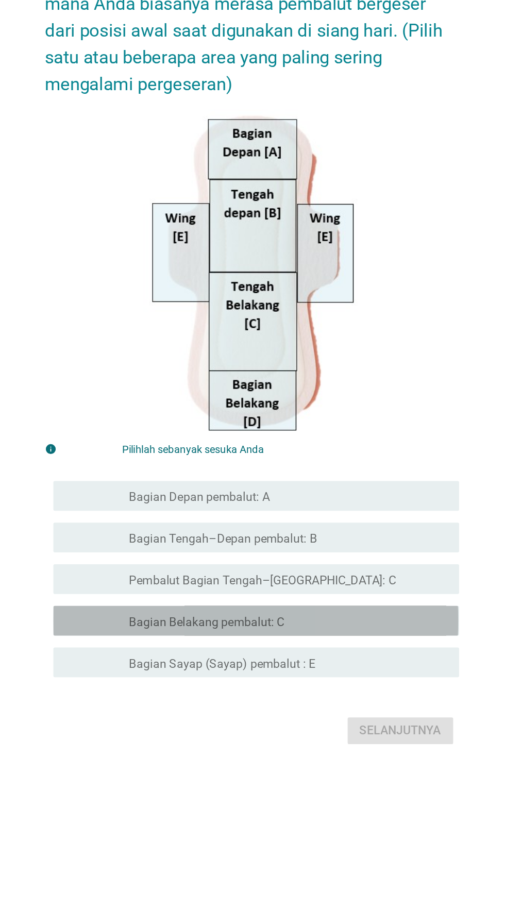
click at [330, 650] on div "garis besar kotak centang kosong Bagian Belakang pembalut: C" at bounding box center [278, 643] width 221 height 12
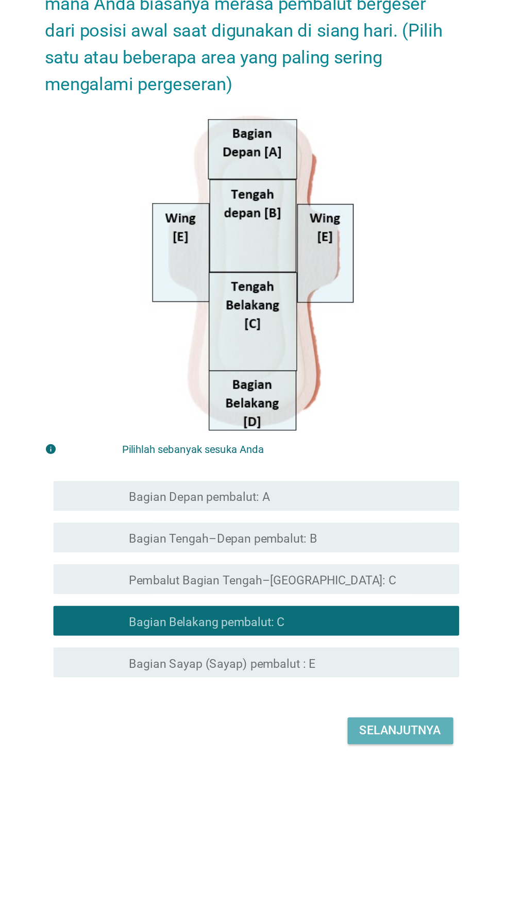
click at [369, 724] on font "Selanjutnya" at bounding box center [355, 719] width 57 height 10
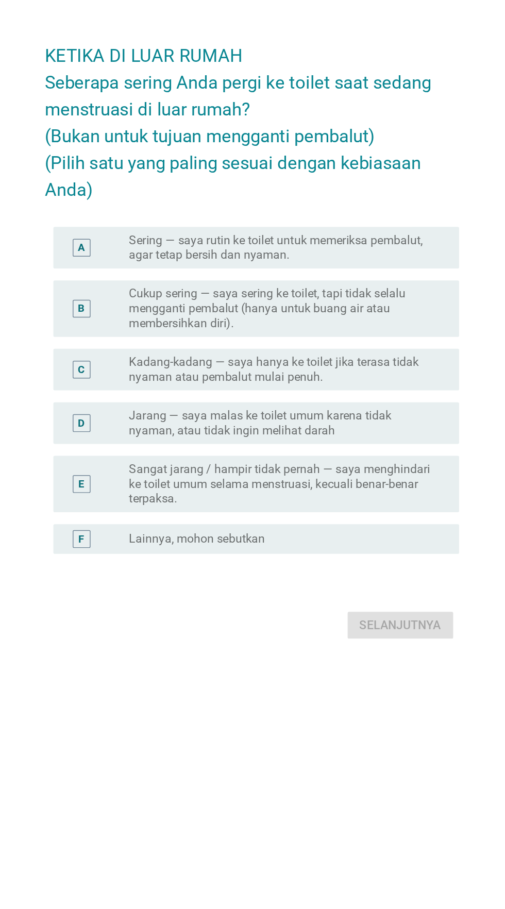
scroll to position [25, 0]
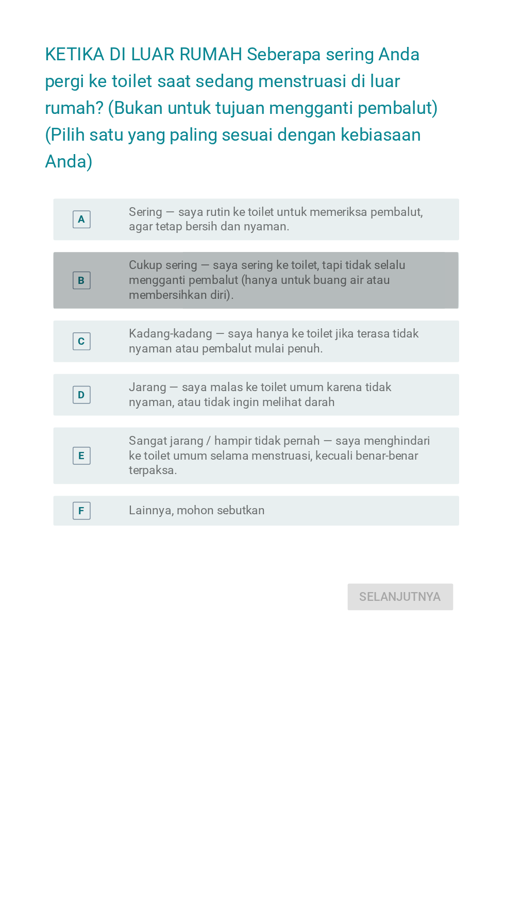
click at [169, 417] on font "Cukup sering — saya sering ke toilet, tapi tidak selalu mengganti pembalut (han…" at bounding box center [264, 401] width 192 height 30
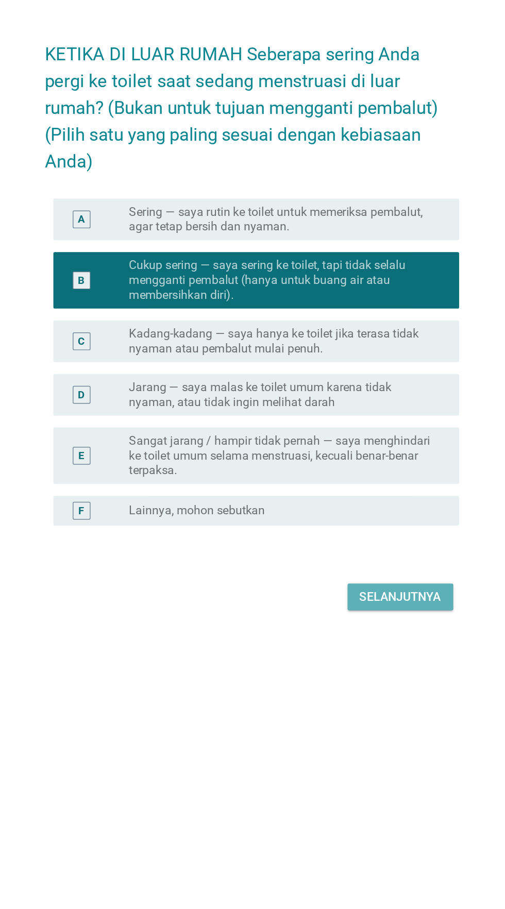
click at [355, 627] on font "Selanjutnya" at bounding box center [355, 621] width 57 height 12
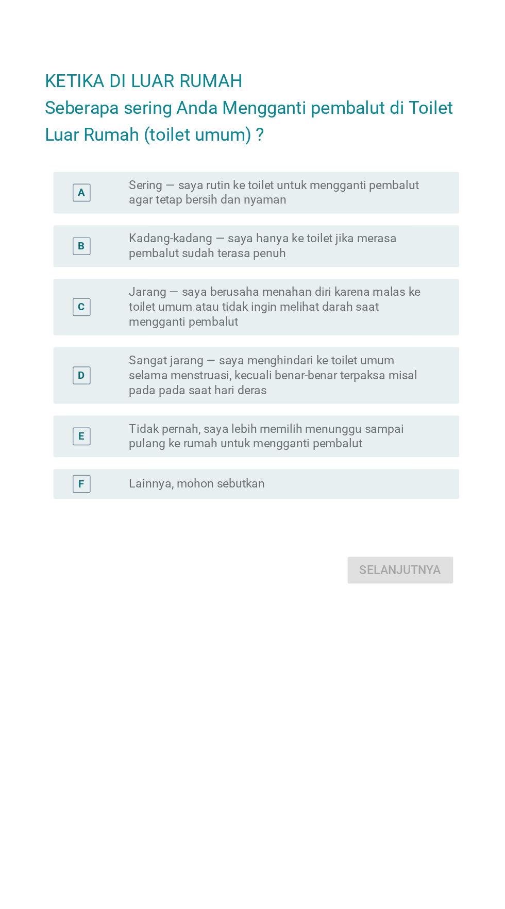
scroll to position [19, 0]
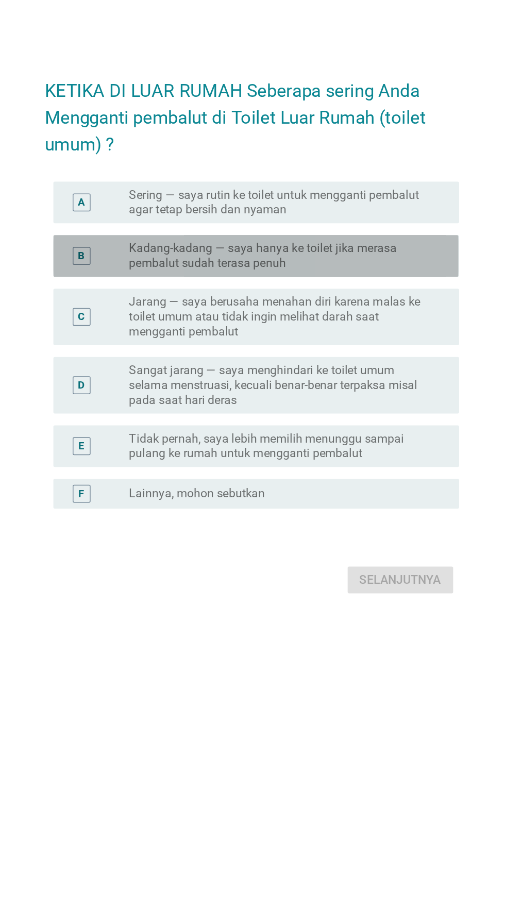
click at [150, 395] on div "B" at bounding box center [145, 384] width 44 height 21
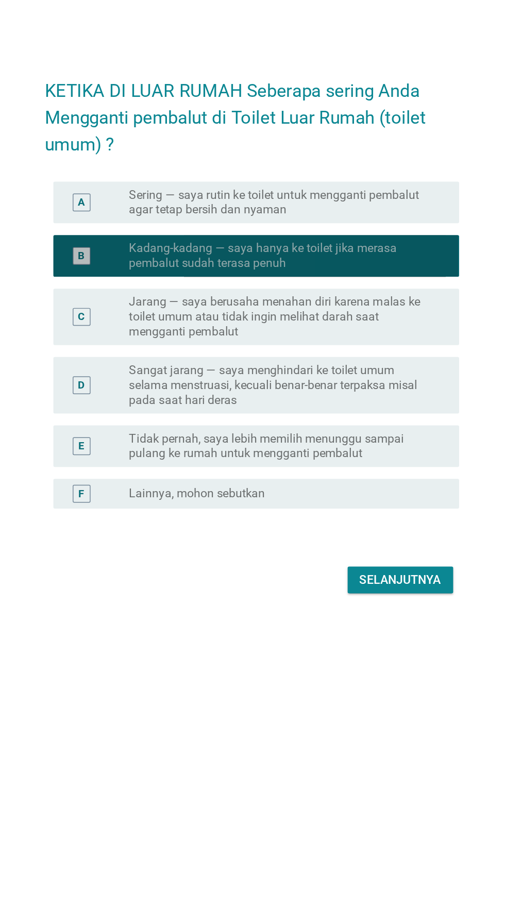
click at [153, 395] on div "B" at bounding box center [145, 384] width 44 height 21
click at [170, 394] on font "Kadang-kadang — saya hanya ke toilet jika merasa pembalut sudah terasa penuh" at bounding box center [261, 384] width 186 height 20
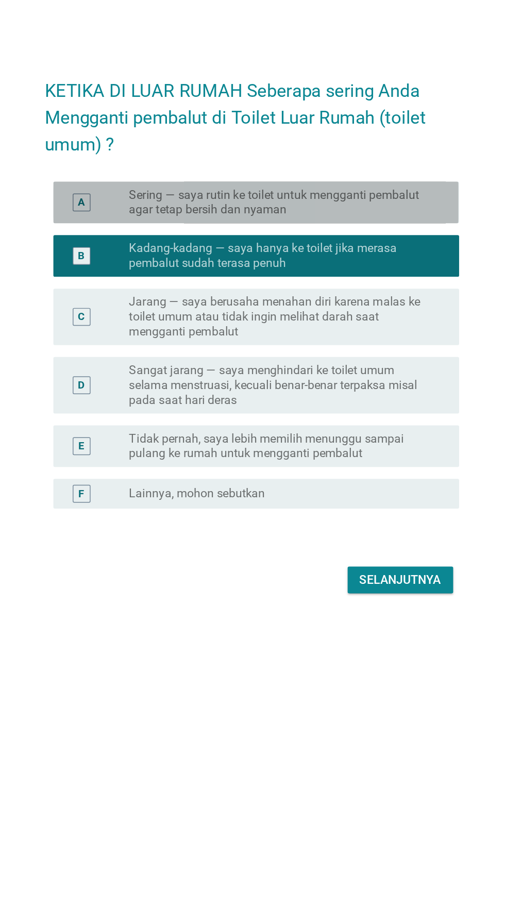
click at [147, 358] on div "A" at bounding box center [145, 347] width 44 height 21
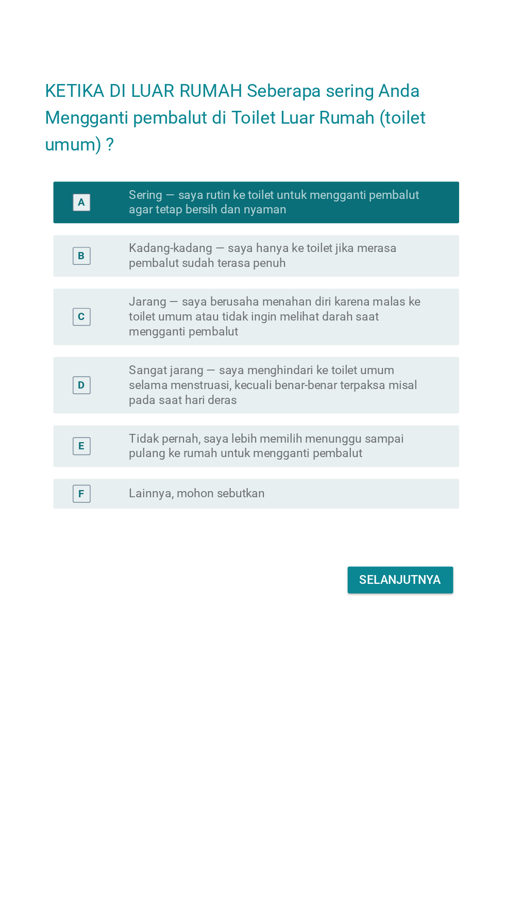
click at [154, 395] on div "B" at bounding box center [145, 384] width 44 height 21
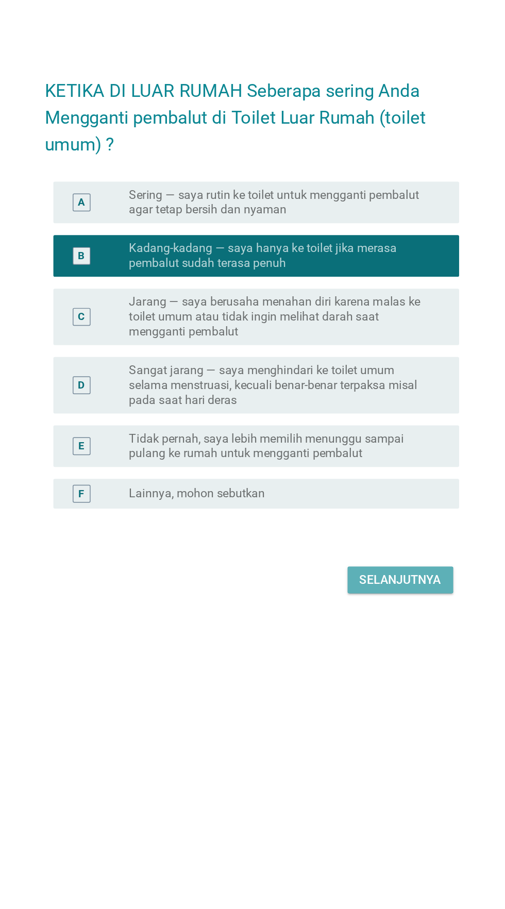
click at [357, 619] on button "Selanjutnya" at bounding box center [355, 609] width 73 height 19
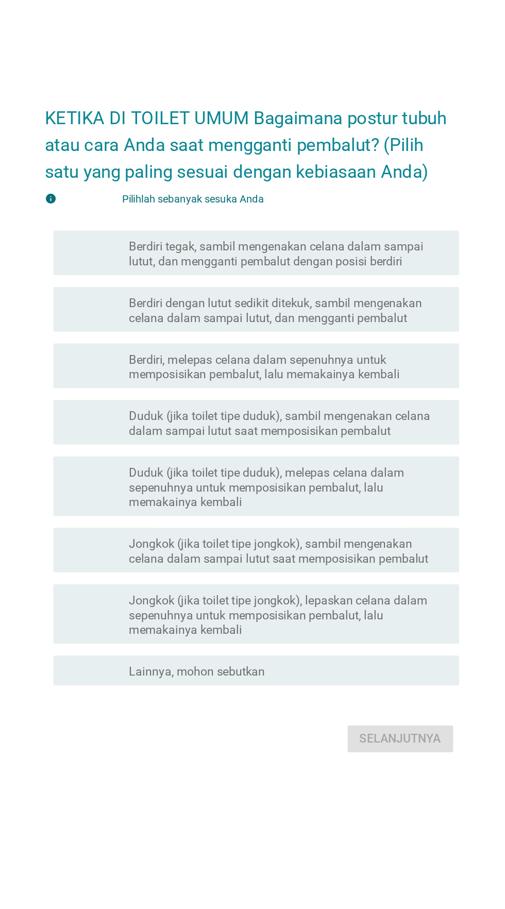
click at [147, 363] on font "memeriksa" at bounding box center [178, 357] width 111 height 12
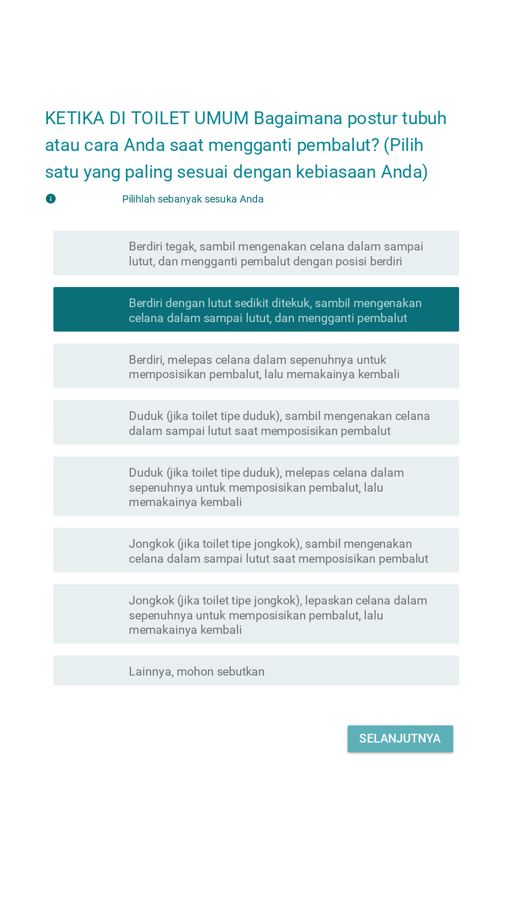
click at [353, 661] on font "Selanjutnya" at bounding box center [355, 655] width 57 height 12
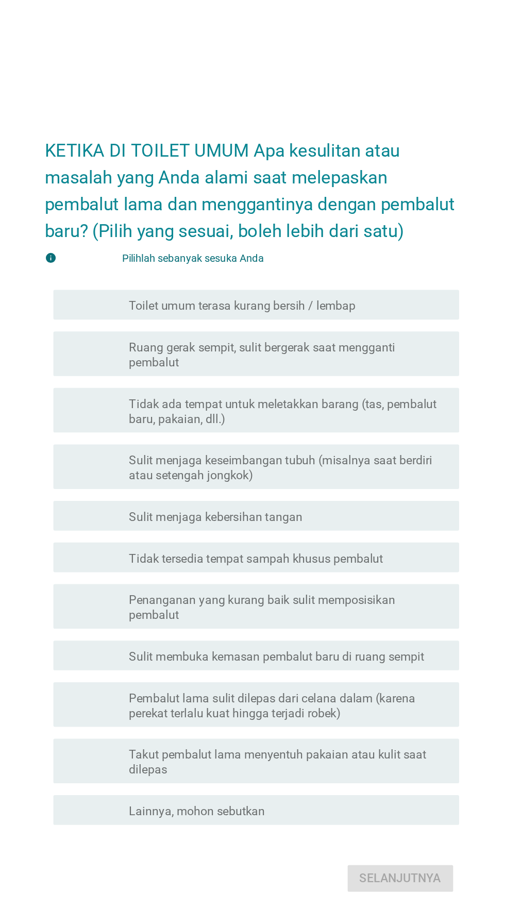
scroll to position [9, 0]
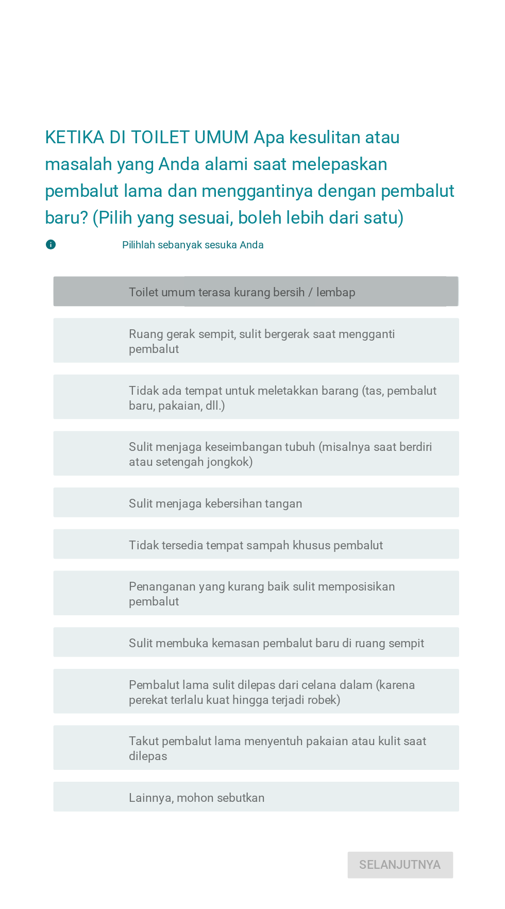
click at [357, 310] on div "garis besar kotak centang kosong Toilet umum terasa kurang bersih / lembap" at bounding box center [278, 303] width 221 height 12
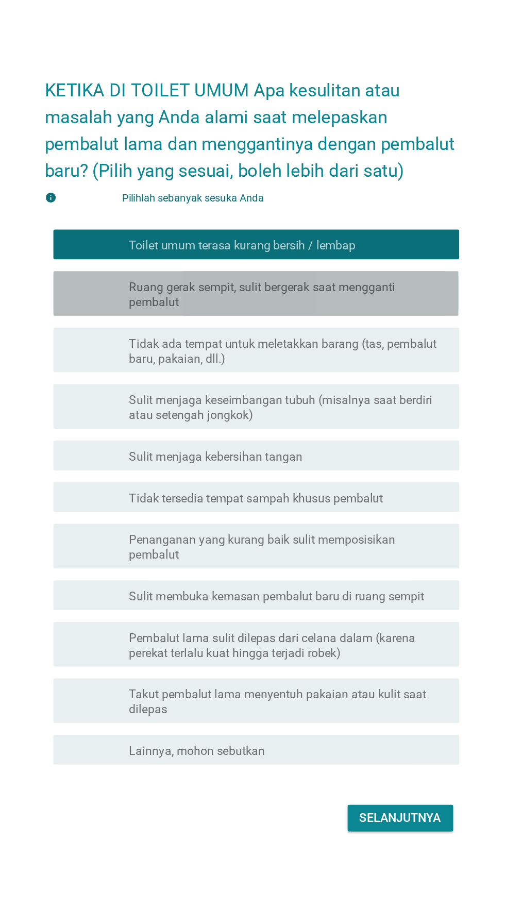
click at [168, 348] on font "Ruang gerak sempit, sulit bergerak saat mengganti pembalut" at bounding box center [260, 338] width 185 height 20
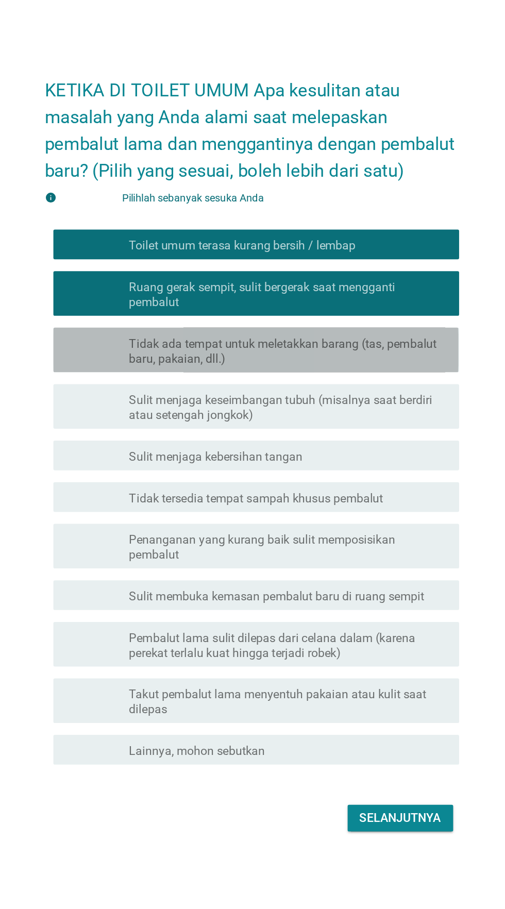
click at [357, 388] on font "Tidak ada tempat untuk meletakkan barang (tas, pembalut baru, pakaian, dll.)" at bounding box center [274, 378] width 213 height 20
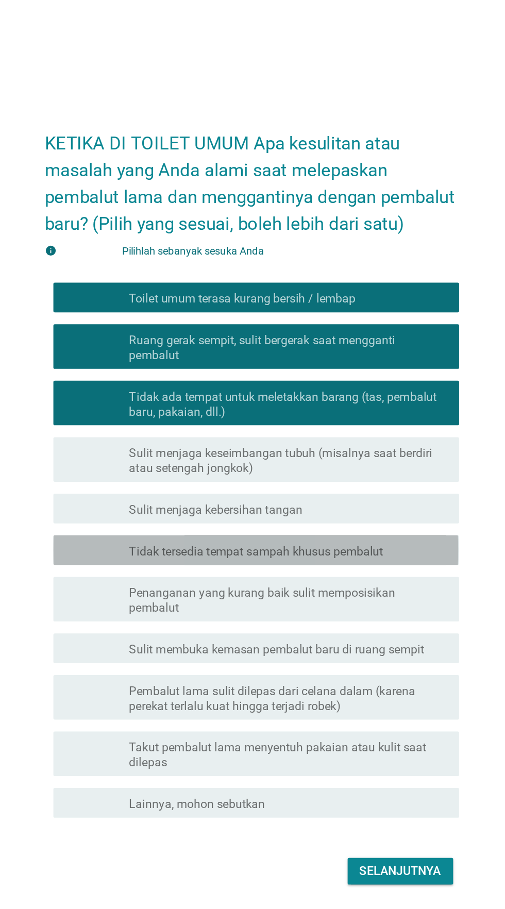
scroll to position [25, 0]
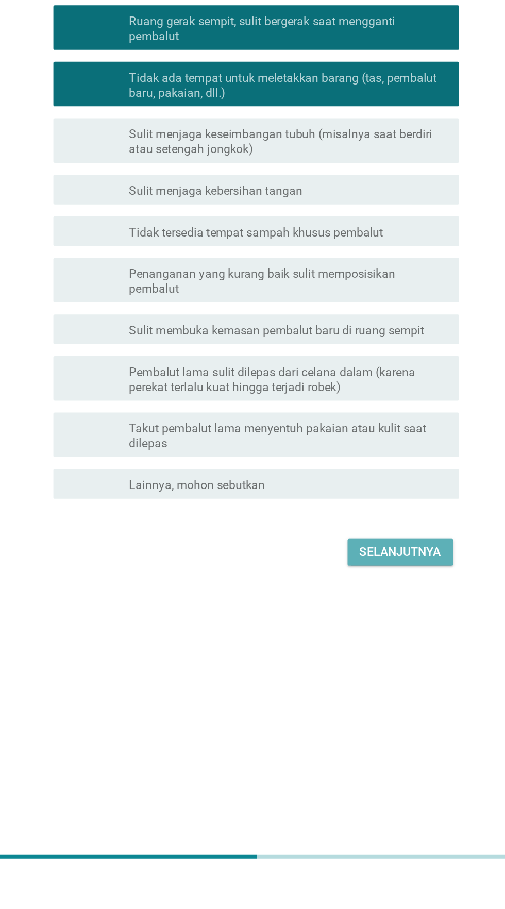
click at [372, 690] on font "Selanjutnya" at bounding box center [355, 685] width 57 height 10
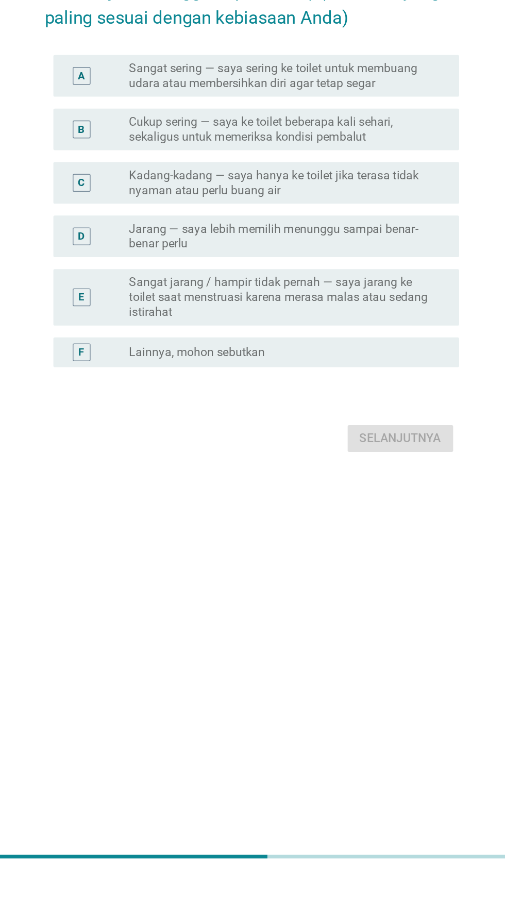
scroll to position [72, 0]
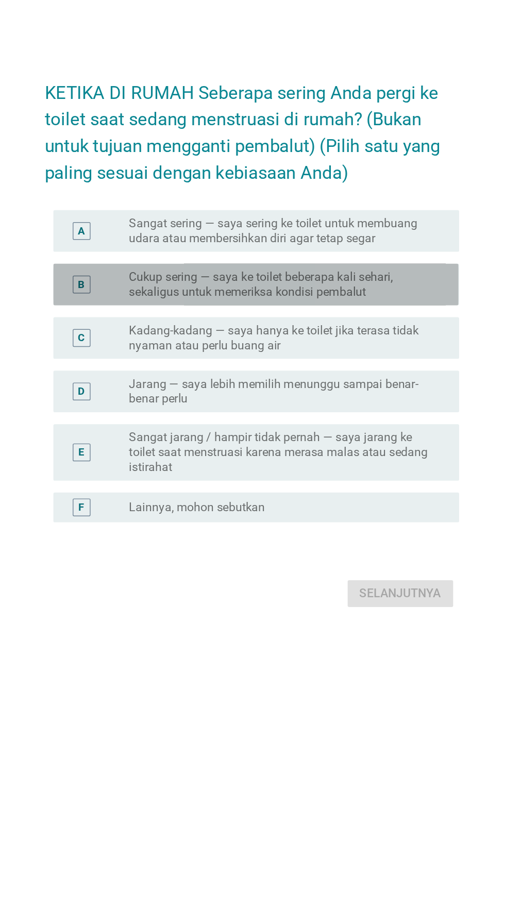
click at [324, 389] on font "Cukup sering — saya ke toilet beberapa kali sehari, sekaligus untuk memeriksa k…" at bounding box center [259, 392] width 183 height 20
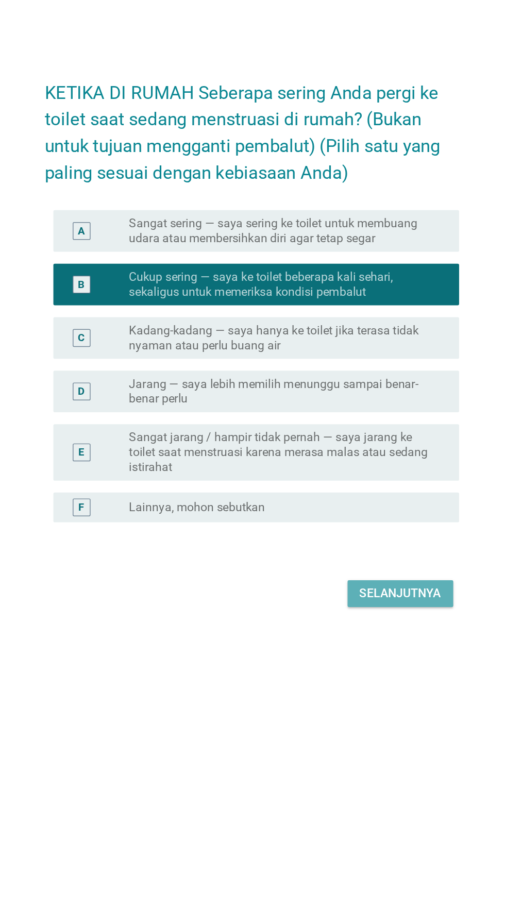
click at [351, 603] on font "Selanjutnya" at bounding box center [355, 607] width 57 height 10
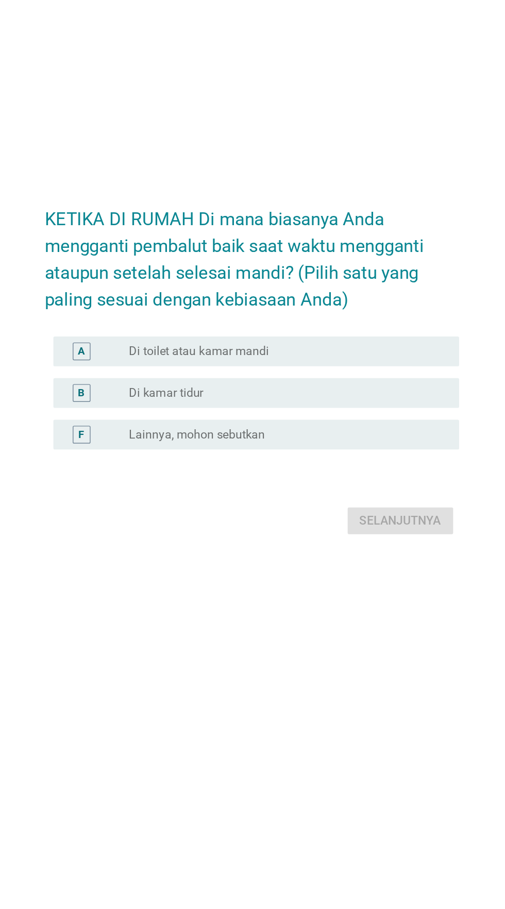
scroll to position [88, 0]
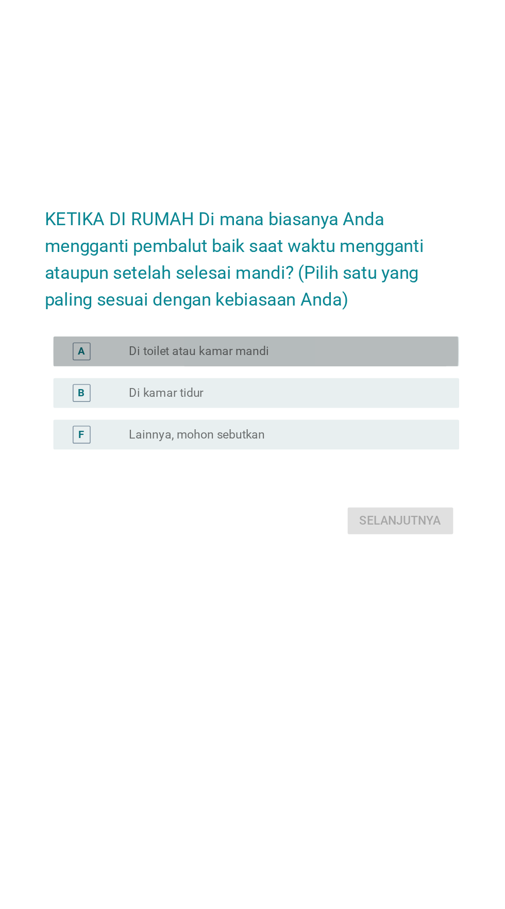
click at [308, 415] on div "tombol radio tidak dicentang Di toilet atau kamar mandi" at bounding box center [274, 420] width 212 height 10
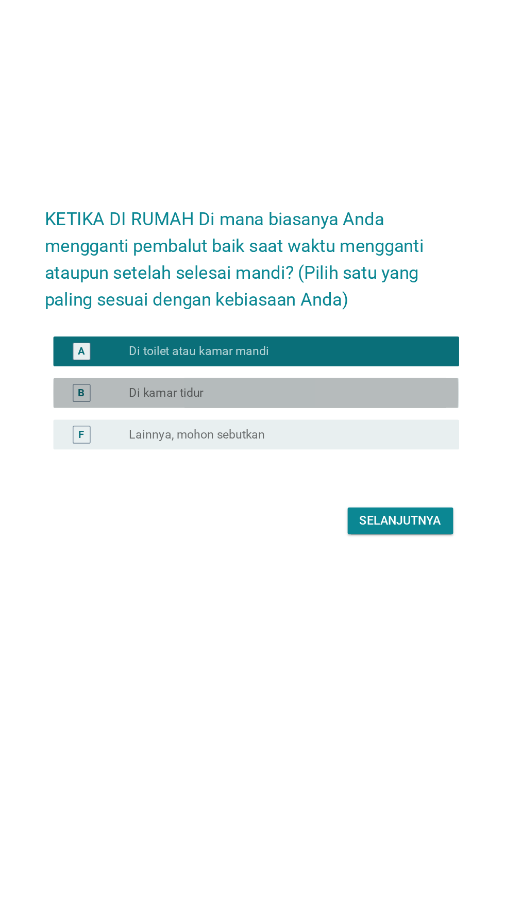
click at [302, 444] on div "tombol radio tidak dicentang Di kamar tidur" at bounding box center [274, 449] width 212 height 10
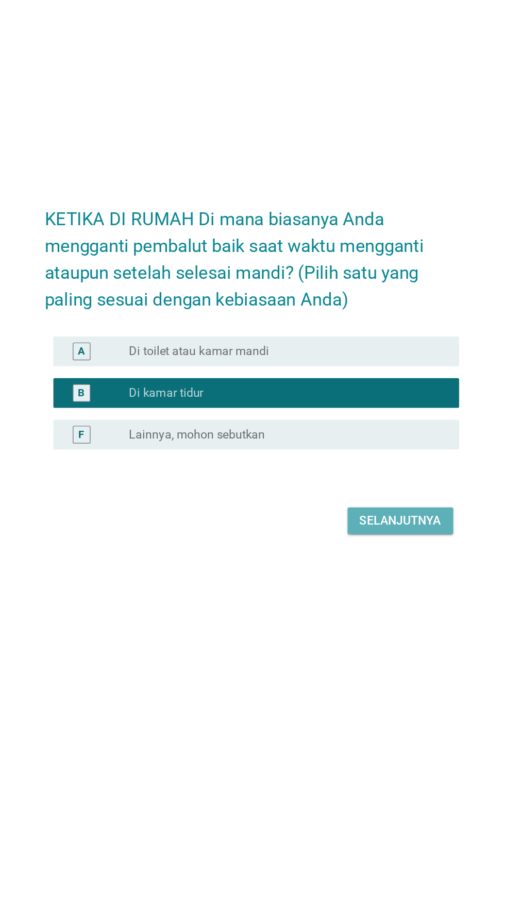
click at [344, 531] on font "Selanjutnya" at bounding box center [355, 537] width 57 height 12
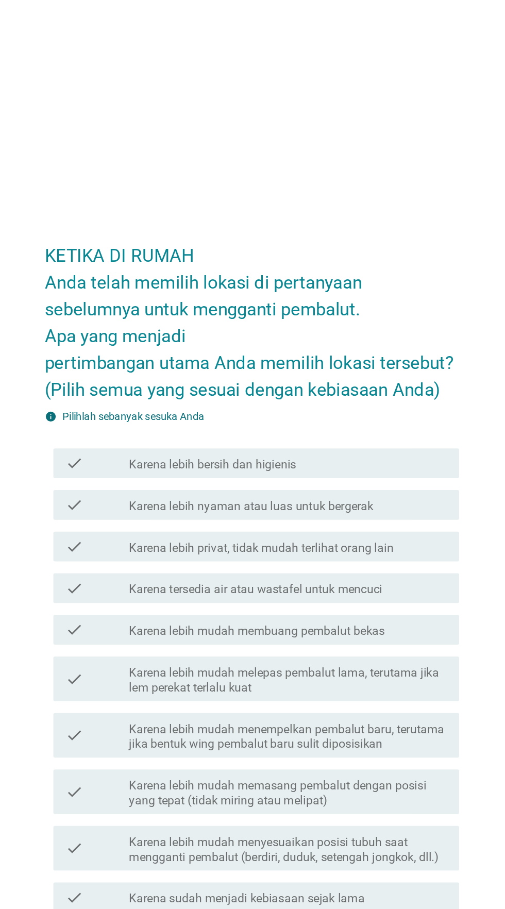
scroll to position [9, 0]
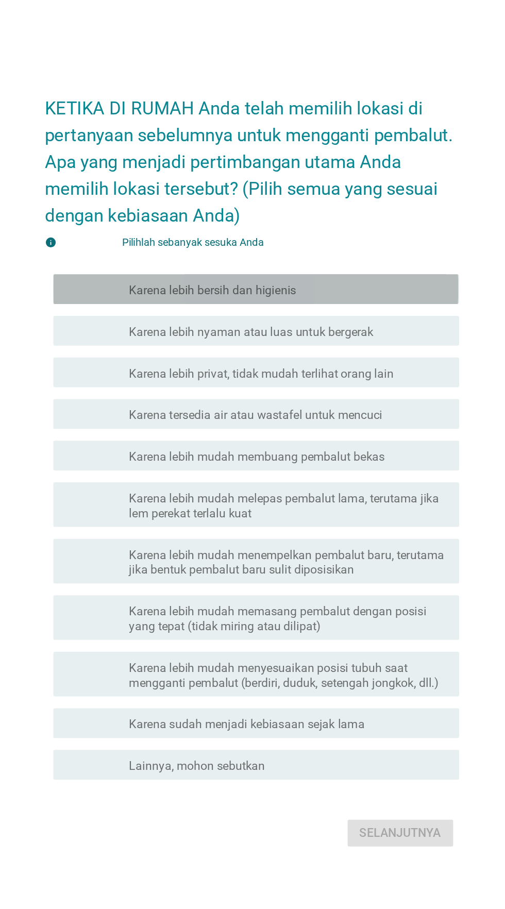
click at [336, 329] on div "garis besar kotak centang kosong Karena lebih bersih dan higienis" at bounding box center [278, 323] width 221 height 12
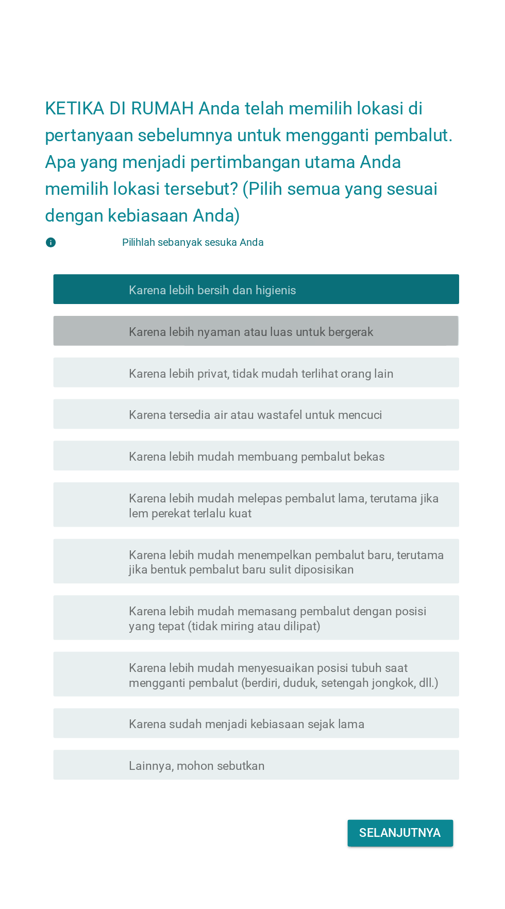
click at [326, 358] on font "Karena lebih nyaman atau luas untuk bergerak" at bounding box center [253, 353] width 170 height 10
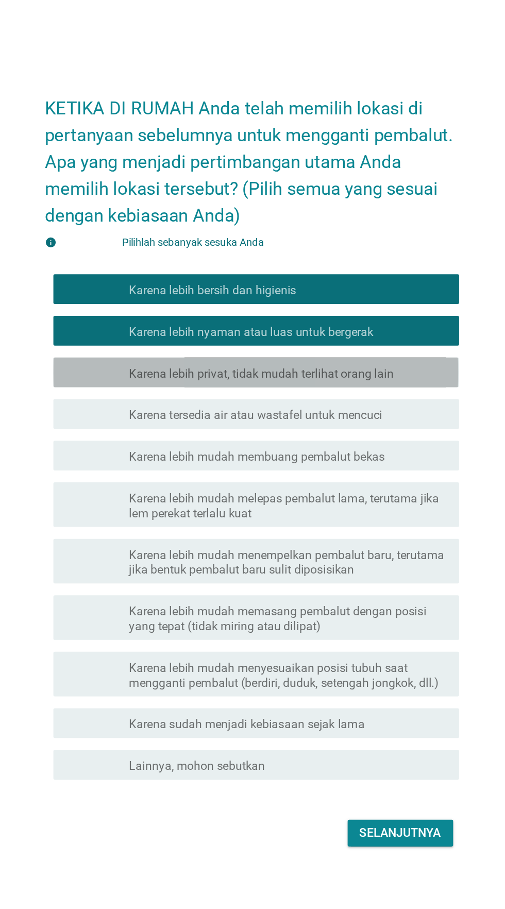
click at [330, 387] on font "Karena lebih privat, tidak mudah terlihat orang lain" at bounding box center [260, 382] width 184 height 10
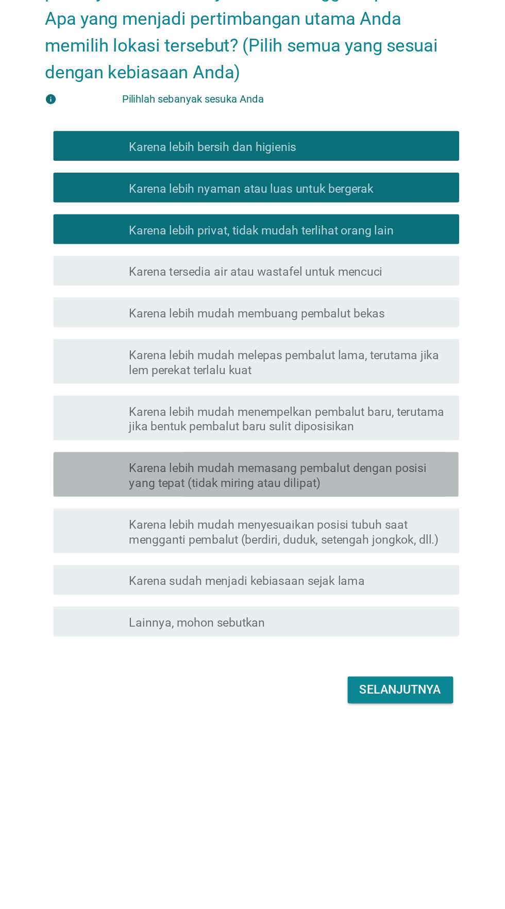
click at [338, 562] on font "Karena lebih mudah memasang pembalut dengan posisi yang tepat (tidak miring ata…" at bounding box center [278, 552] width 221 height 21
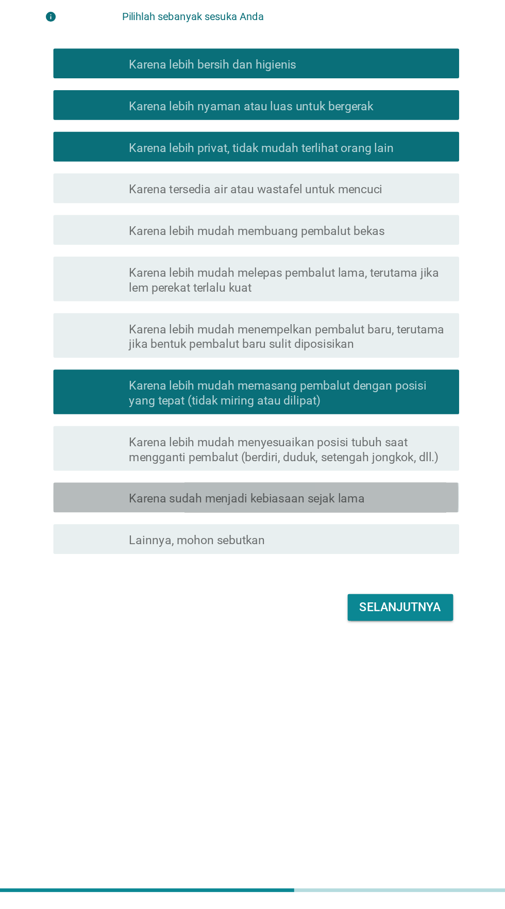
click at [328, 630] on font "Karena sudah menjadi kebiasaan sejak lama" at bounding box center [249, 625] width 163 height 10
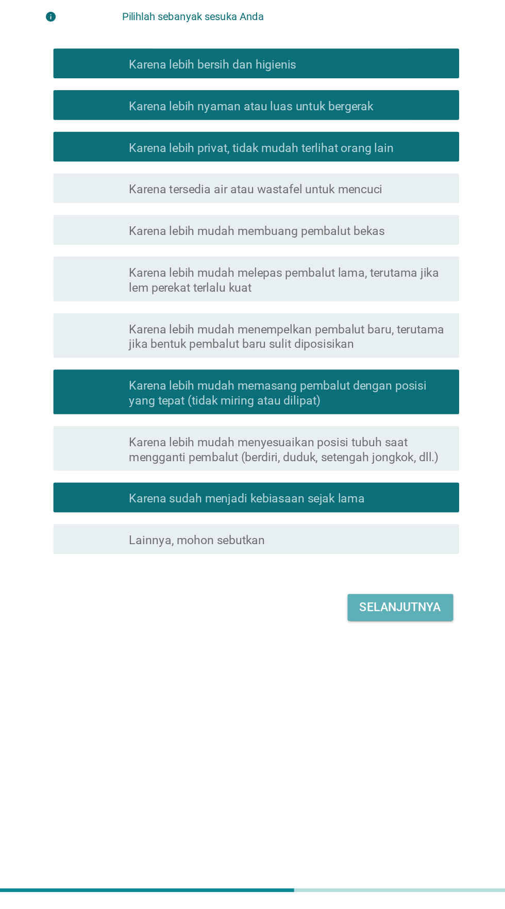
click at [342, 705] on font "Selanjutnya" at bounding box center [355, 700] width 57 height 10
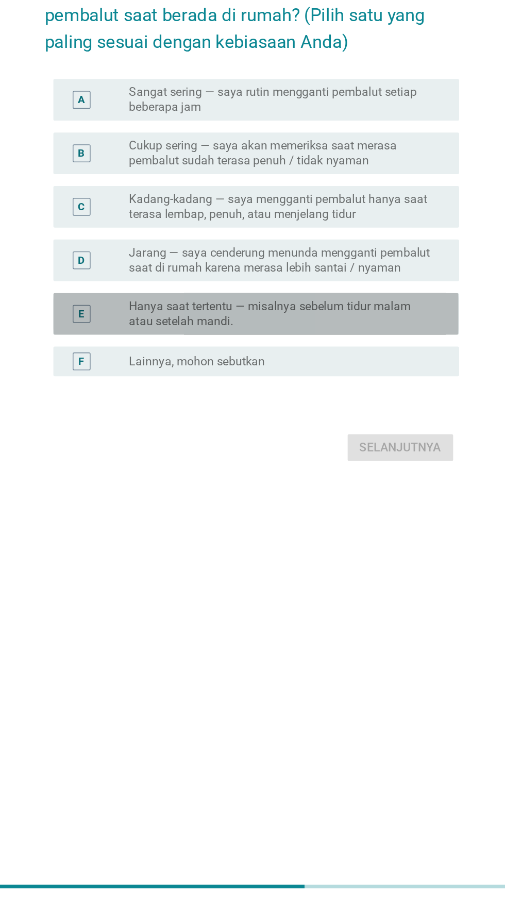
scroll to position [72, 0]
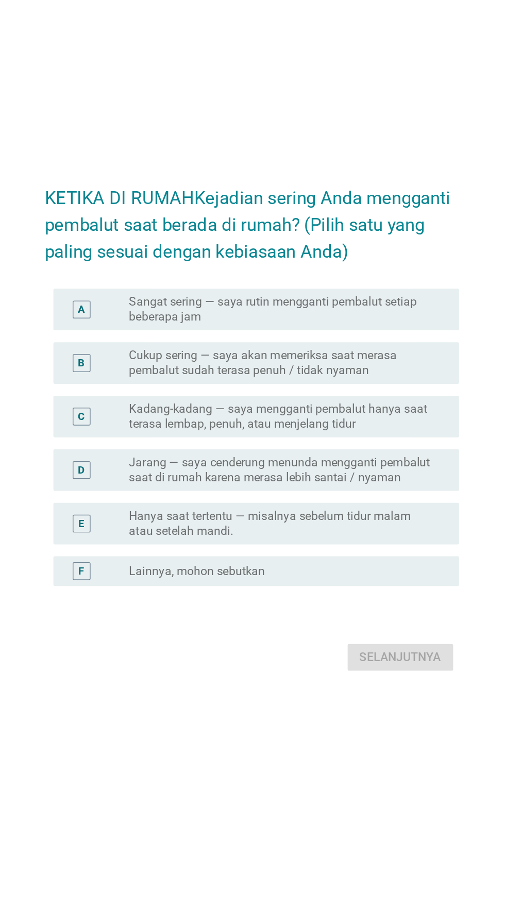
click at [340, 385] on font "Cukup sering — saya akan memeriksa saat merasa pembalut sudah terasa penuh / ti…" at bounding box center [274, 388] width 212 height 21
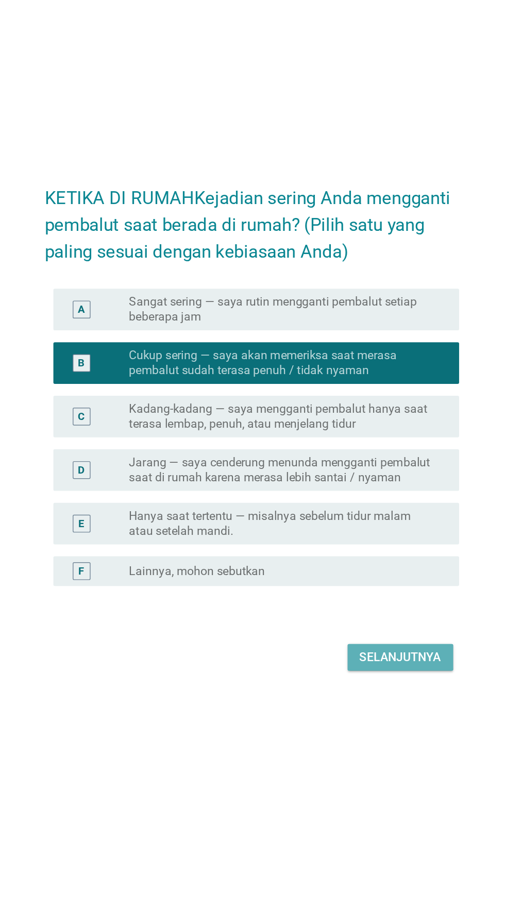
click at [347, 588] on font "Selanjutnya" at bounding box center [355, 592] width 57 height 10
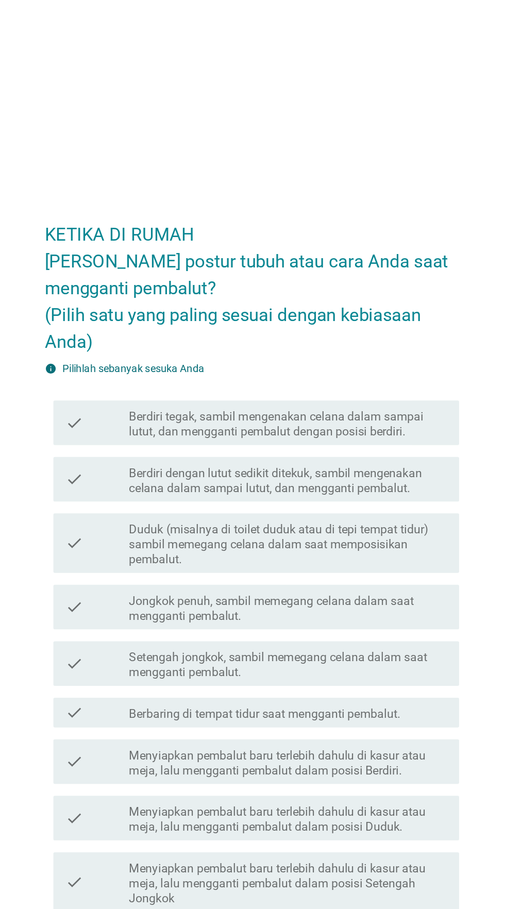
scroll to position [19, 0]
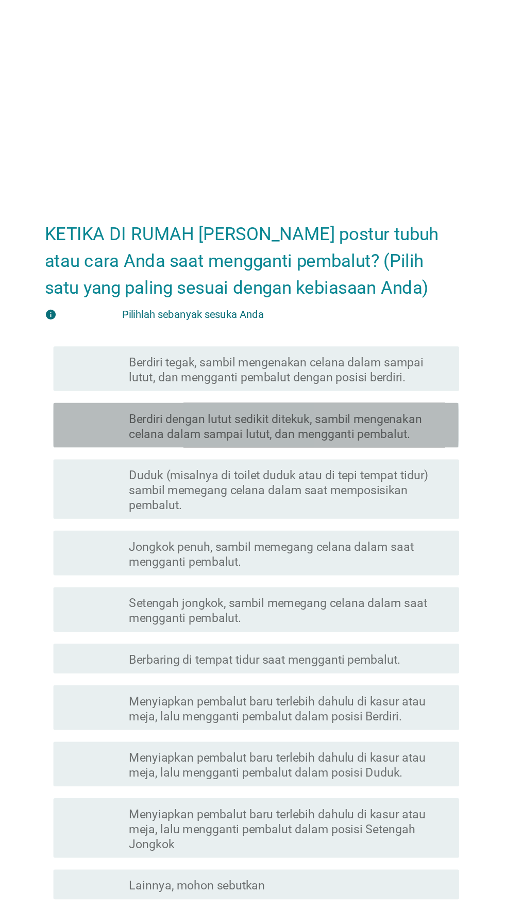
click at [350, 334] on font "Berdiri dengan lutut sedikit ditekuk, sambil mengenakan celana dalam sampai lut…" at bounding box center [269, 324] width 203 height 20
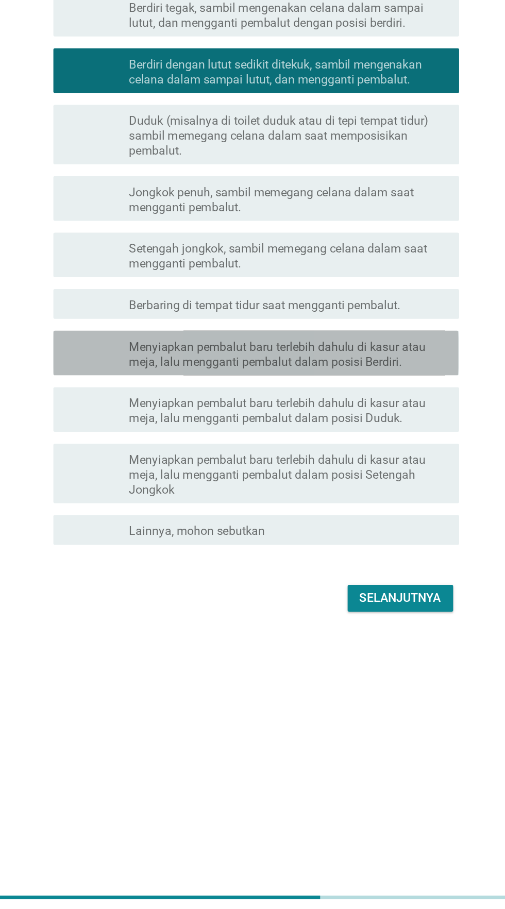
scroll to position [25, 0]
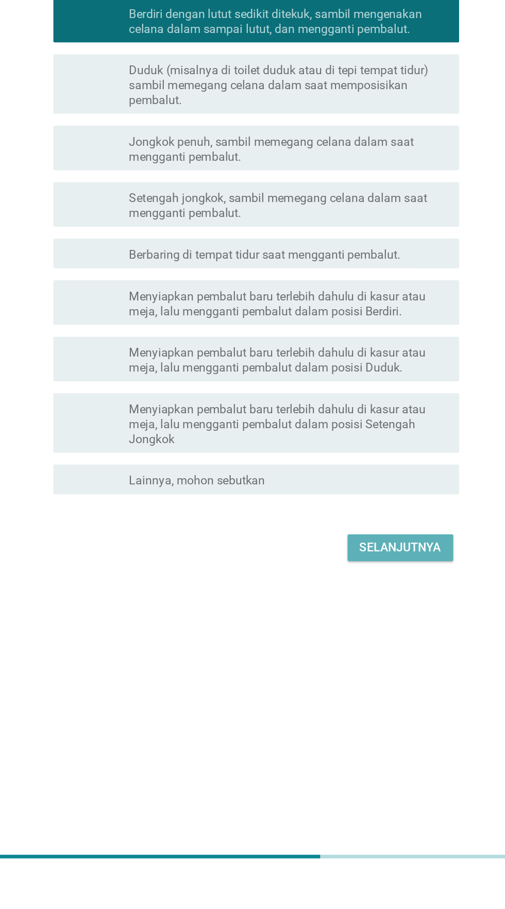
click at [357, 687] on font "Selanjutnya" at bounding box center [355, 682] width 57 height 10
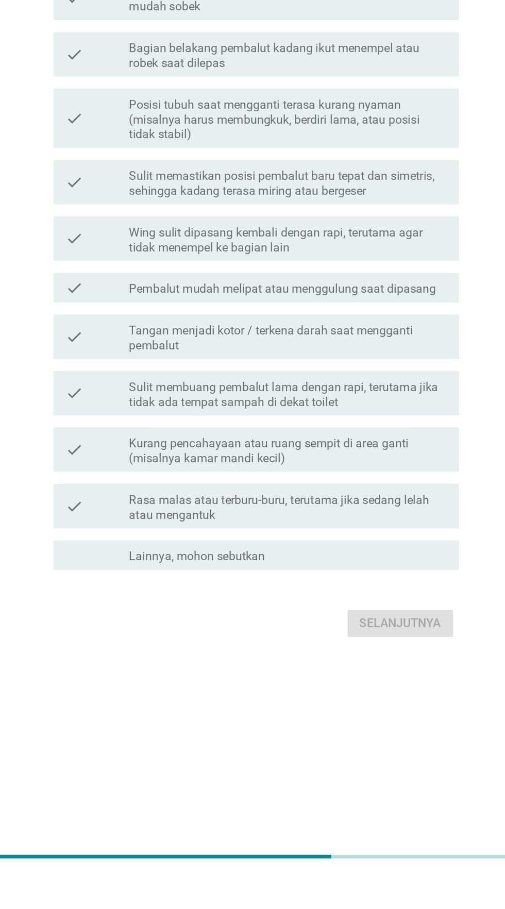
scroll to position [0, 0]
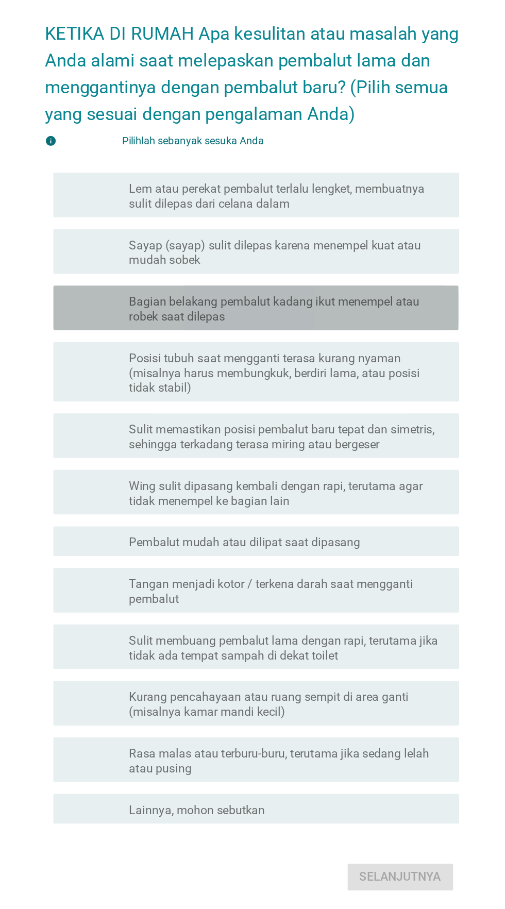
click at [360, 368] on font "Bagian belakang pembalut kadang ikut menempel atau robek saat dilepas" at bounding box center [278, 357] width 221 height 21
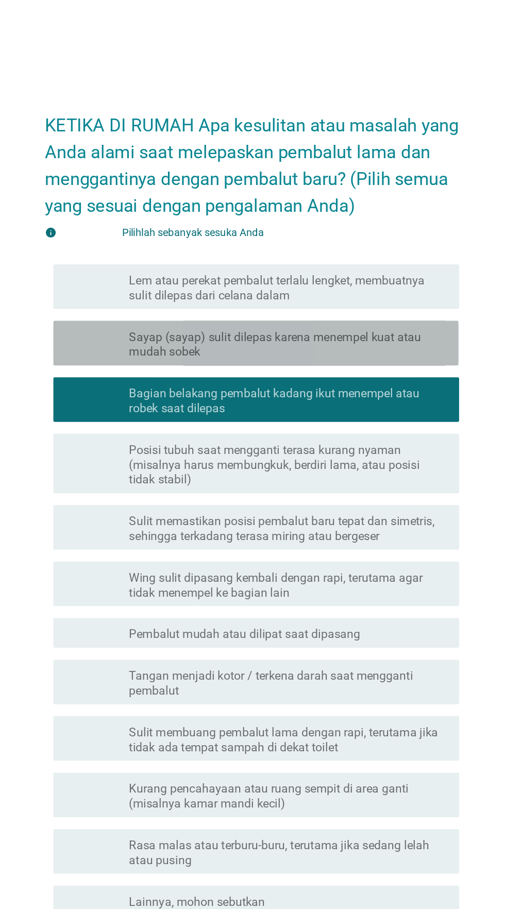
click at [352, 328] on font "Sayap (sayap) sulit dilepas karena menempel kuat atau mudah sobek" at bounding box center [269, 318] width 203 height 20
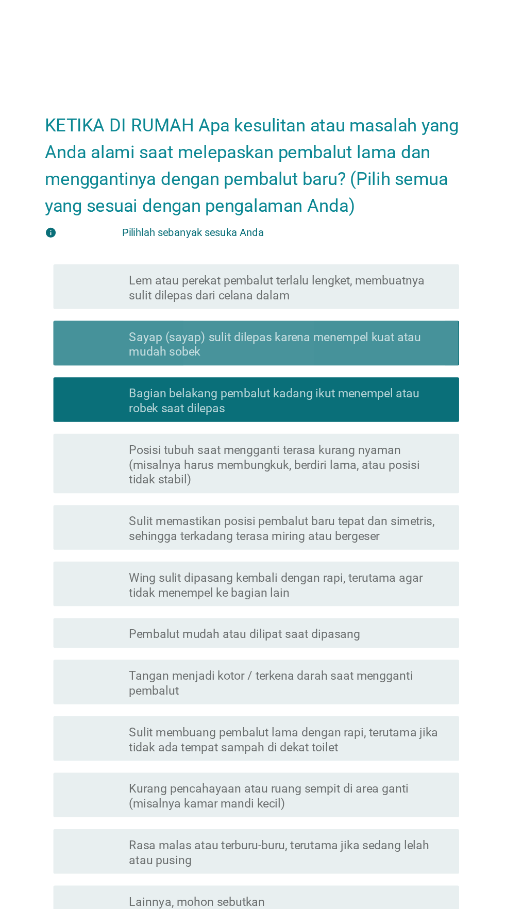
click at [347, 328] on font "Sayap (sayap) sulit dilepas karena menempel kuat atau mudah sobek" at bounding box center [269, 318] width 203 height 20
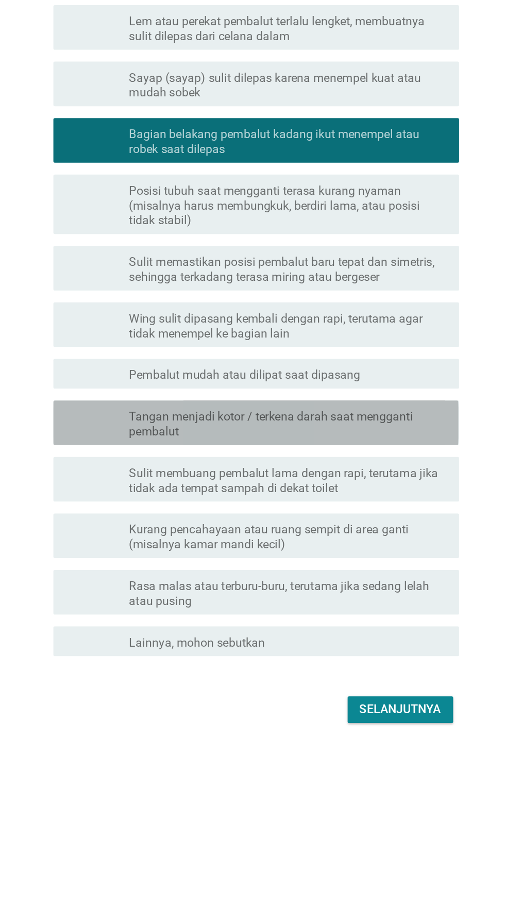
click at [346, 563] on font "Tangan menjadi kotor / terkena darah saat mengganti pembalut" at bounding box center [266, 553] width 197 height 20
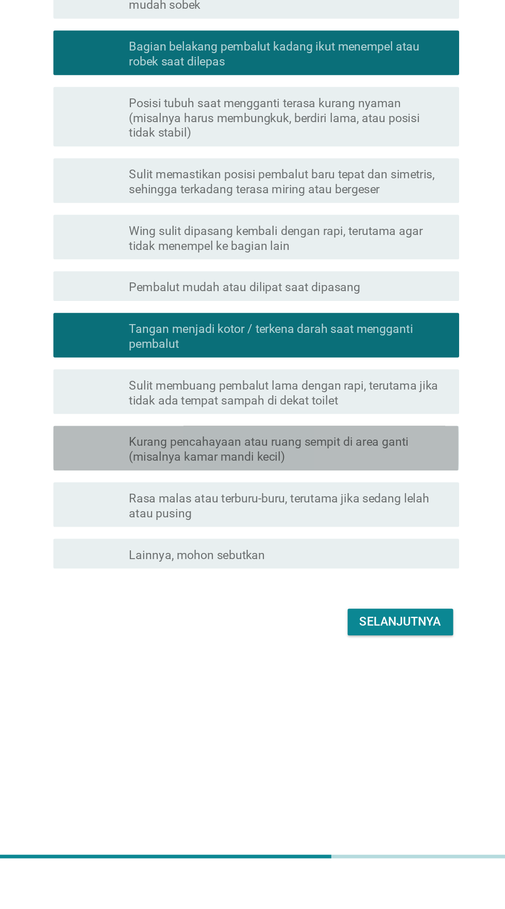
scroll to position [23, 0]
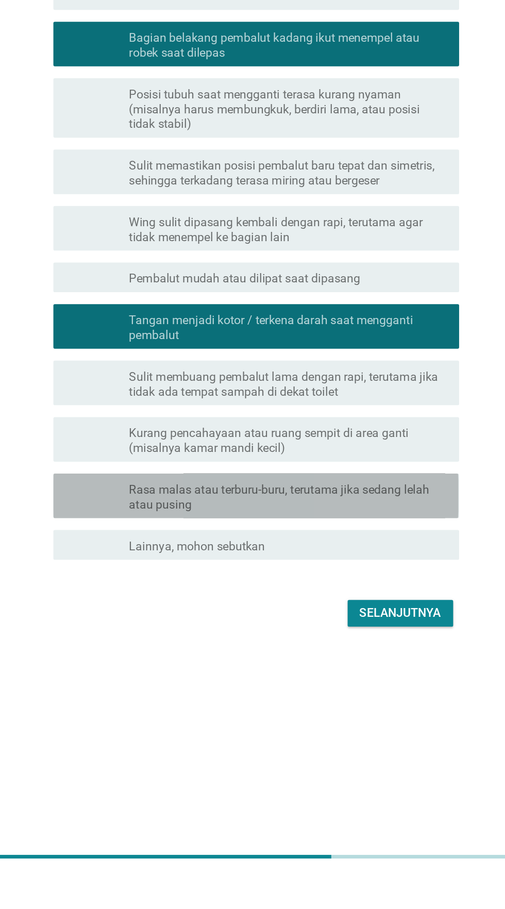
click at [344, 658] on font "Rasa malas atau terburu-buru, terutama jika sedang lelah atau pusing" at bounding box center [278, 647] width 221 height 21
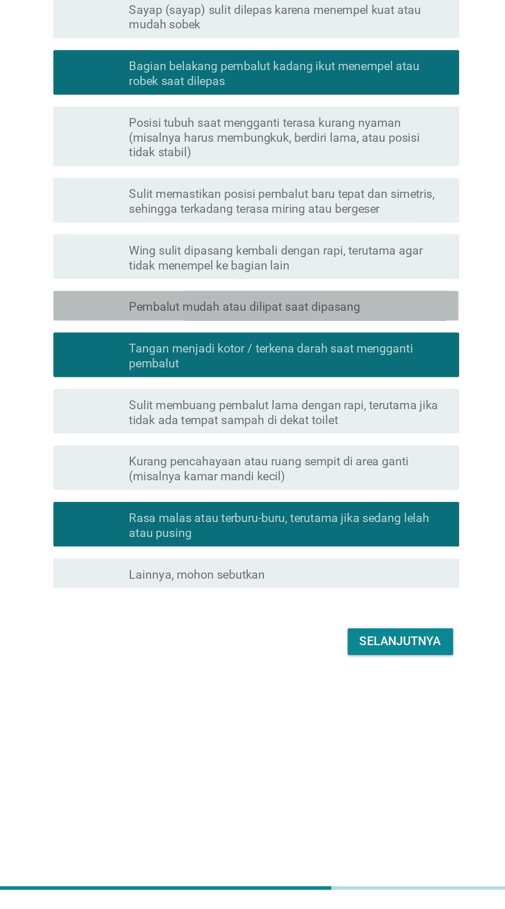
scroll to position [72, 0]
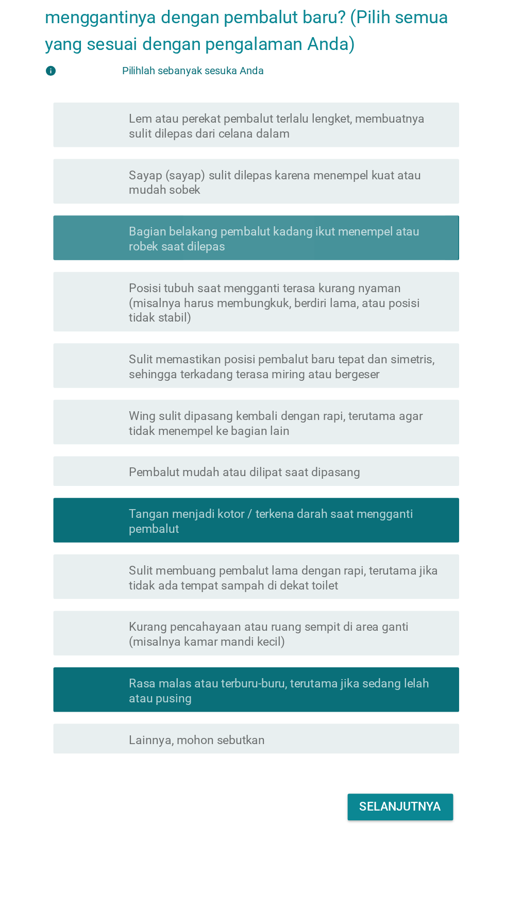
click at [360, 324] on font "Bagian belakang pembalut kadang ikut menempel atau robek saat dilepas" at bounding box center [278, 332] width 221 height 21
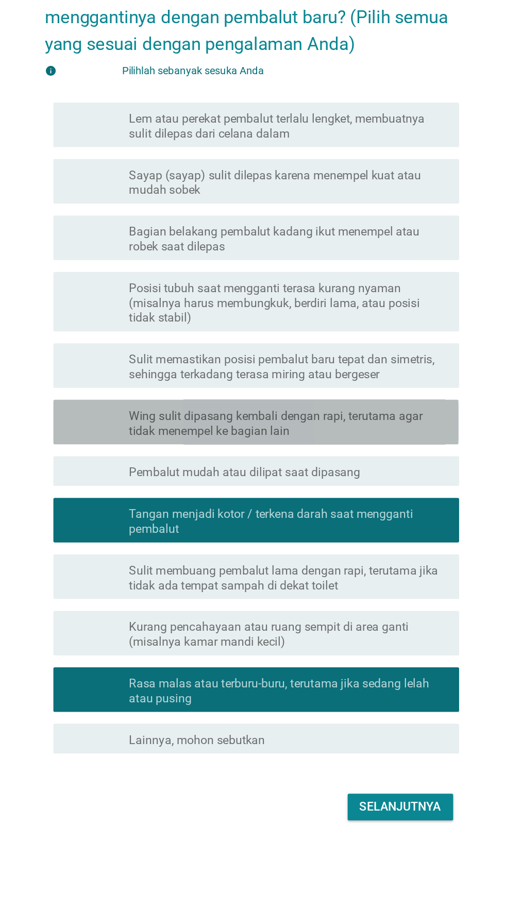
scroll to position [25, 0]
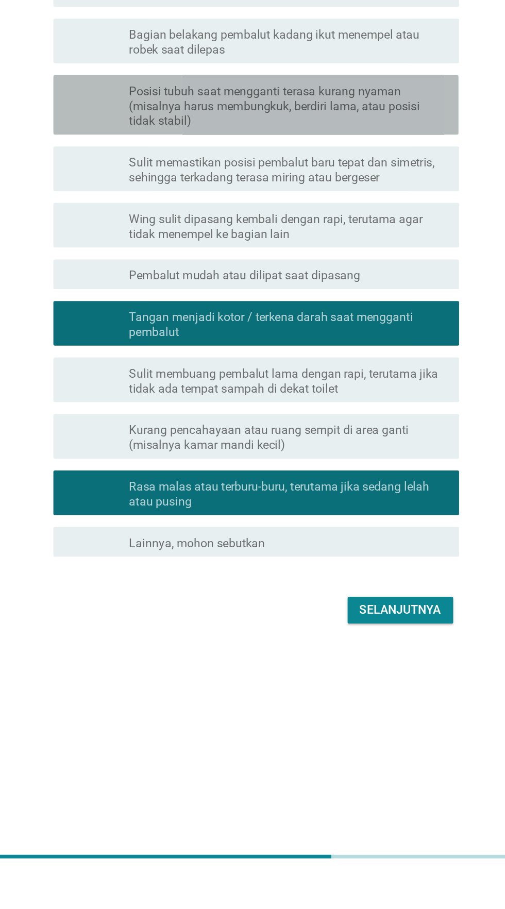
click at [352, 391] on font "Posisi tubuh saat mengganti terasa kurang nyaman (misalnya harus membungkuk, be…" at bounding box center [269, 376] width 202 height 30
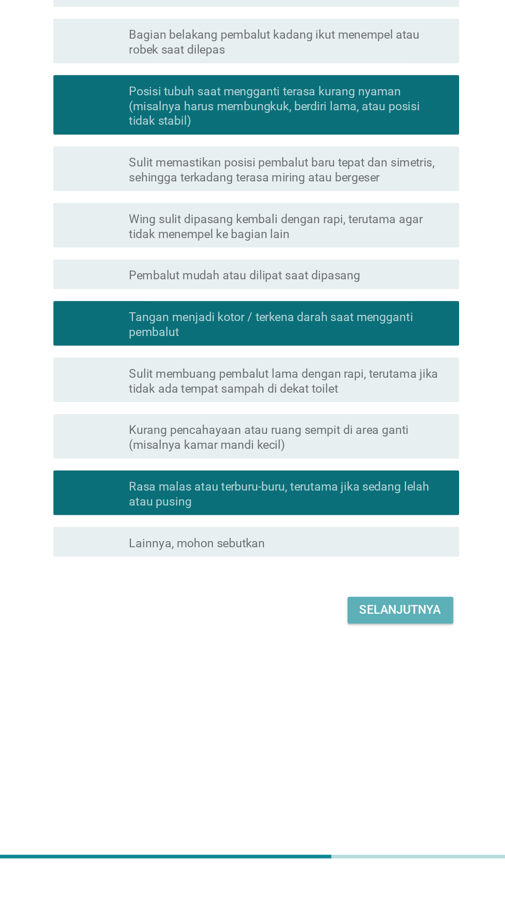
click at [351, 730] on font "Selanjutnya" at bounding box center [355, 726] width 57 height 10
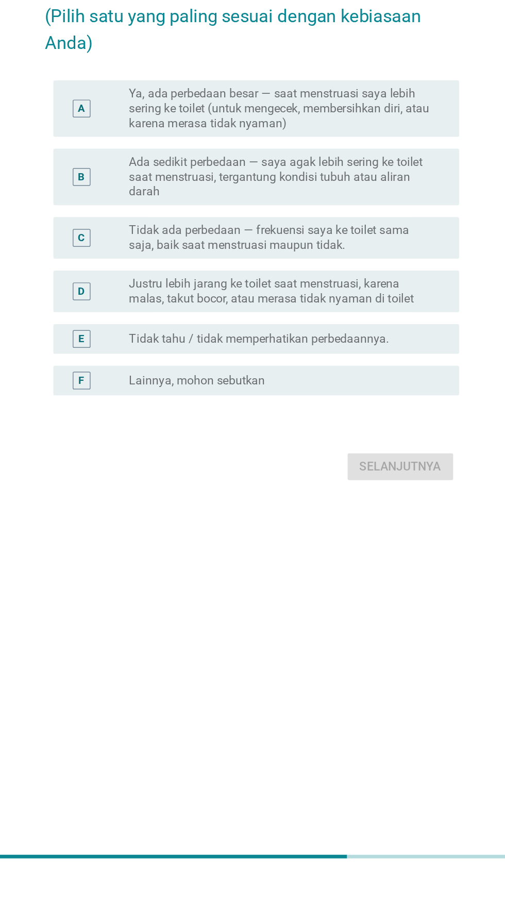
scroll to position [0, 0]
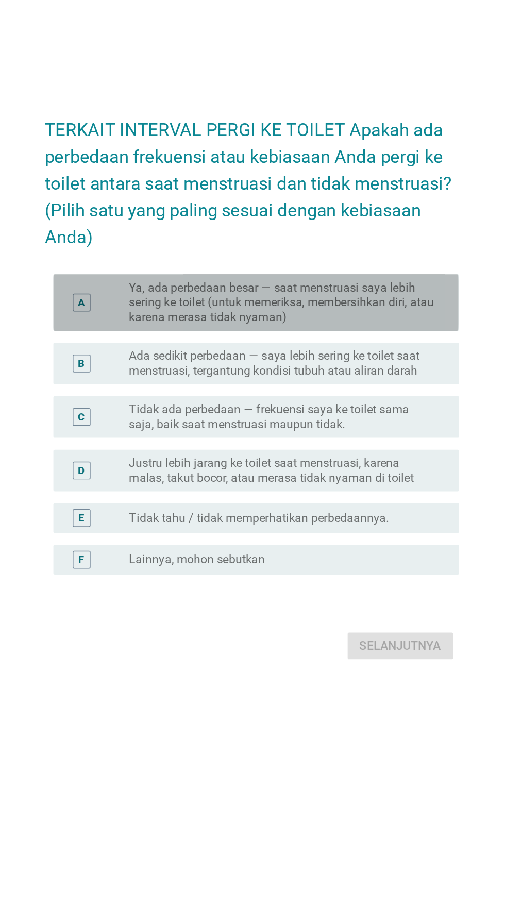
click at [168, 414] on font "Ya, ada perbedaan besar — ​​saat menstruasi saya lebih sering ke toilet (untuk …" at bounding box center [273, 399] width 211 height 30
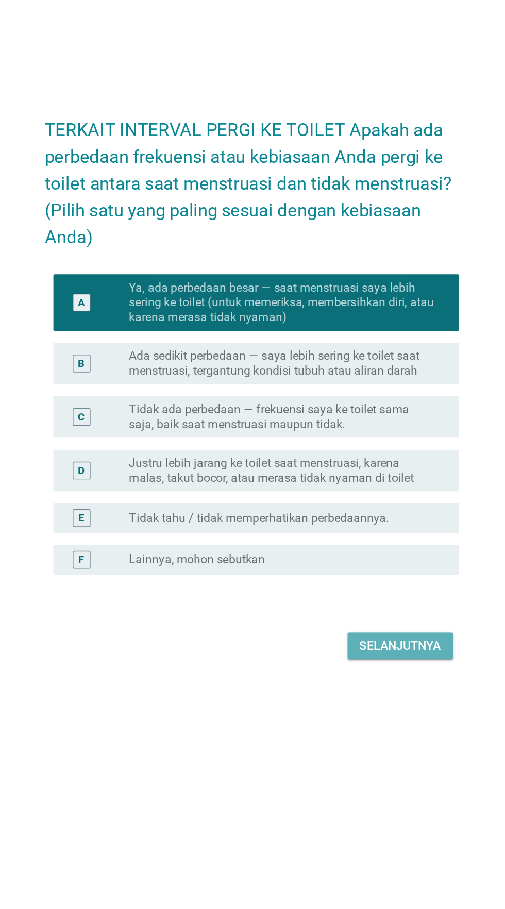
click at [351, 642] on font "Selanjutnya" at bounding box center [355, 637] width 57 height 10
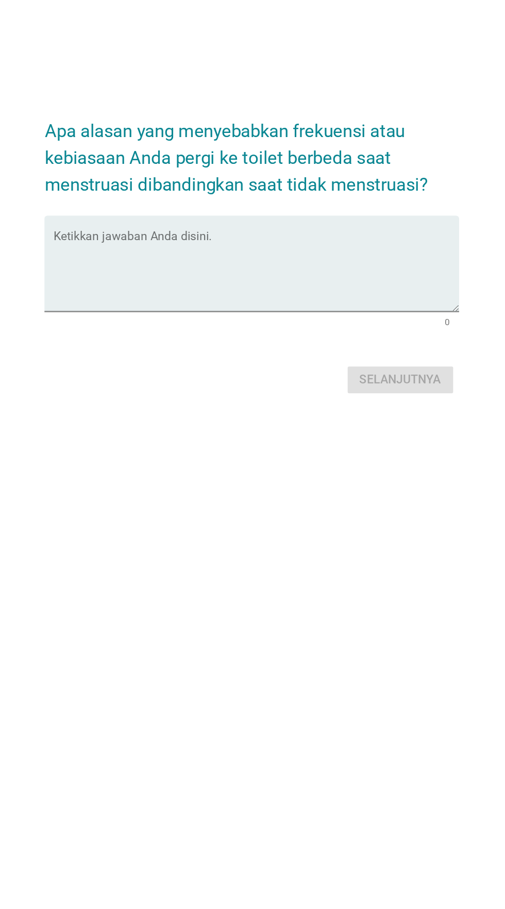
click at [163, 464] on textarea "Ketikkan jawaban Anda disini." at bounding box center [255, 445] width 281 height 54
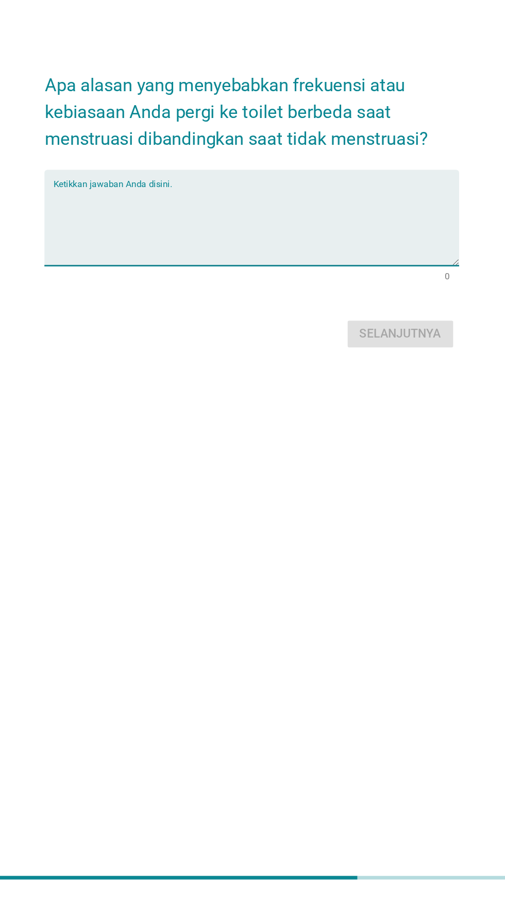
scroll to position [67, 0]
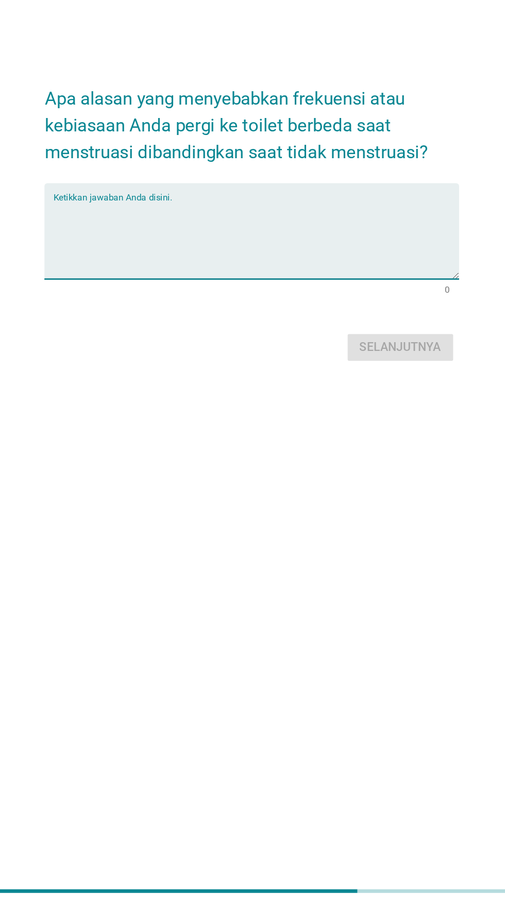
type textarea "J"
type textarea "N"
type textarea "J"
type textarea "N"
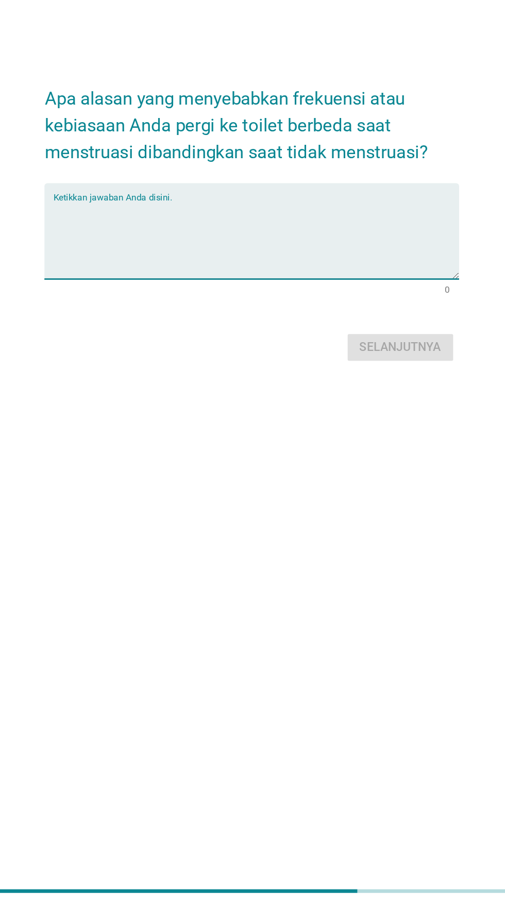
type textarea "K"
type textarea "M"
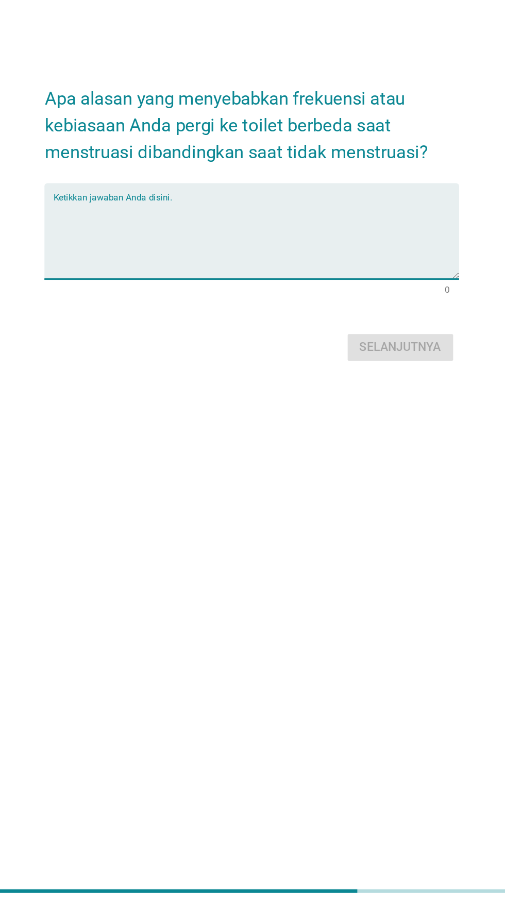
type textarea "K"
type textarea "M"
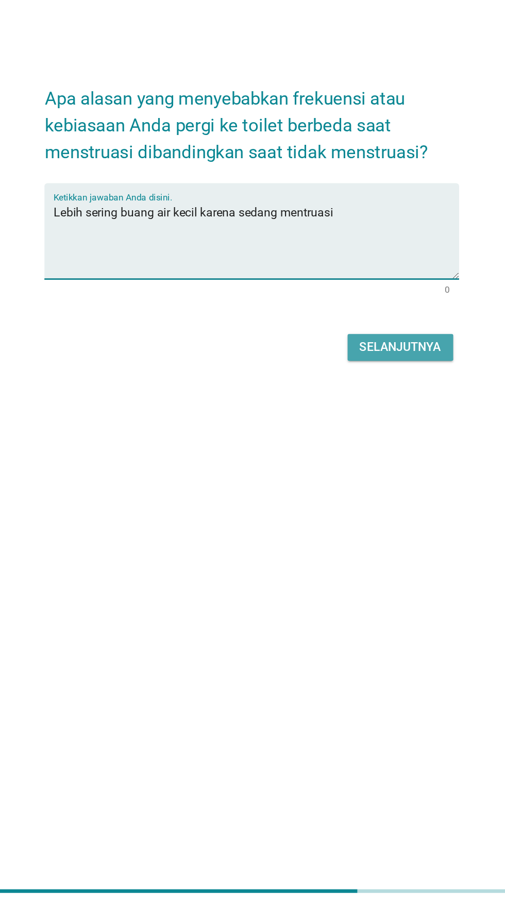
type textarea "Lebih sering buang air kecil karena sedang mentruasi"
click at [356, 519] on font "Selanjutnya" at bounding box center [355, 519] width 57 height 10
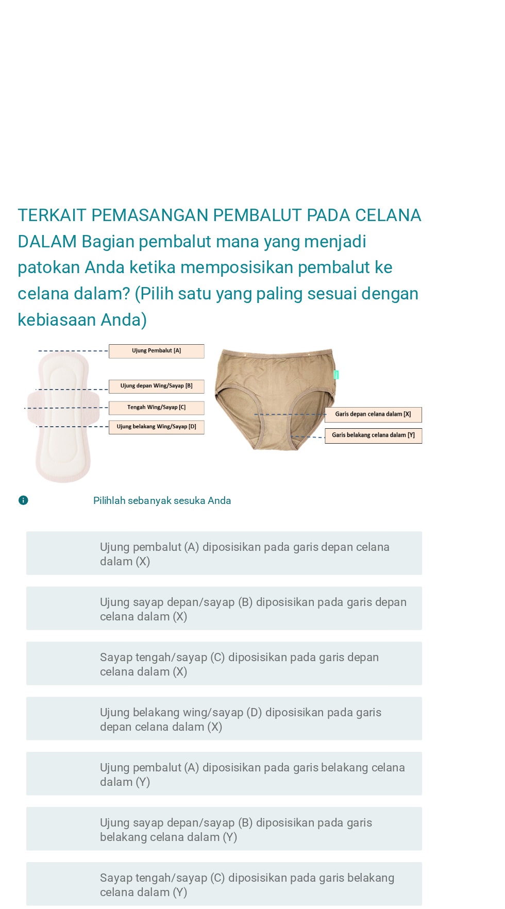
scroll to position [7, 0]
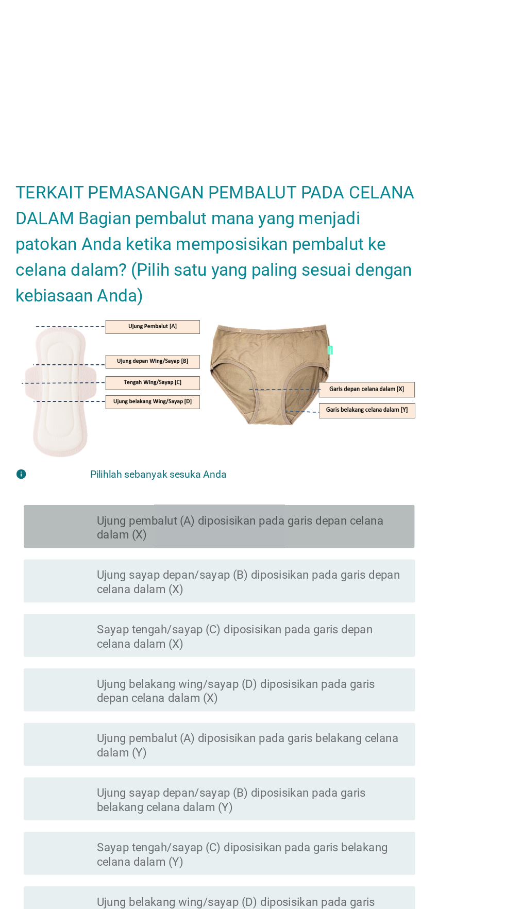
click at [351, 405] on font "Ujung pembalut (A) diposisikan pada garis depan celana dalam (X)" at bounding box center [278, 394] width 221 height 21
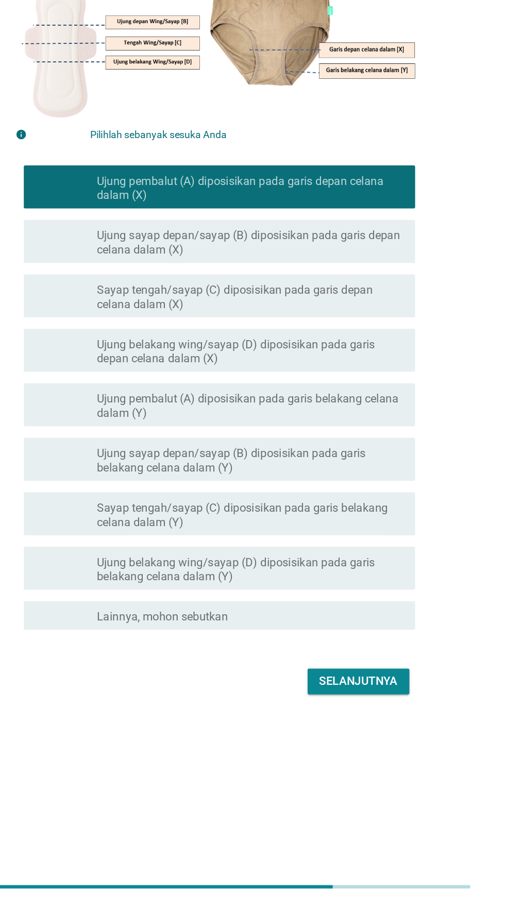
scroll to position [25, 0]
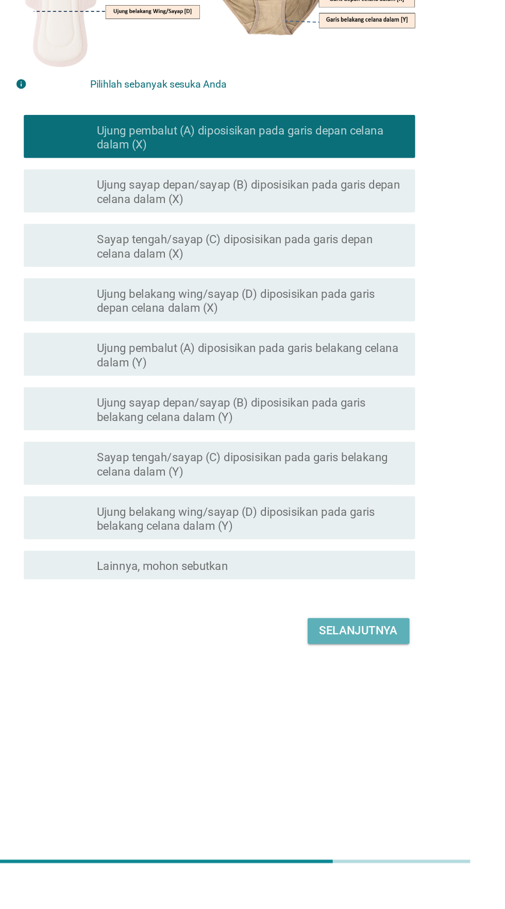
click at [358, 736] on font "Selanjutnya" at bounding box center [355, 731] width 57 height 10
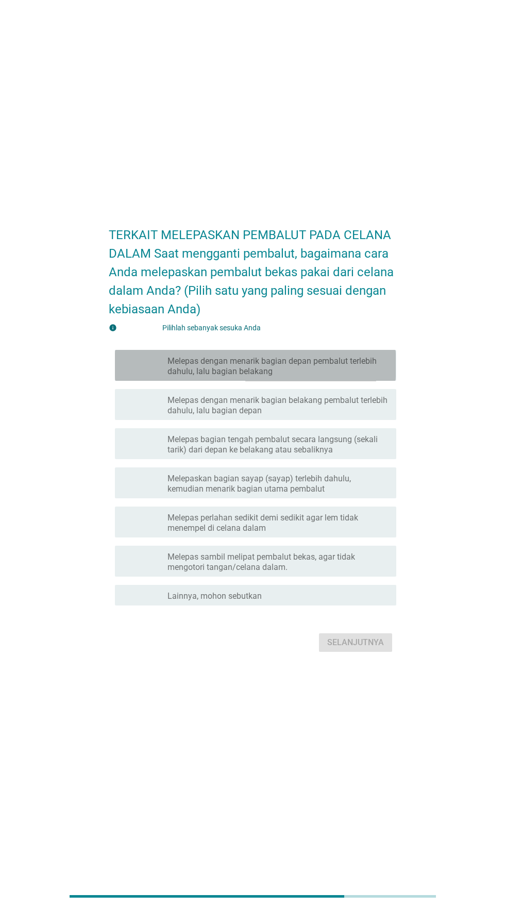
scroll to position [23, 0]
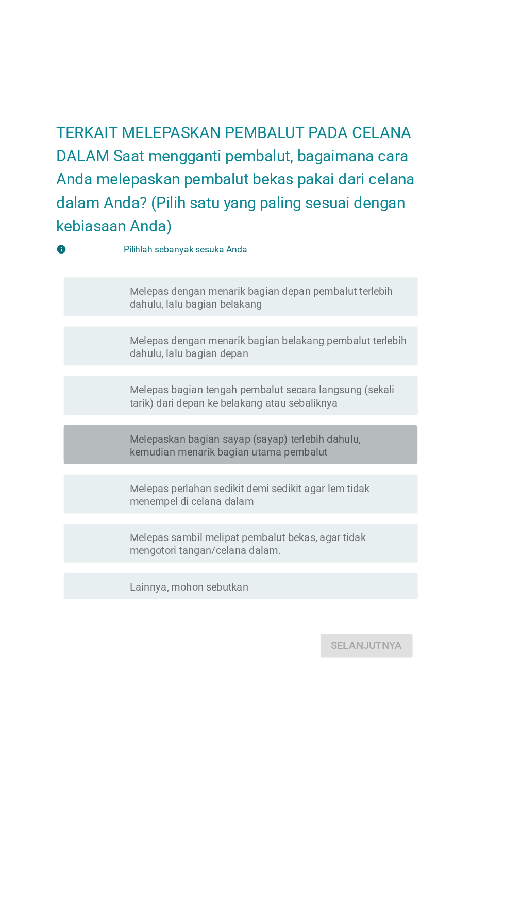
click at [348, 491] on font "Melepaskan bagian sayap (sayap) terlebih dahulu, kemudian menarik bagian utama …" at bounding box center [278, 480] width 221 height 21
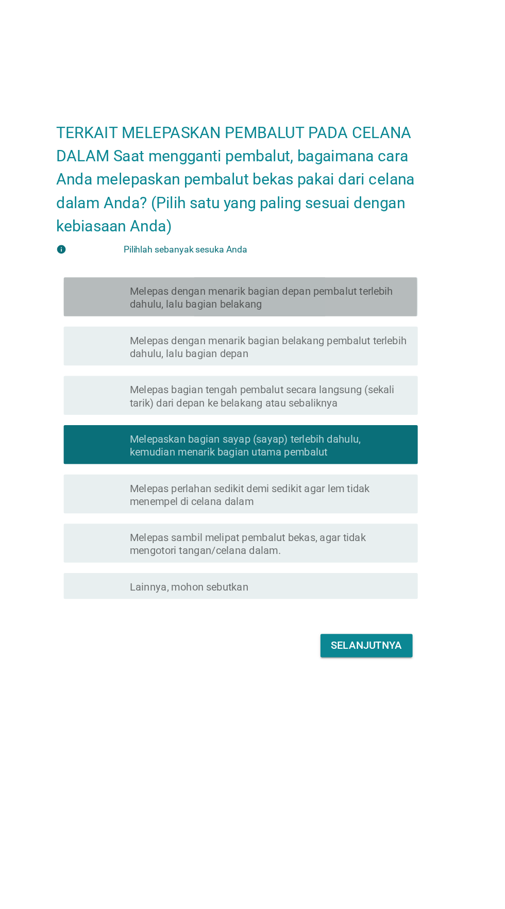
click at [349, 373] on font "Melepas dengan menarik bagian depan pembalut terlebih dahulu, lalu bagian belak…" at bounding box center [278, 363] width 221 height 21
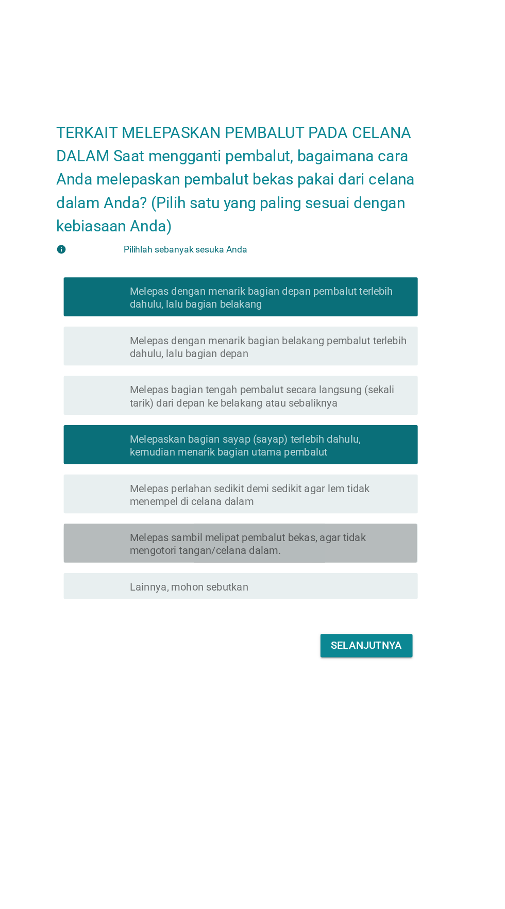
click at [347, 569] on font "Melepas sambil melipat pembalut bekas, agar tidak mengotori tangan/celana dalam." at bounding box center [262, 558] width 188 height 20
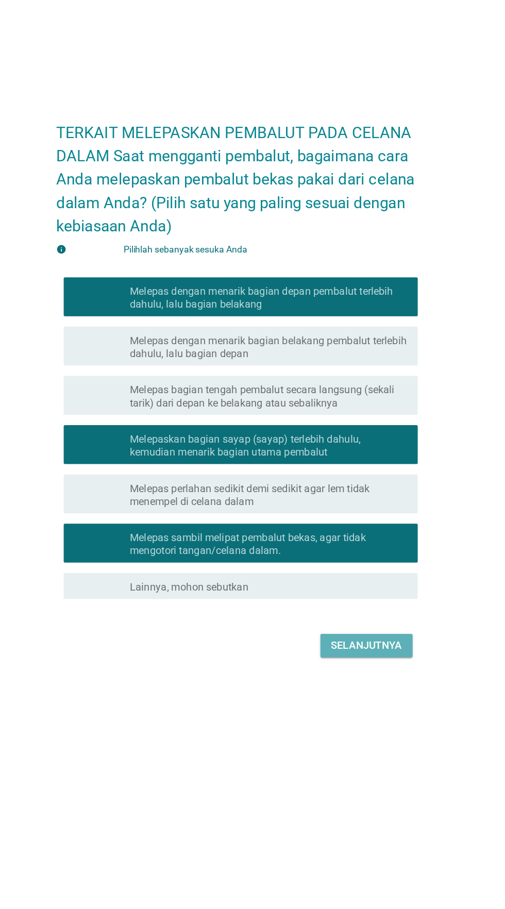
click at [358, 644] on font "Selanjutnya" at bounding box center [355, 639] width 57 height 10
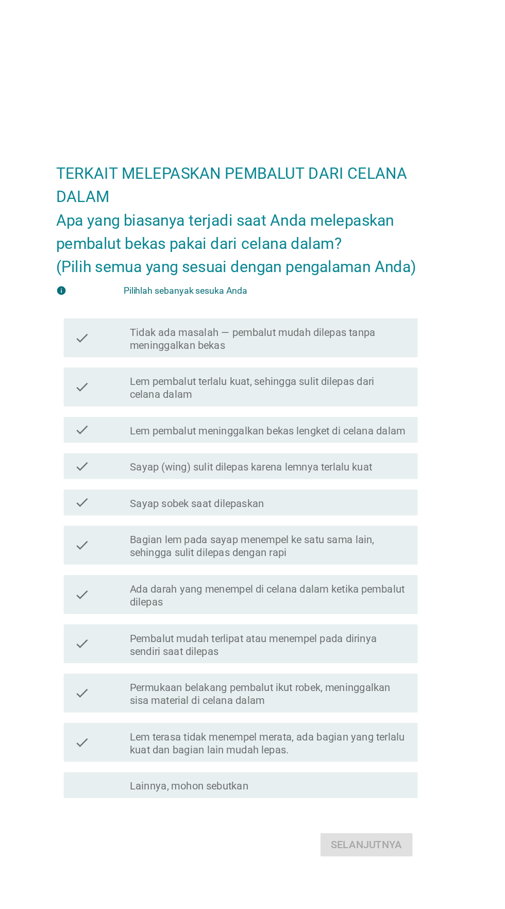
scroll to position [9, 0]
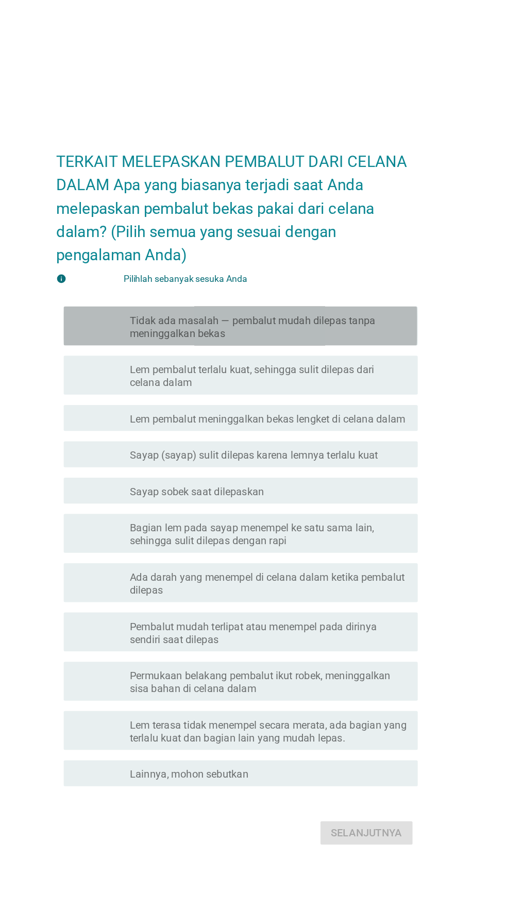
click at [338, 324] on font "Tidak ada masalah — pembalut mudah dilepas tanpa meninggalkan bekas" at bounding box center [278, 314] width 221 height 21
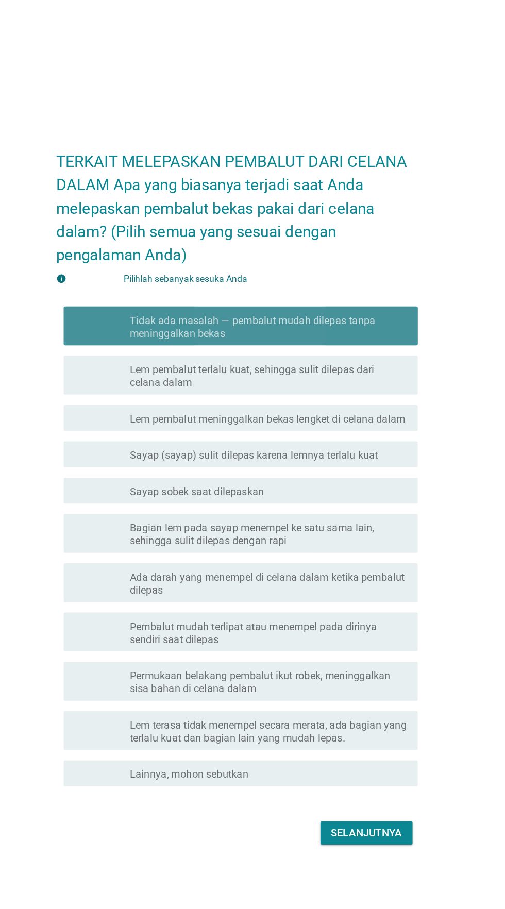
click at [343, 324] on font "Tidak ada masalah — pembalut mudah dilepas tanpa meninggalkan bekas" at bounding box center [265, 314] width 195 height 20
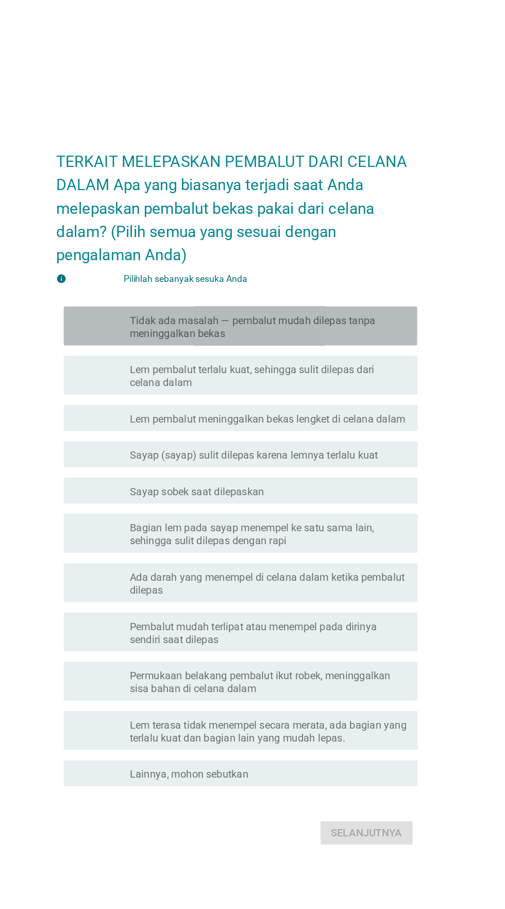
click at [332, 324] on font "Tidak ada masalah — pembalut mudah dilepas tanpa meninggalkan bekas" at bounding box center [265, 314] width 195 height 20
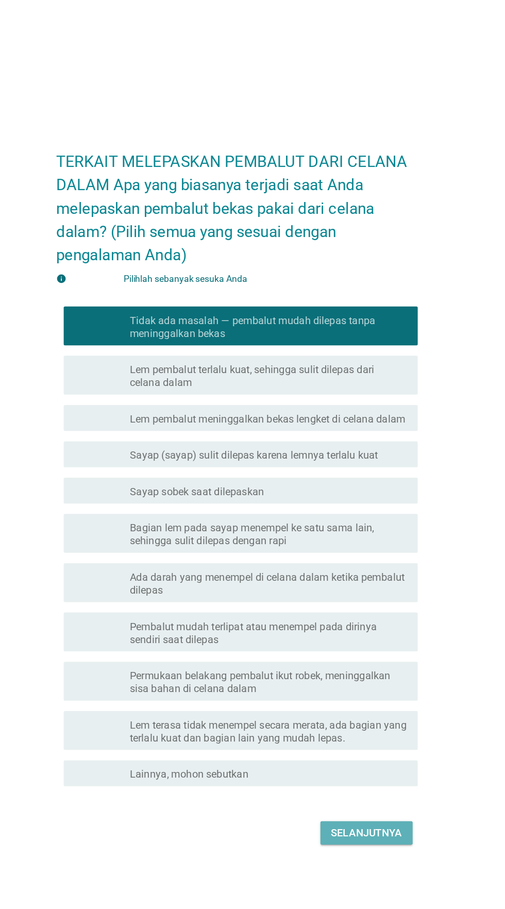
click at [370, 722] on font "Selanjutnya" at bounding box center [355, 716] width 57 height 12
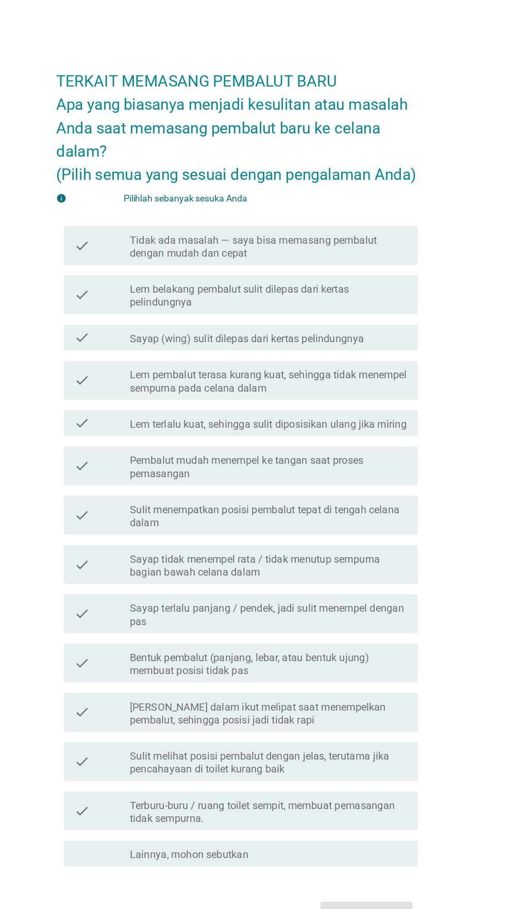
scroll to position [0, 0]
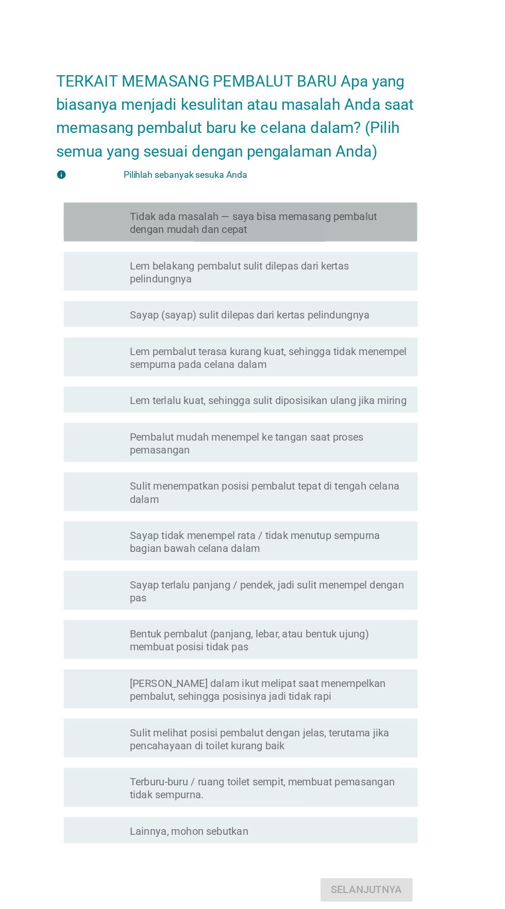
click at [348, 260] on font "Tidak ada masalah — saya bisa memasang pembalut dengan mudah dan cepat" at bounding box center [278, 250] width 221 height 21
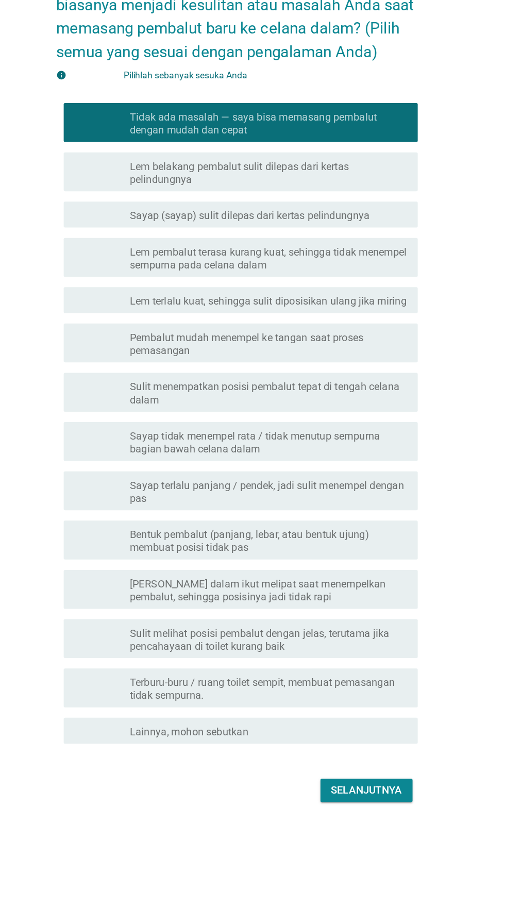
scroll to position [25, 0]
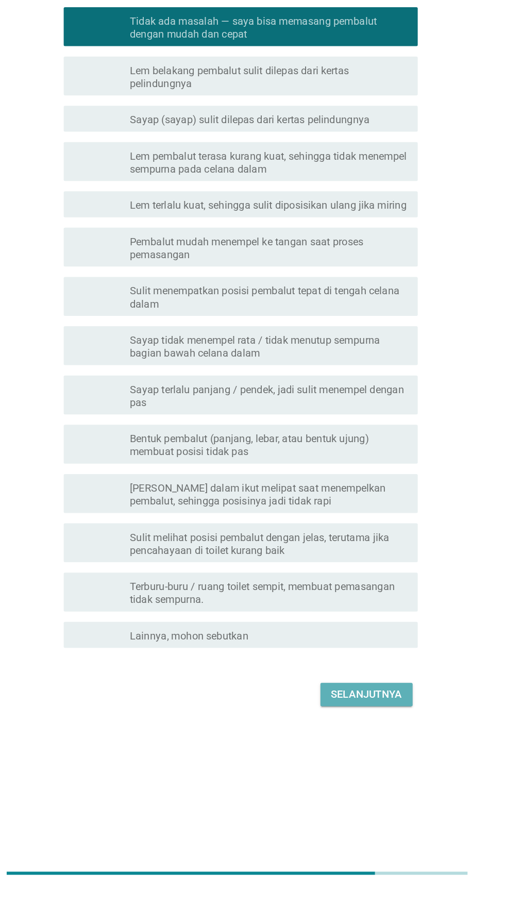
click at [365, 759] on font "Selanjutnya" at bounding box center [355, 755] width 57 height 10
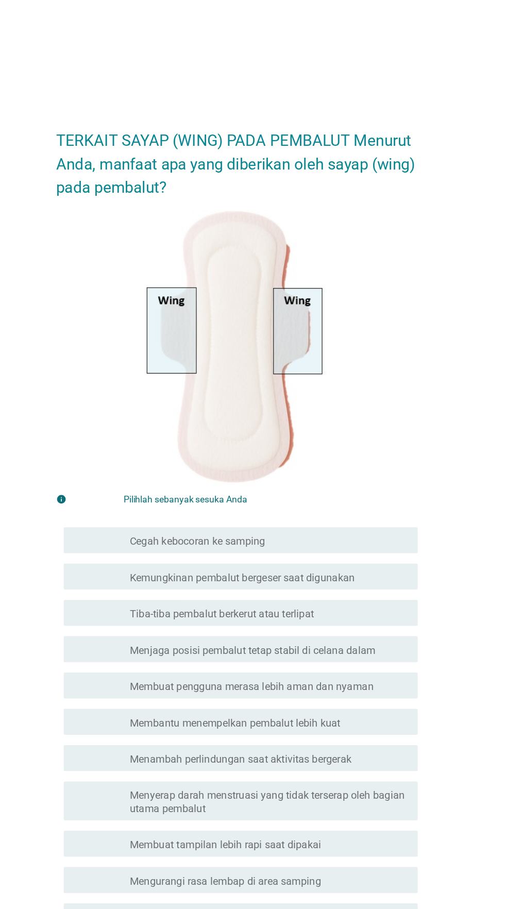
scroll to position [0, 0]
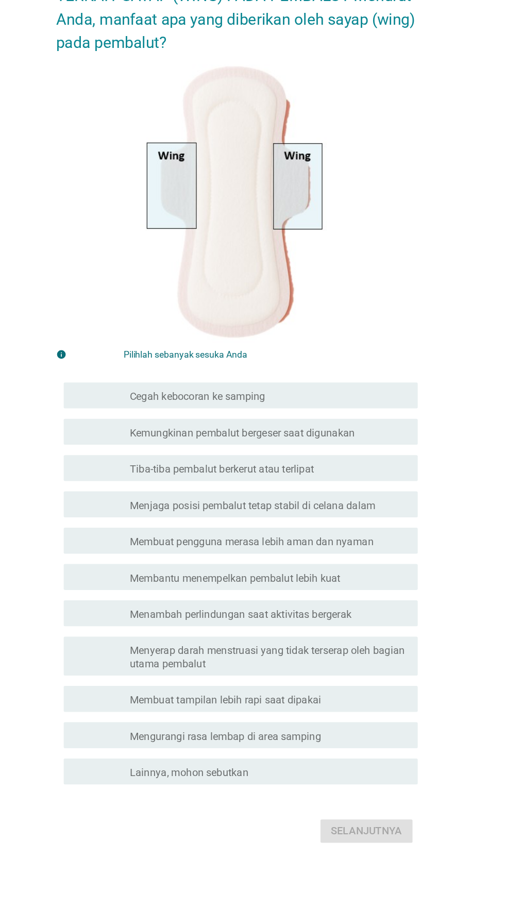
click at [345, 536] on font "Menjaga posisi pembalut tetap stabil di celana dalam" at bounding box center [265, 531] width 195 height 10
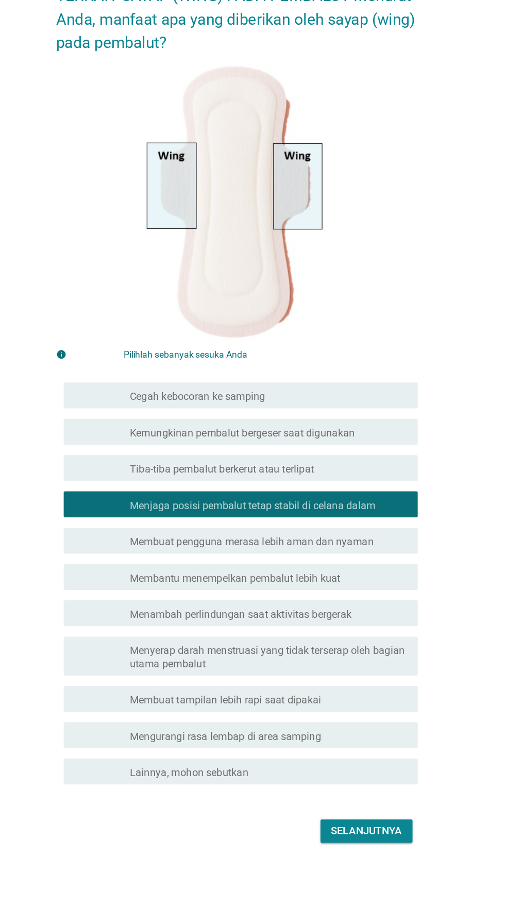
click at [331, 594] on font "Membantu menempelkan pembalut lebih kuat" at bounding box center [252, 589] width 168 height 10
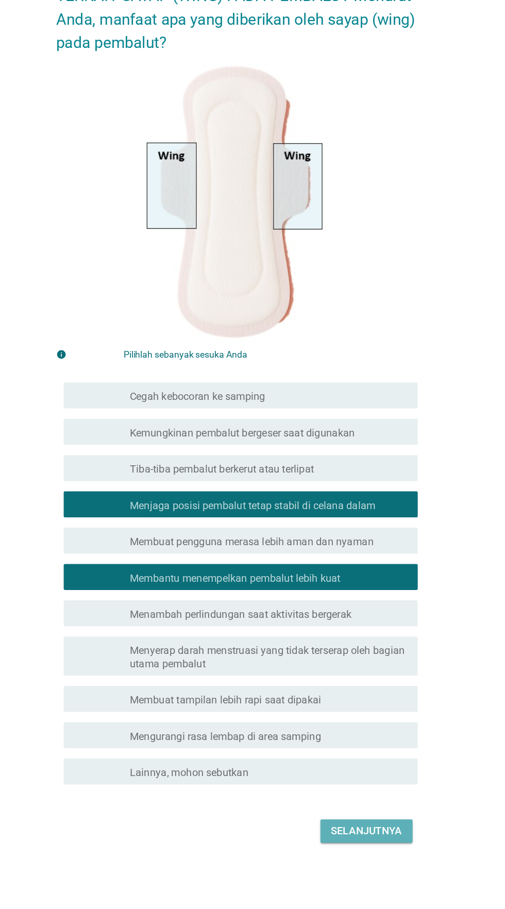
click at [359, 795] on font "Selanjutnya" at bounding box center [355, 790] width 57 height 10
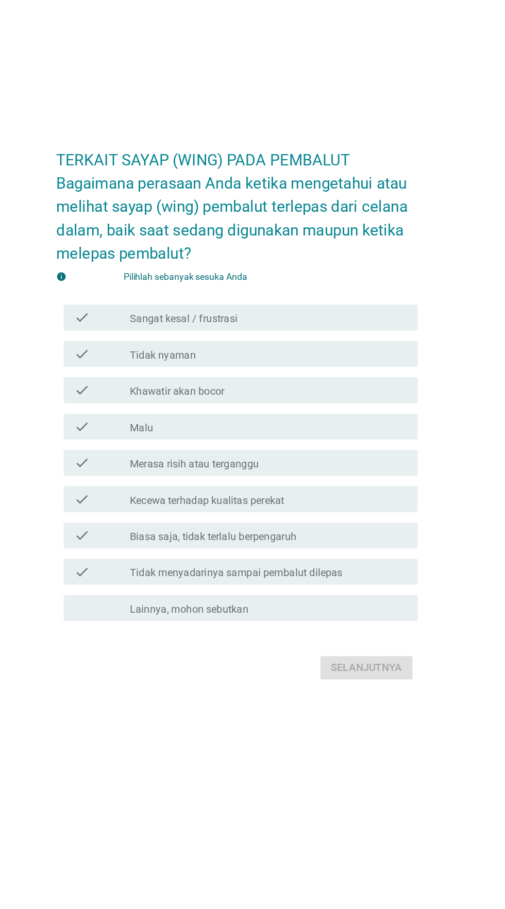
scroll to position [25, 0]
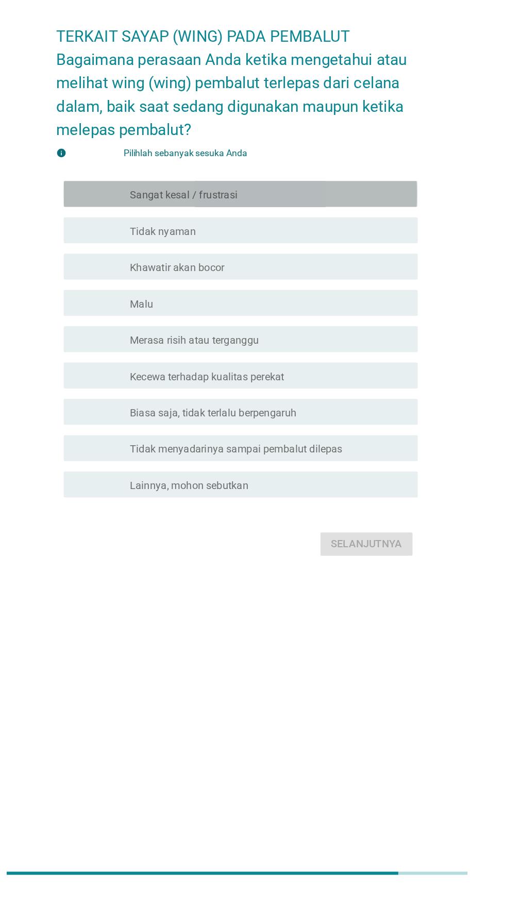
click at [346, 363] on div "garis besar kotak centang kosong Sangat kesal / frustrasi" at bounding box center [278, 357] width 221 height 12
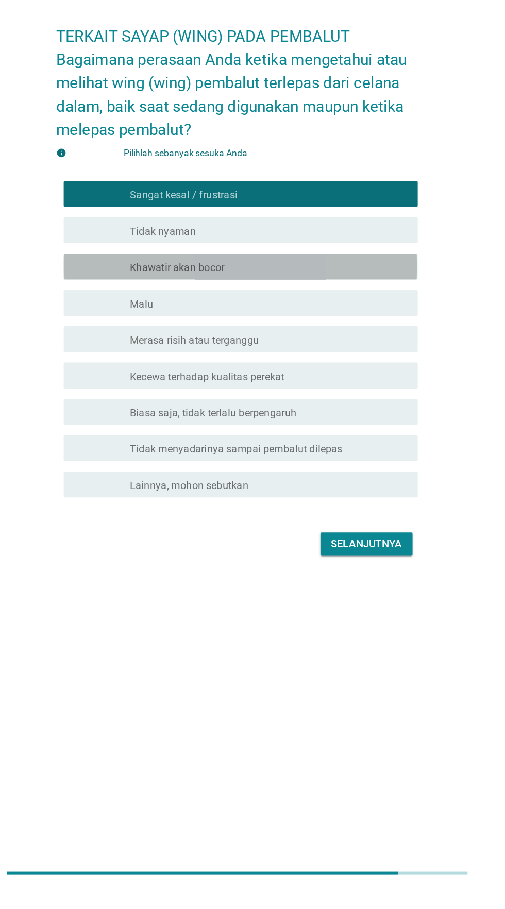
click at [343, 421] on div "garis besar kotak centang kosong Khawatir akan bocor" at bounding box center [278, 414] width 221 height 12
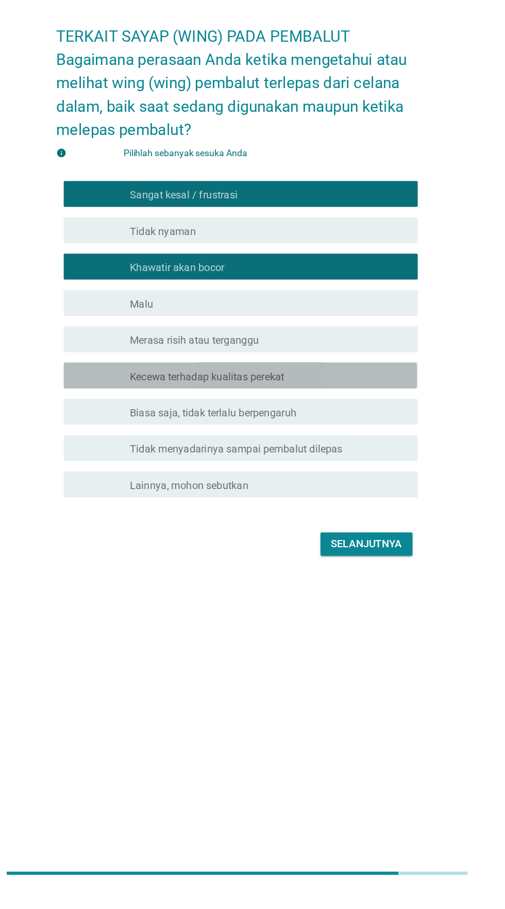
click at [331, 507] on div "garis besar kotak centang kosong Kecewa terhadap kualitas perekat" at bounding box center [278, 501] width 221 height 12
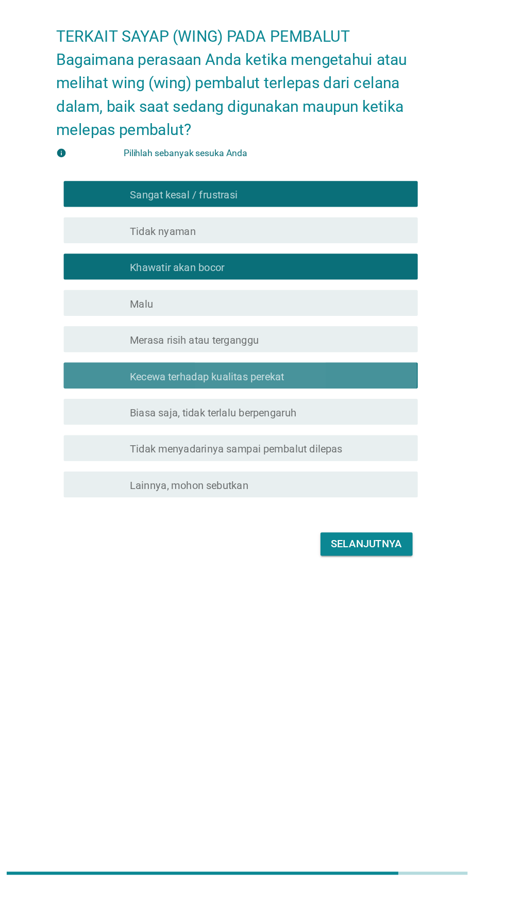
click at [326, 507] on div "garis besar kotak centang kosong Kecewa terhadap kualitas perekat" at bounding box center [278, 501] width 221 height 12
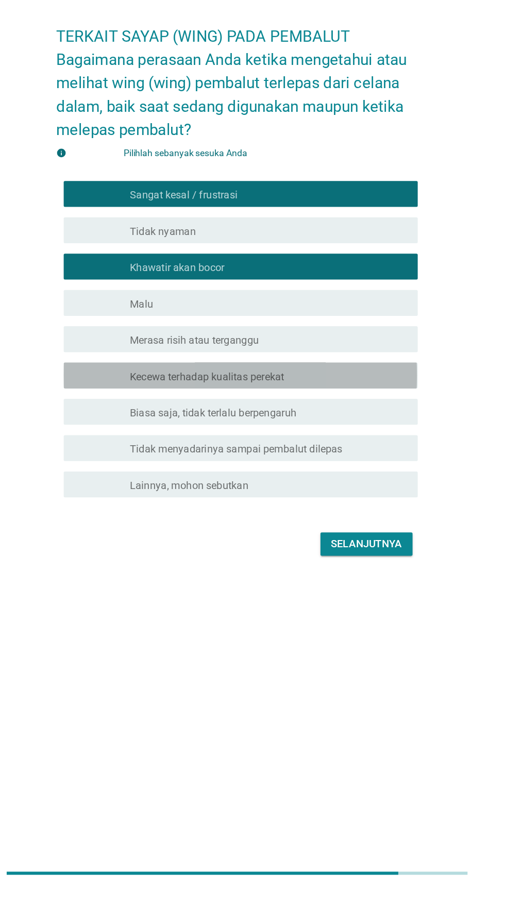
click at [331, 507] on div "garis besar kotak centang kosong Kecewa terhadap kualitas perekat" at bounding box center [278, 501] width 221 height 12
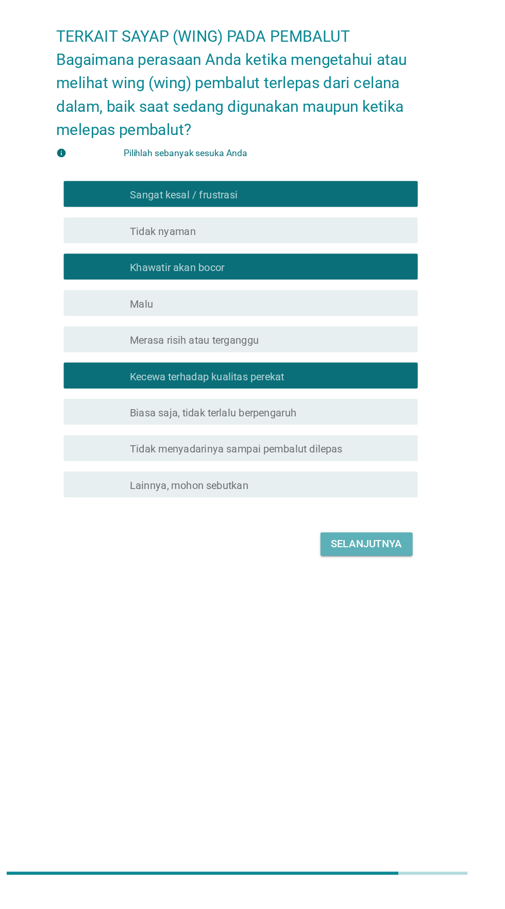
click at [355, 640] on font "Selanjutnya" at bounding box center [355, 635] width 57 height 10
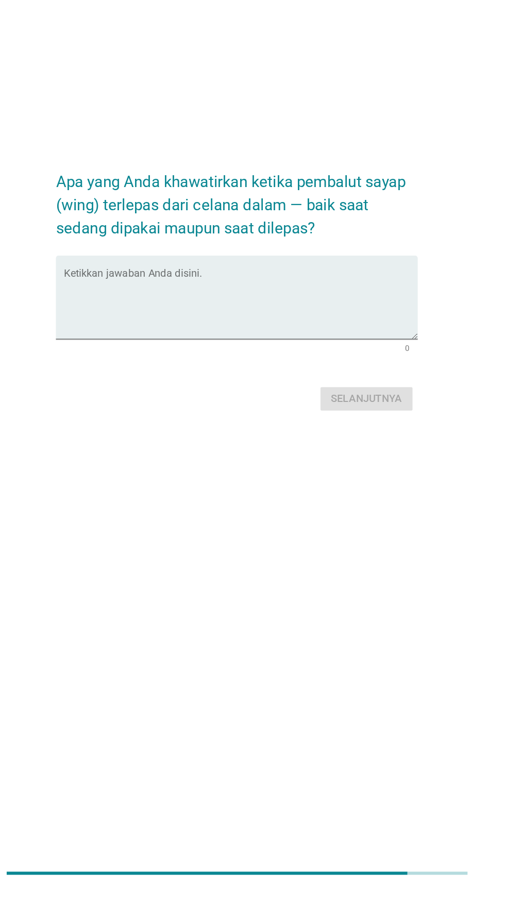
click at [328, 469] on textarea "Ketikkan jawaban Anda disini." at bounding box center [255, 445] width 281 height 54
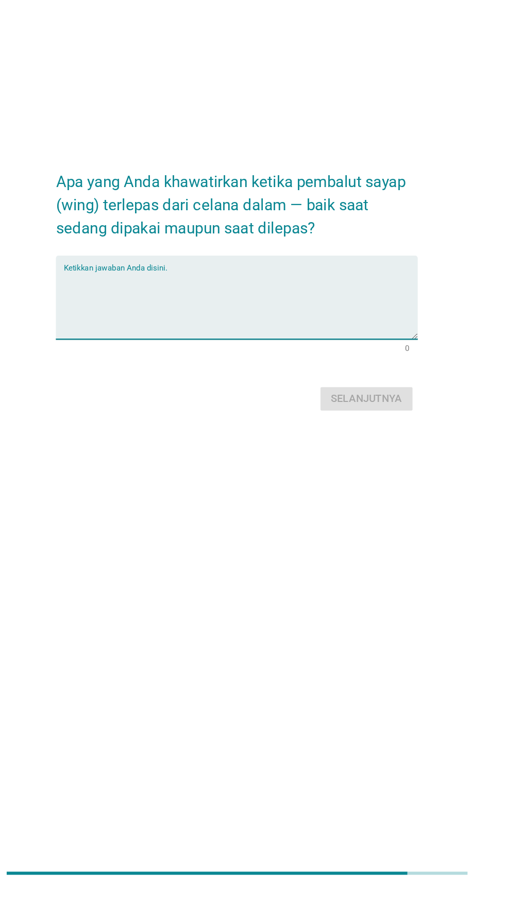
scroll to position [98, 0]
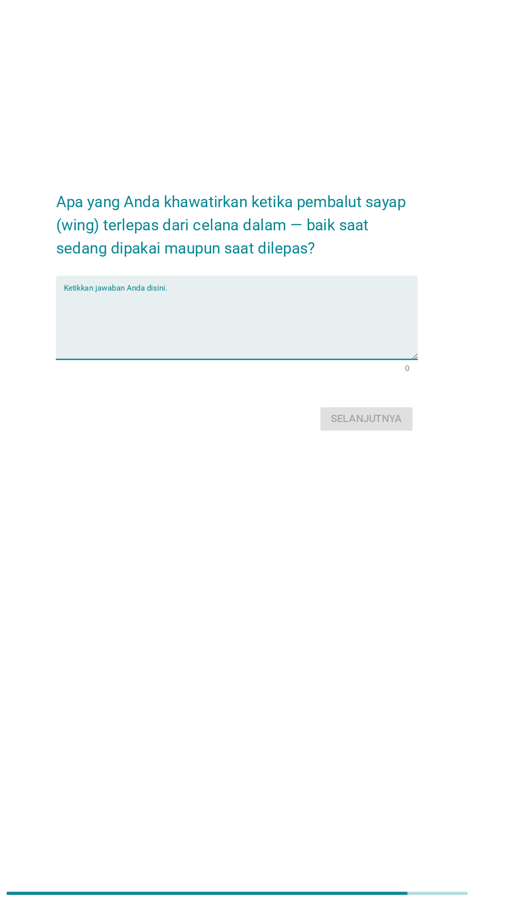
type textarea "K"
type textarea "Takut darah [PERSON_NAME]"
click at [348, 510] on button "Selanjutnya" at bounding box center [355, 519] width 73 height 19
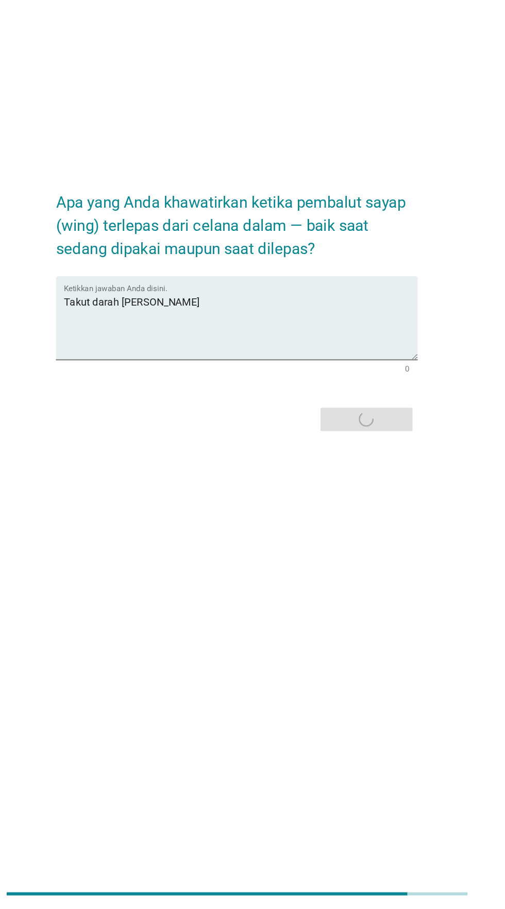
scroll to position [0, 0]
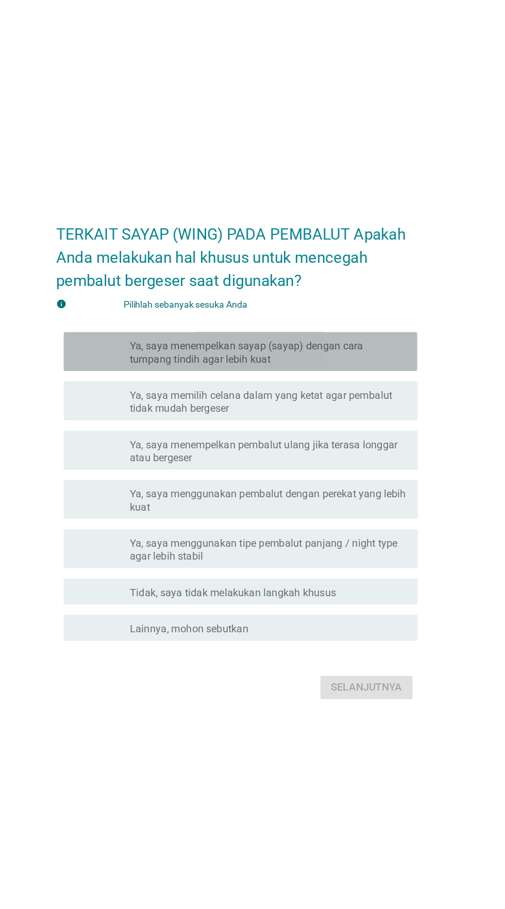
click at [353, 382] on font "Ya, saya menempelkan sayap (sayap) dengan cara tumpang tindih agar lebih kuat" at bounding box center [261, 372] width 186 height 20
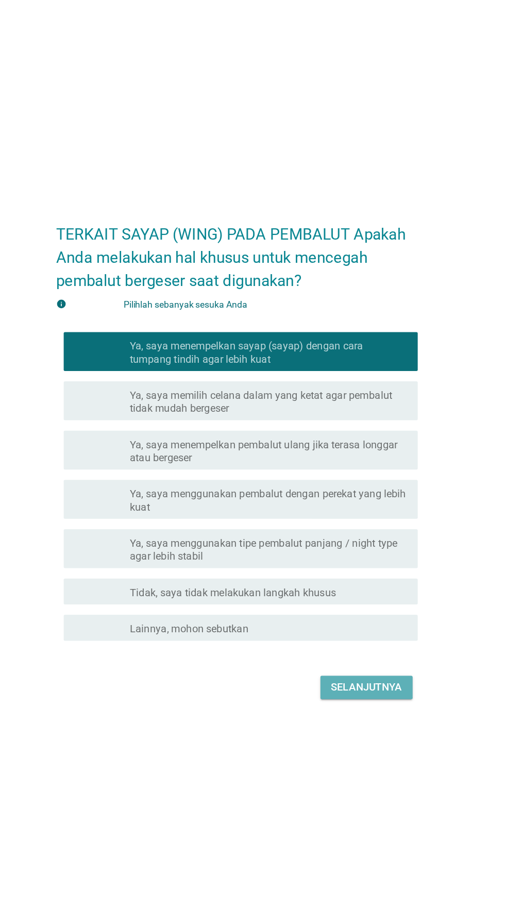
click at [347, 648] on button "Selanjutnya" at bounding box center [355, 638] width 73 height 19
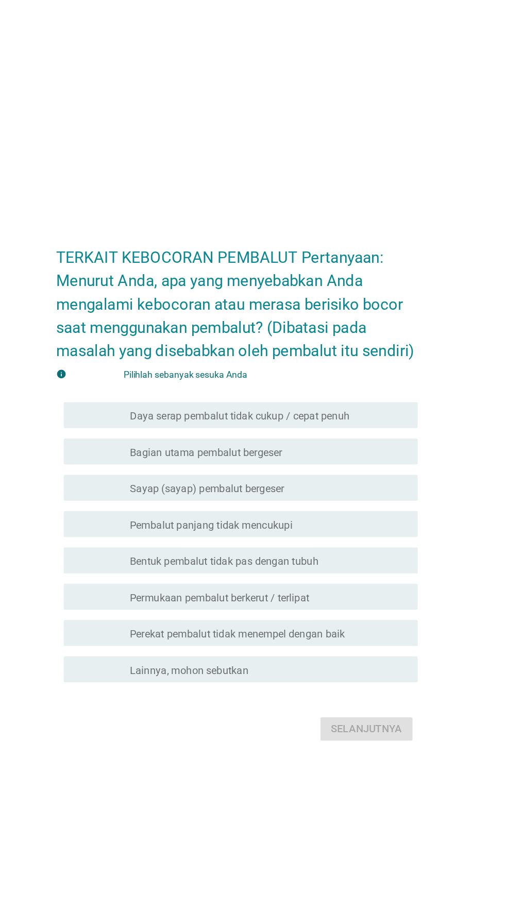
scroll to position [30, 0]
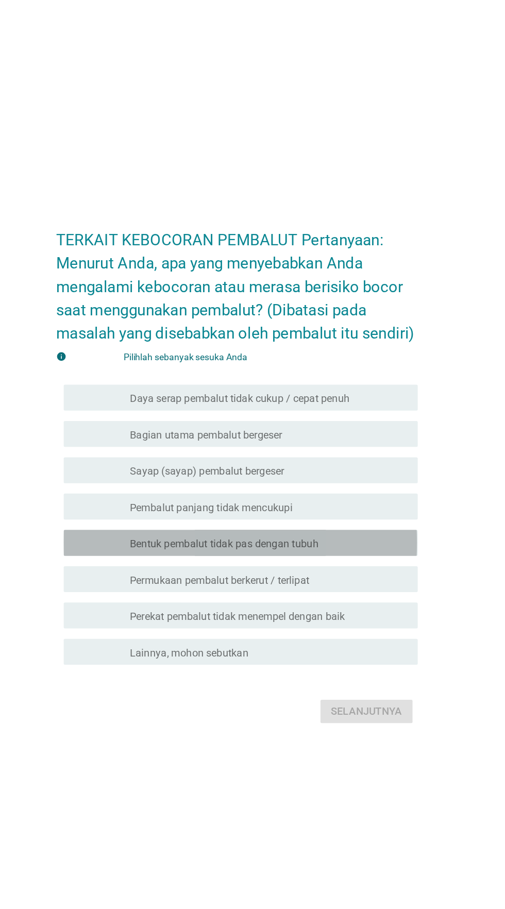
click at [312, 492] on font "Bentuk pembalut tidak pas dengan tubuh" at bounding box center [243, 488] width 150 height 10
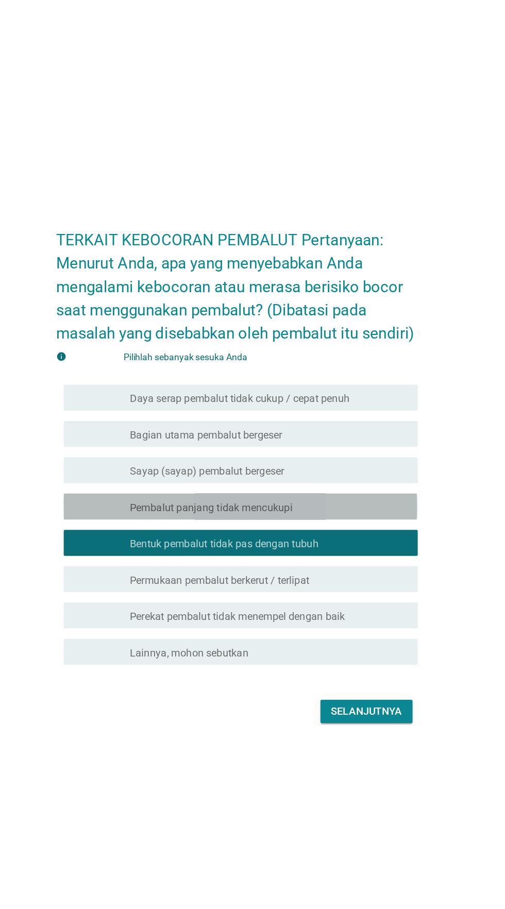
click at [319, 468] on div "memeriksa garis besar kotak centang kosong Pembalut panjang tidak mencukupi" at bounding box center [255, 457] width 281 height 21
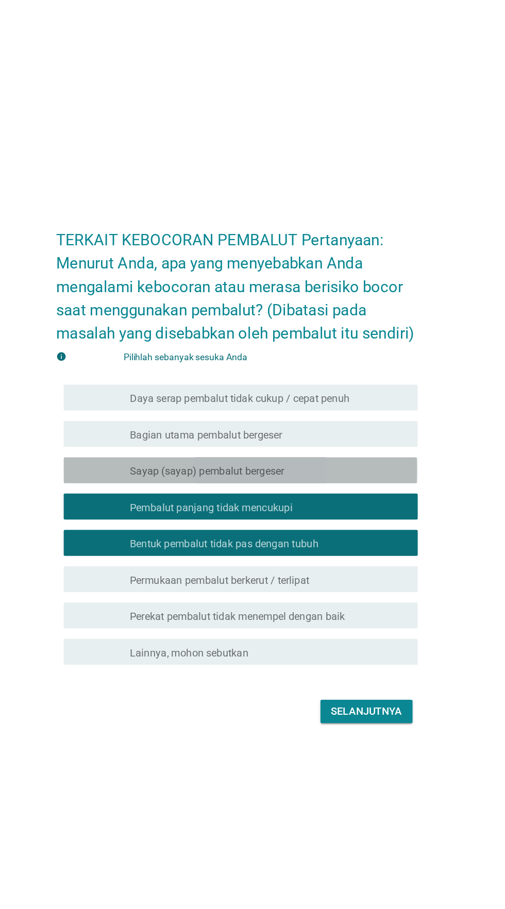
click at [320, 435] on div "garis besar kotak centang kosong Sayap (sayap) pembalut bergeser" at bounding box center [278, 429] width 221 height 12
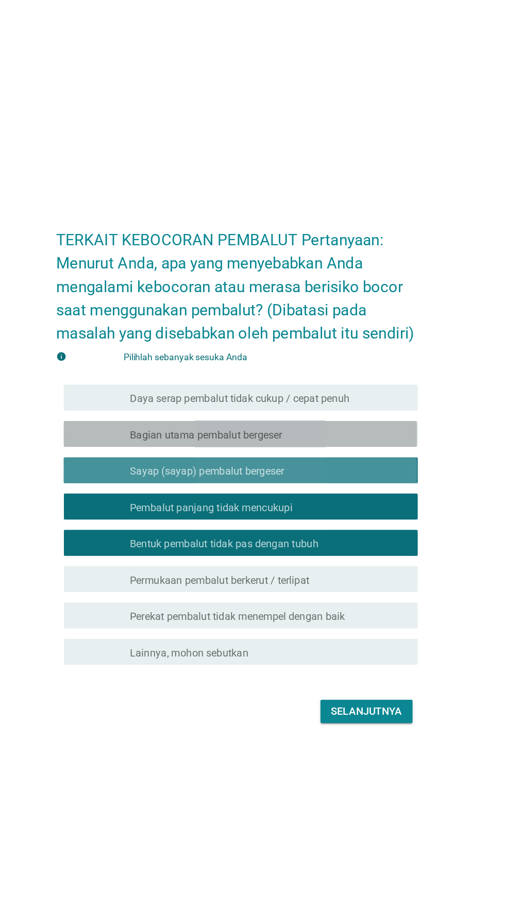
click at [322, 406] on div "garis besar kotak centang kosong Bagian utama pembalut bergeser" at bounding box center [278, 400] width 221 height 12
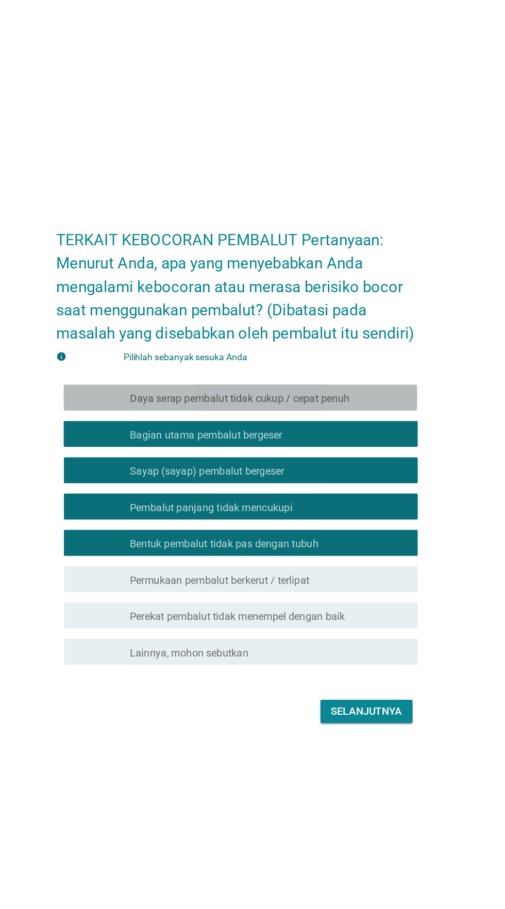
click at [336, 377] on font "Daya serap pembalut tidak cukup / cepat penuh" at bounding box center [255, 372] width 175 height 10
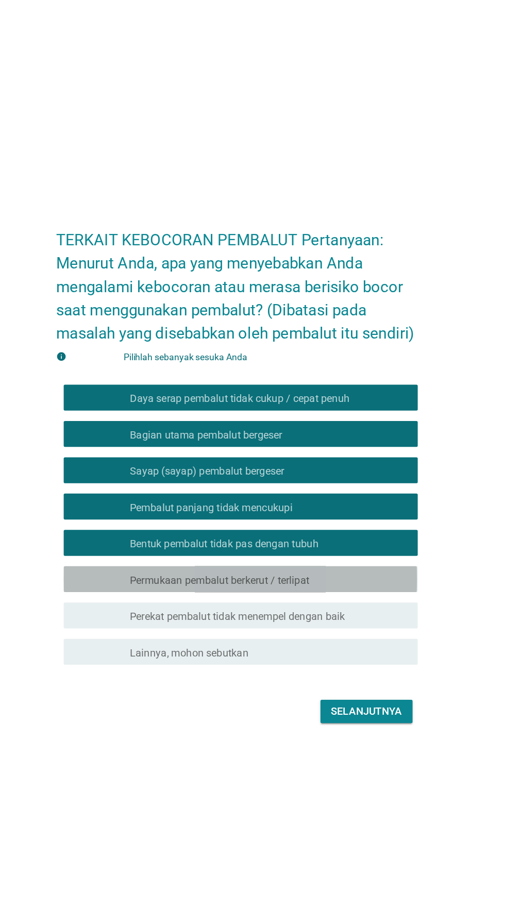
click at [336, 522] on div "garis besar kotak centang kosong Permukaan pembalut berkerut / terlipat" at bounding box center [278, 515] width 221 height 12
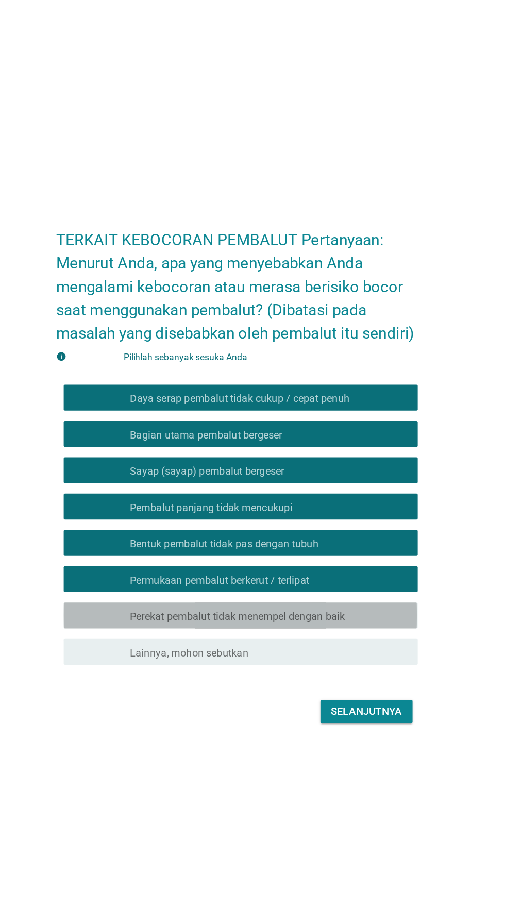
click at [332, 550] on font "Perekat pembalut tidak menempel dengan baik" at bounding box center [253, 545] width 171 height 10
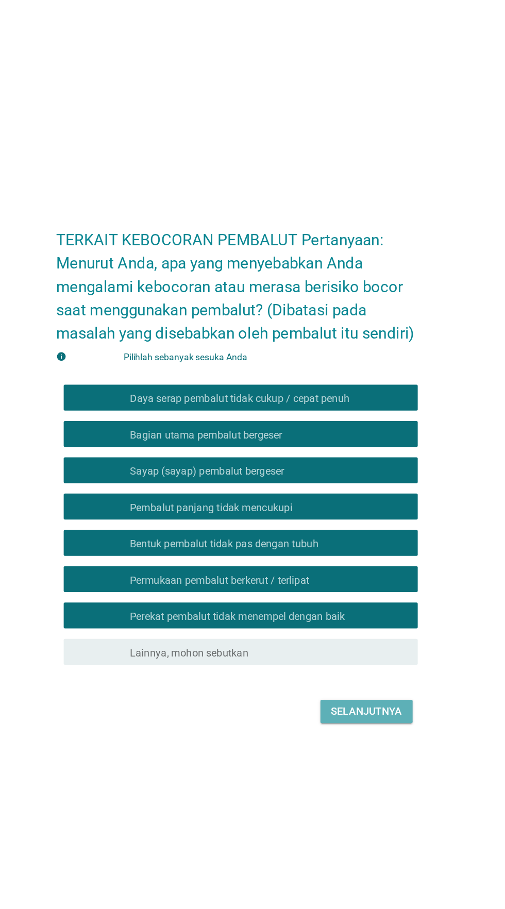
click at [348, 625] on font "Selanjutnya" at bounding box center [355, 621] width 57 height 10
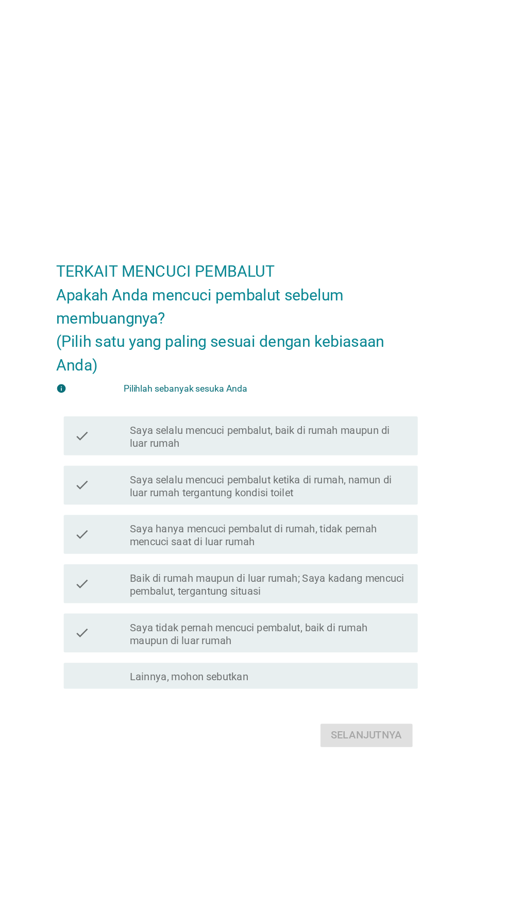
scroll to position [22, 0]
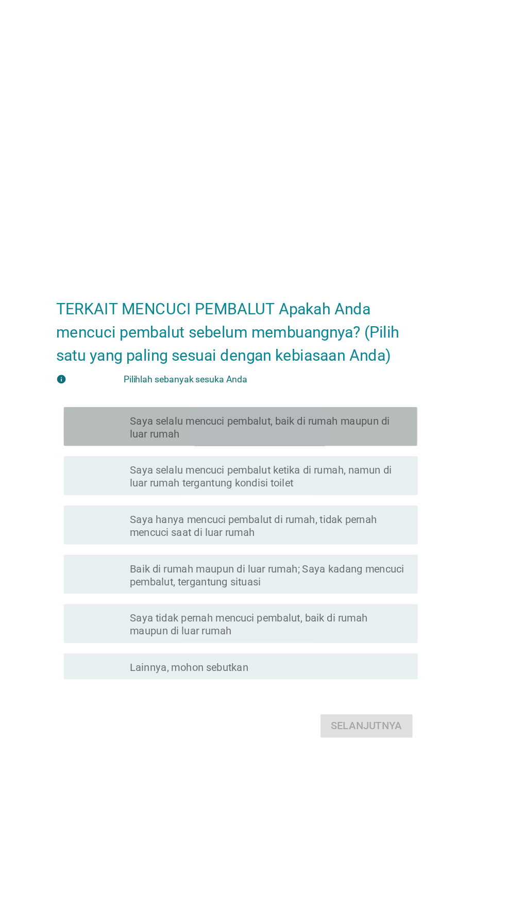
click at [367, 375] on font "Saya selalu mencuci pembalut, baik di rumah maupun di luar rumah" at bounding box center [271, 365] width 207 height 20
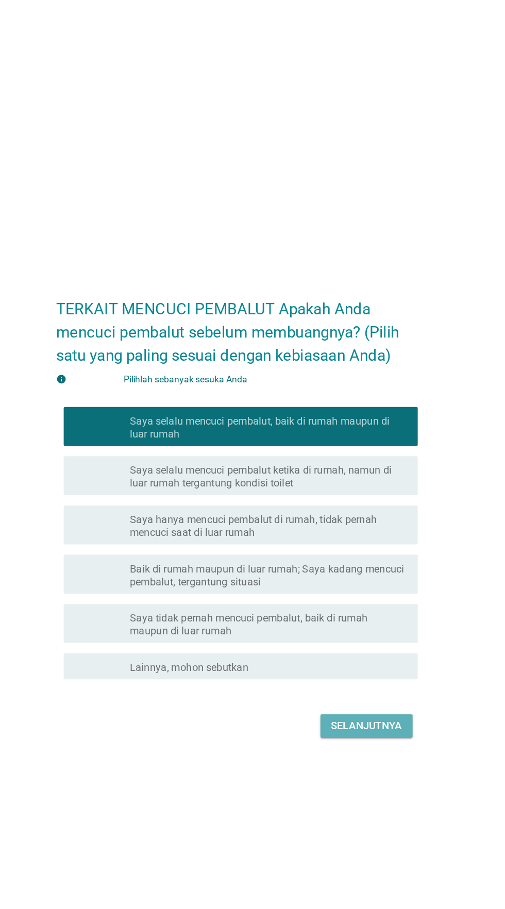
click at [358, 607] on font "Selanjutnya" at bounding box center [355, 602] width 57 height 10
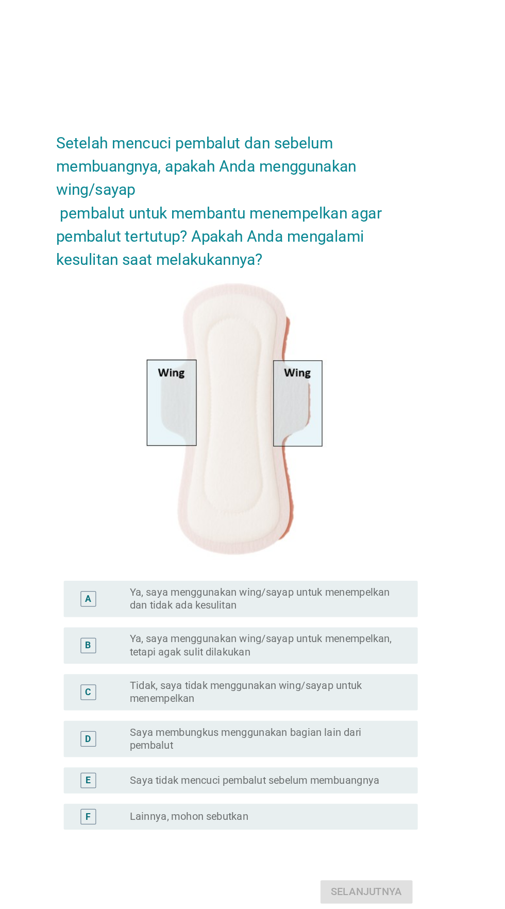
scroll to position [0, 0]
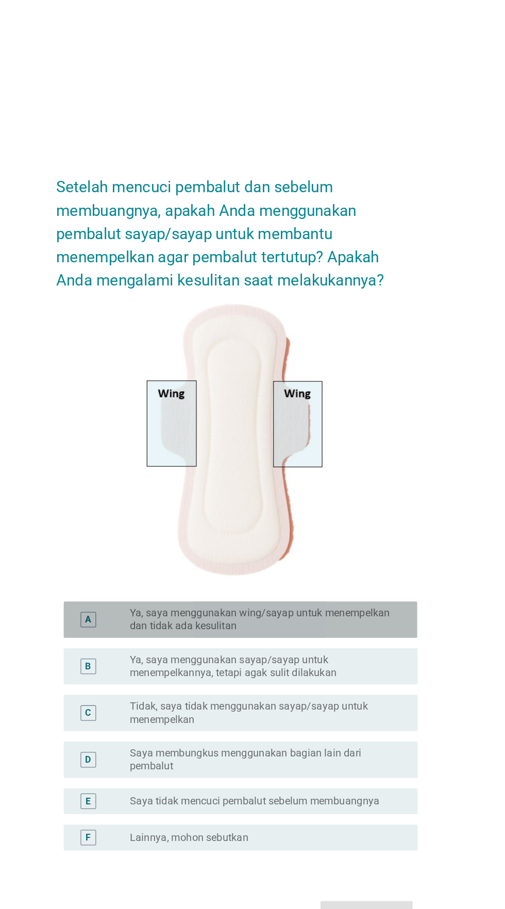
click at [360, 524] on font "Ya, saya menggunakan wing/sayap untuk menempelkan dan tidak ada kesulitan" at bounding box center [271, 514] width 207 height 20
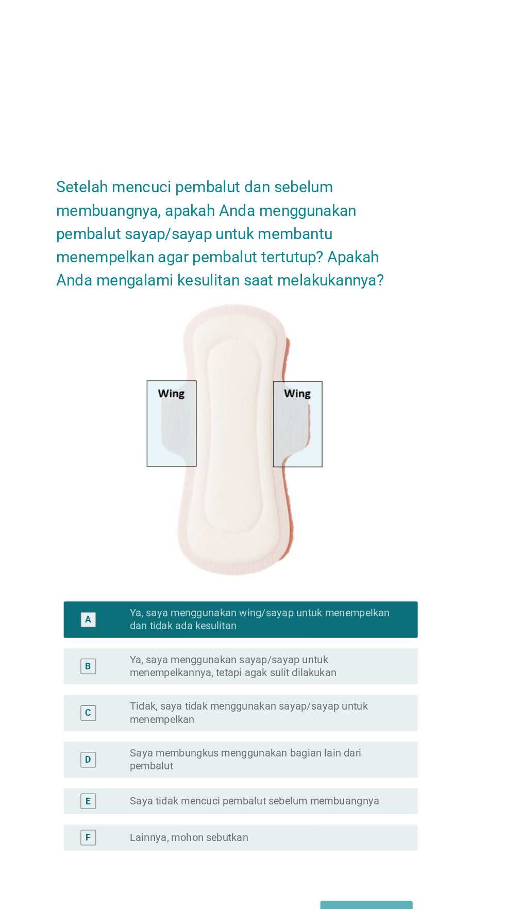
click at [354, 752] on font "Selanjutnya" at bounding box center [355, 747] width 57 height 10
